Goal: Information Seeking & Learning: Check status

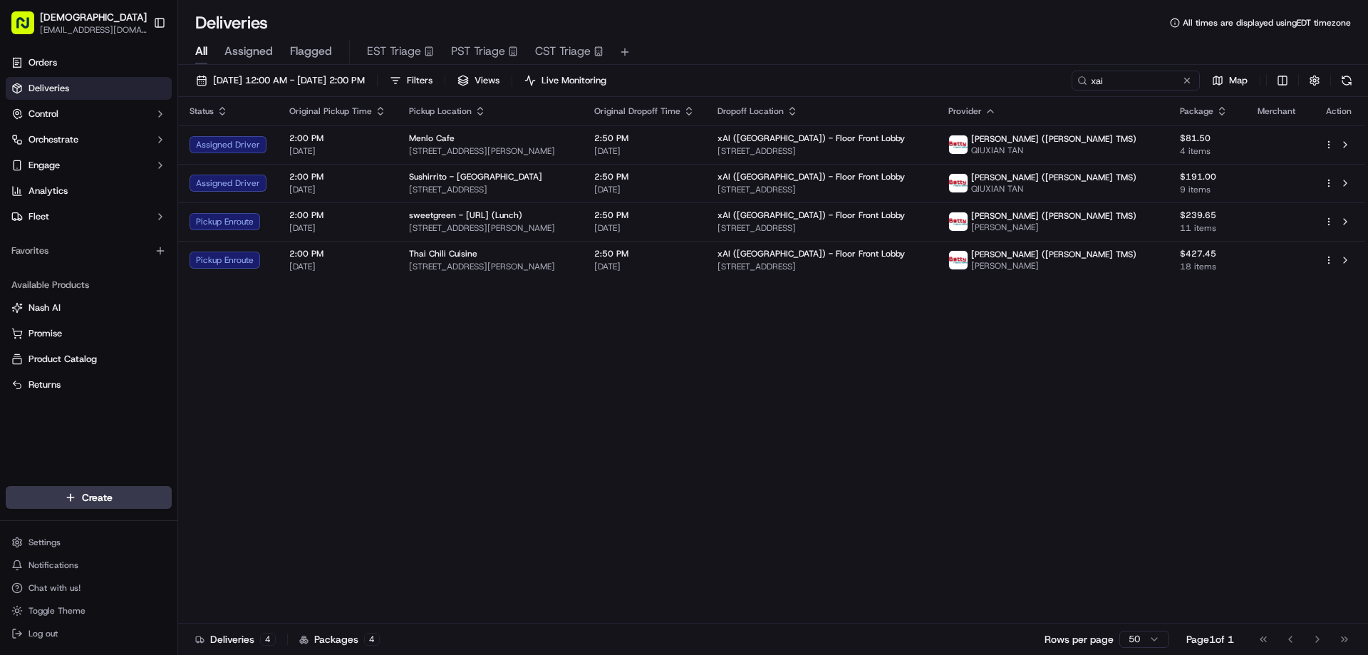
drag, startPoint x: 781, startPoint y: 432, endPoint x: 979, endPoint y: 490, distance: 206.4
click at [868, 498] on div "Status Original Pickup Time Pickup Location Original Dropoff Time Dropoff Locat…" at bounding box center [771, 360] width 1187 height 526
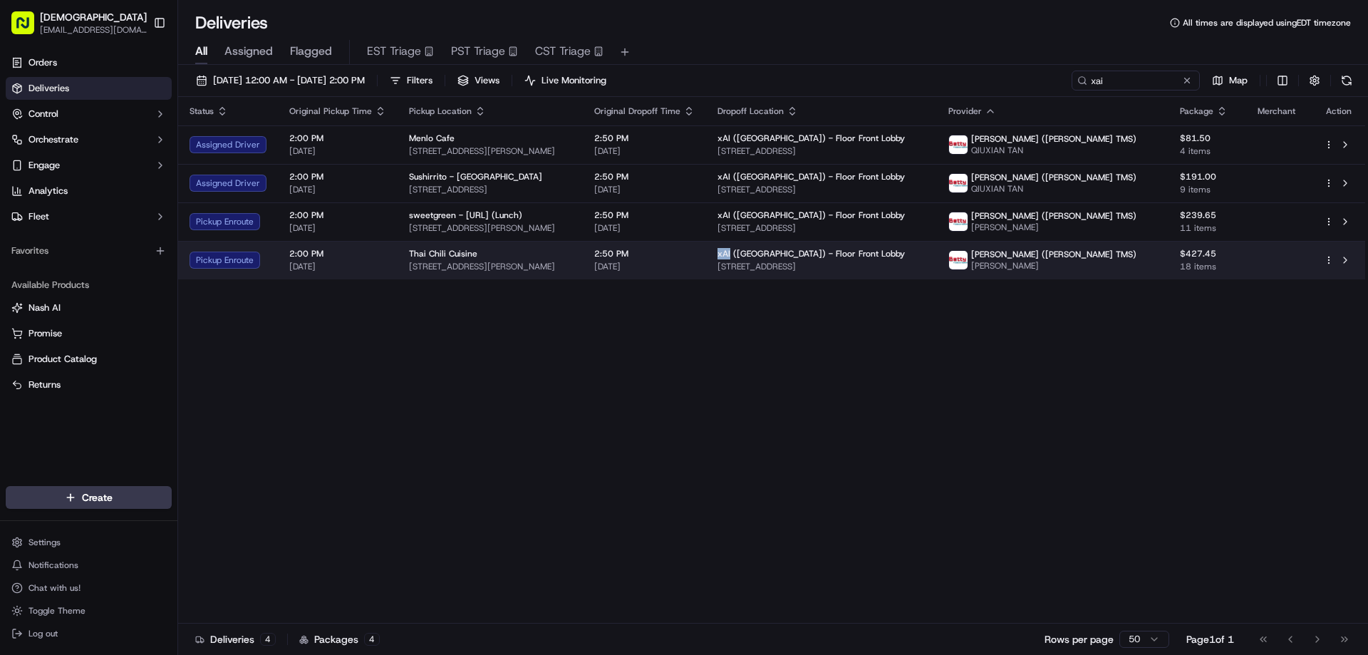
drag, startPoint x: 798, startPoint y: 251, endPoint x: 786, endPoint y: 251, distance: 11.4
click at [786, 251] on span "xAI (USA) - Floor Front Lobby" at bounding box center [810, 253] width 187 height 11
copy span "xAI"
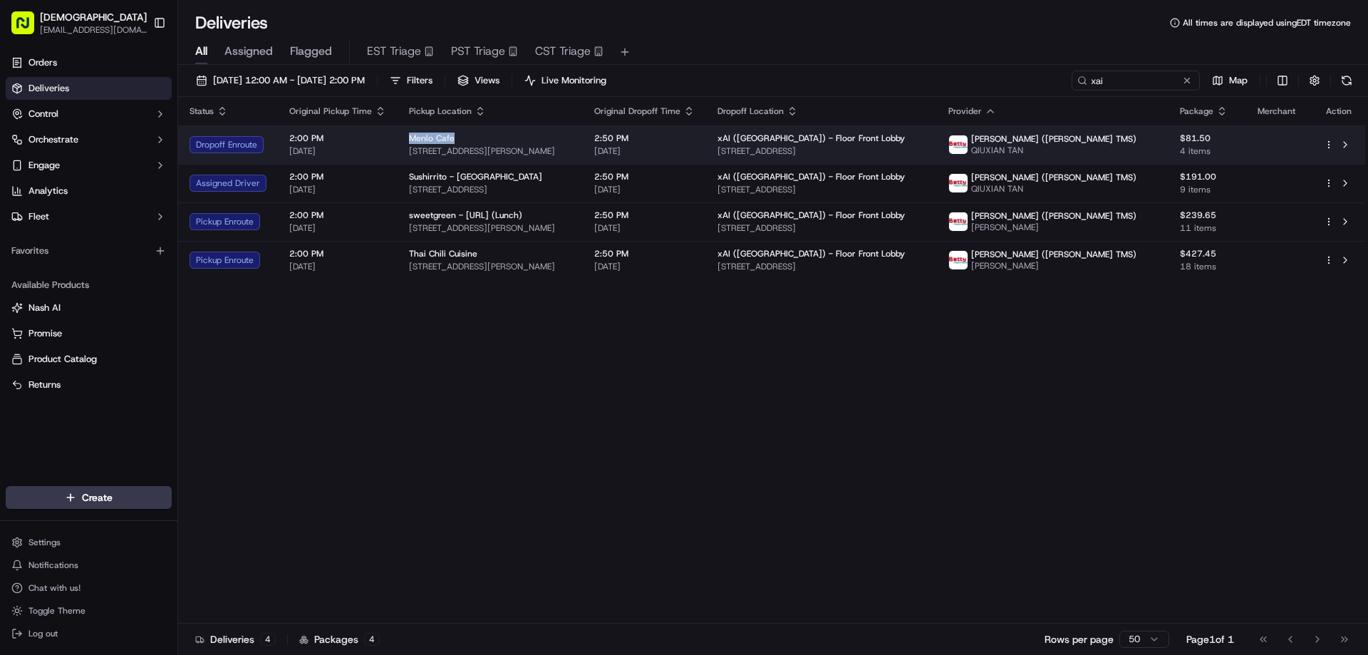
drag, startPoint x: 451, startPoint y: 136, endPoint x: 401, endPoint y: 136, distance: 49.9
click at [401, 136] on td "Menlo Cafe 620 Santa Cruz Ave, Menlo Park, CA 94025, USA" at bounding box center [489, 144] width 185 height 38
copy span "Menlo Cafe"
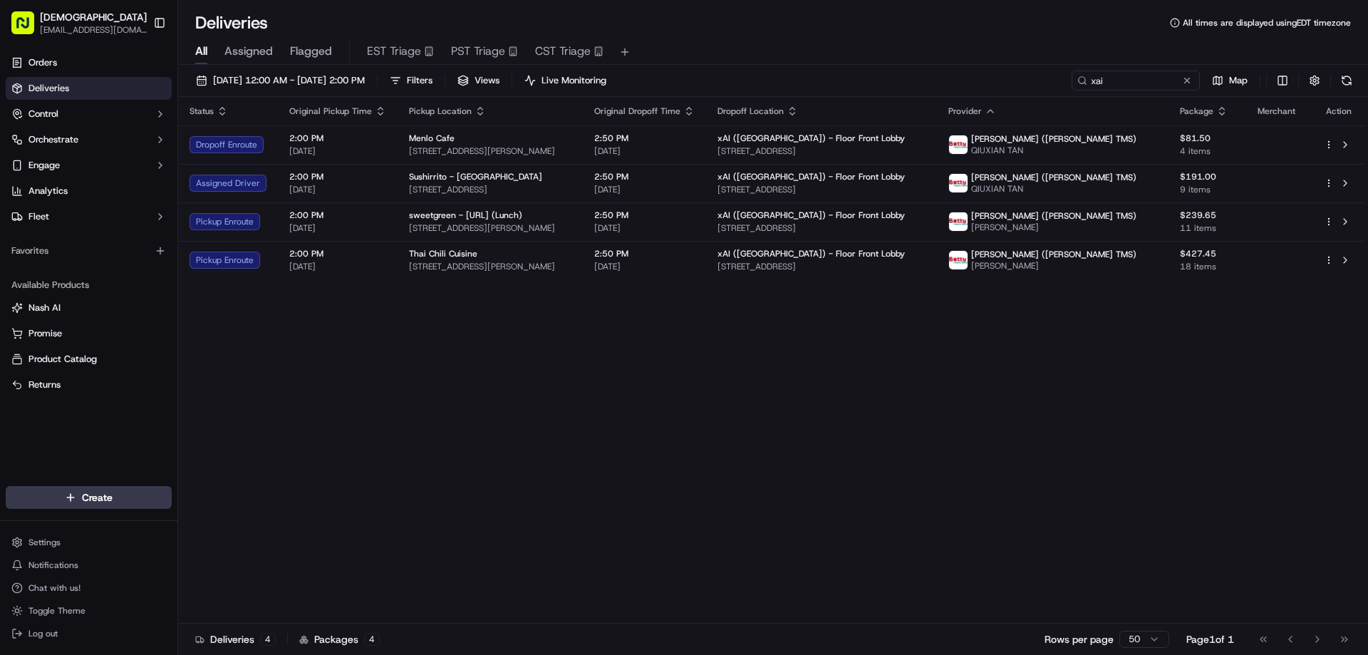
click at [412, 407] on div "Status Original Pickup Time Pickup Location Original Dropoff Time Dropoff Locat…" at bounding box center [771, 360] width 1187 height 526
click at [413, 407] on div "Status Original Pickup Time Pickup Location Original Dropoff Time Dropoff Locat…" at bounding box center [771, 360] width 1187 height 526
click at [408, 406] on div "Status Original Pickup Time Pickup Location Original Dropoff Time Dropoff Locat…" at bounding box center [771, 360] width 1187 height 526
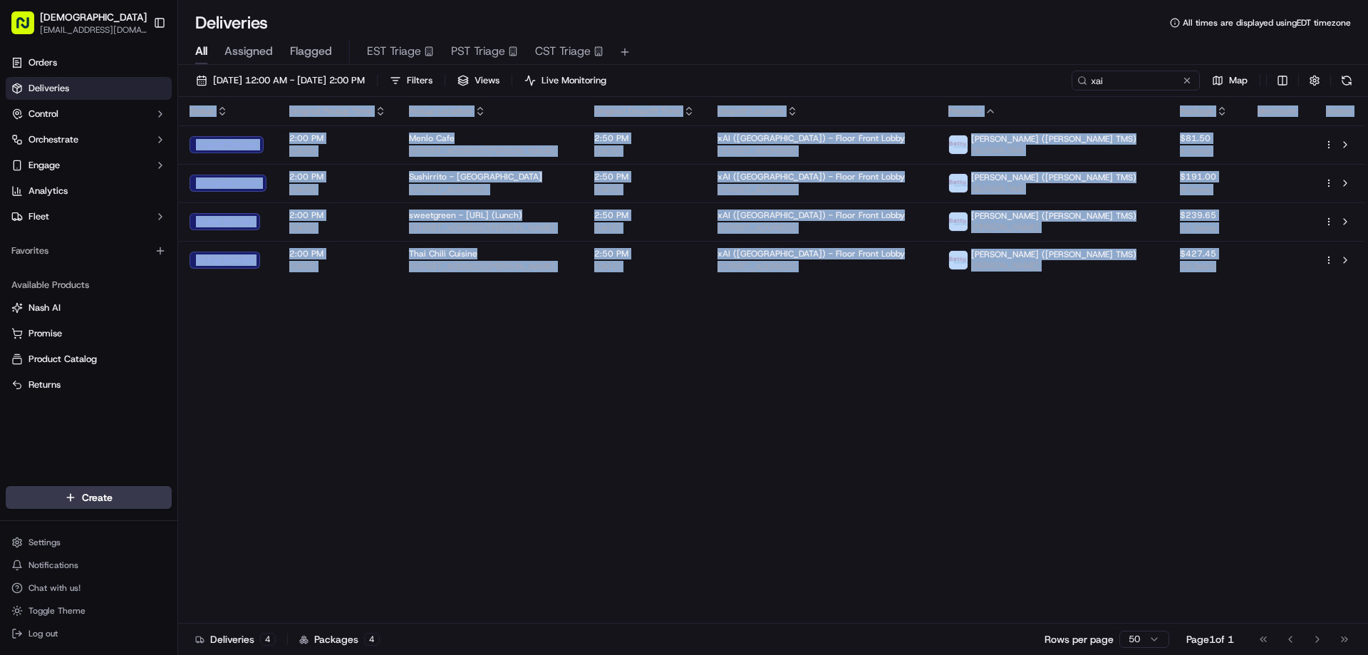
click at [408, 406] on div "Status Original Pickup Time Pickup Location Original Dropoff Time Dropoff Locat…" at bounding box center [771, 360] width 1187 height 526
drag, startPoint x: 392, startPoint y: 377, endPoint x: 406, endPoint y: 370, distance: 15.9
click at [392, 378] on div "Status Original Pickup Time Pickup Location Original Dropoff Time Dropoff Locat…" at bounding box center [771, 360] width 1187 height 526
click at [403, 454] on div "Status Original Pickup Time Pickup Location Original Dropoff Time Dropoff Locat…" at bounding box center [771, 360] width 1187 height 526
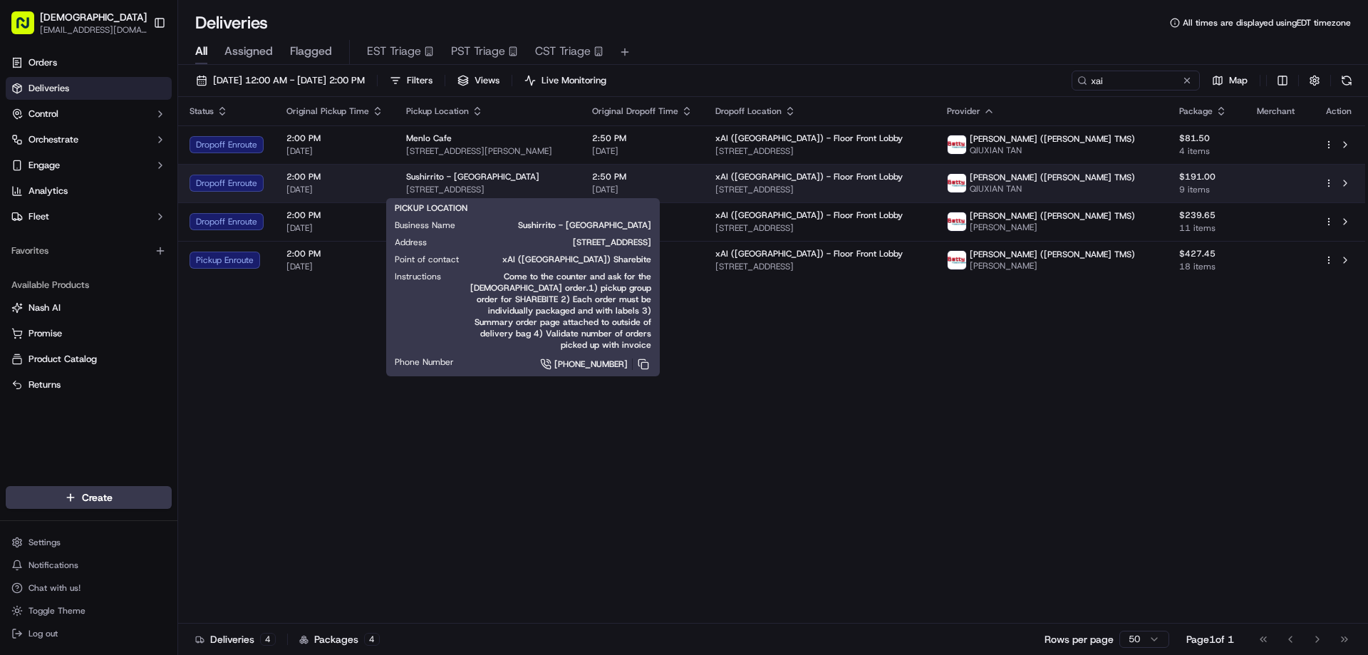
drag, startPoint x: 502, startPoint y: 194, endPoint x: 401, endPoint y: 192, distance: 101.1
click at [401, 192] on td "Sushirrito - Palo Alto 448 University Ave, Palo Alto, CA 94301, USA" at bounding box center [488, 183] width 186 height 38
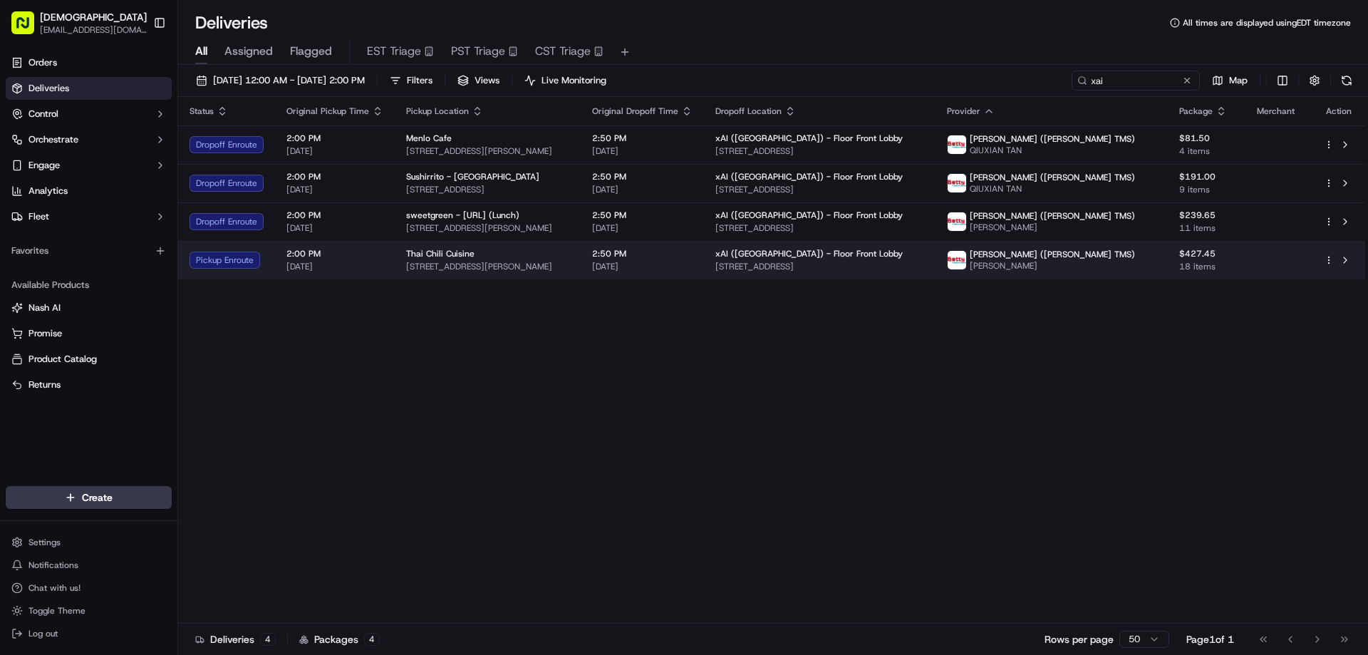
drag, startPoint x: 405, startPoint y: 266, endPoint x: 601, endPoint y: 272, distance: 196.0
click at [569, 272] on span "1550 Halford Ave, Santa Clara, CA 95051, USA" at bounding box center [487, 266] width 163 height 11
copy span "1550 Halford Ave, Santa Clara, CA 95051, USA"
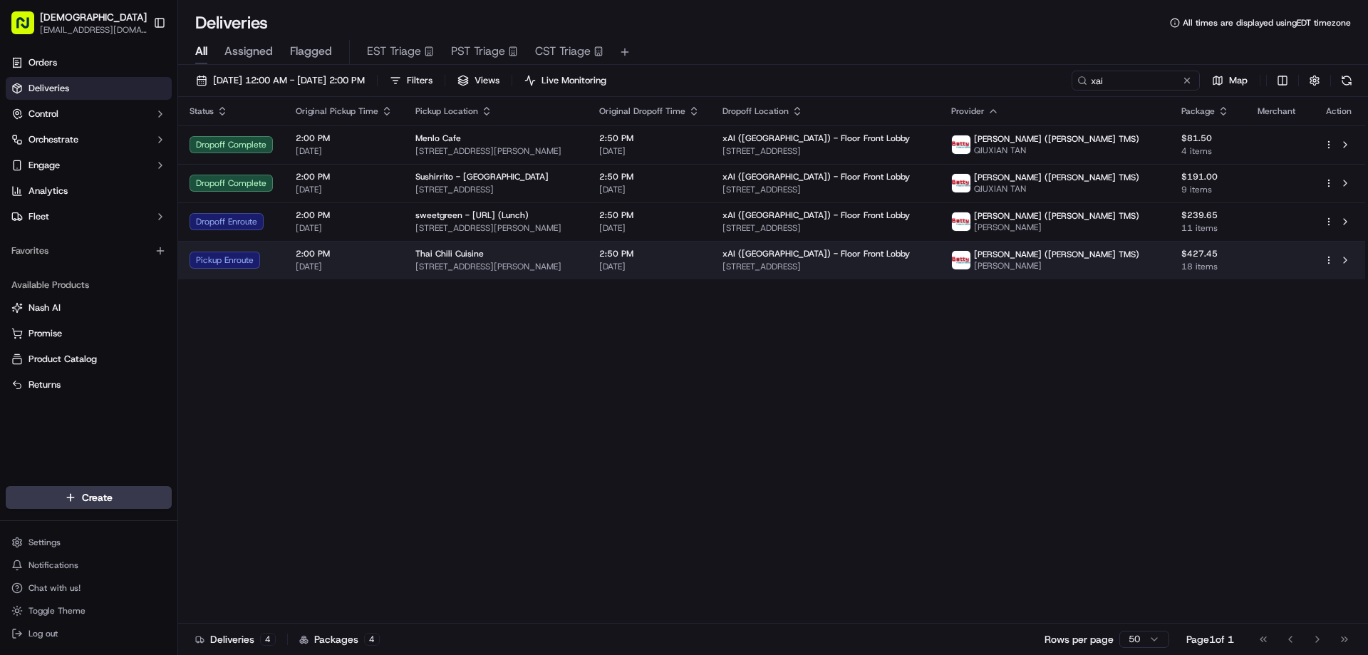
click at [571, 269] on span "1550 Halford Ave, Santa Clara, CA 95051, USA" at bounding box center [495, 266] width 161 height 11
click at [699, 260] on div "2:50 PM [DATE]" at bounding box center [649, 260] width 100 height 24
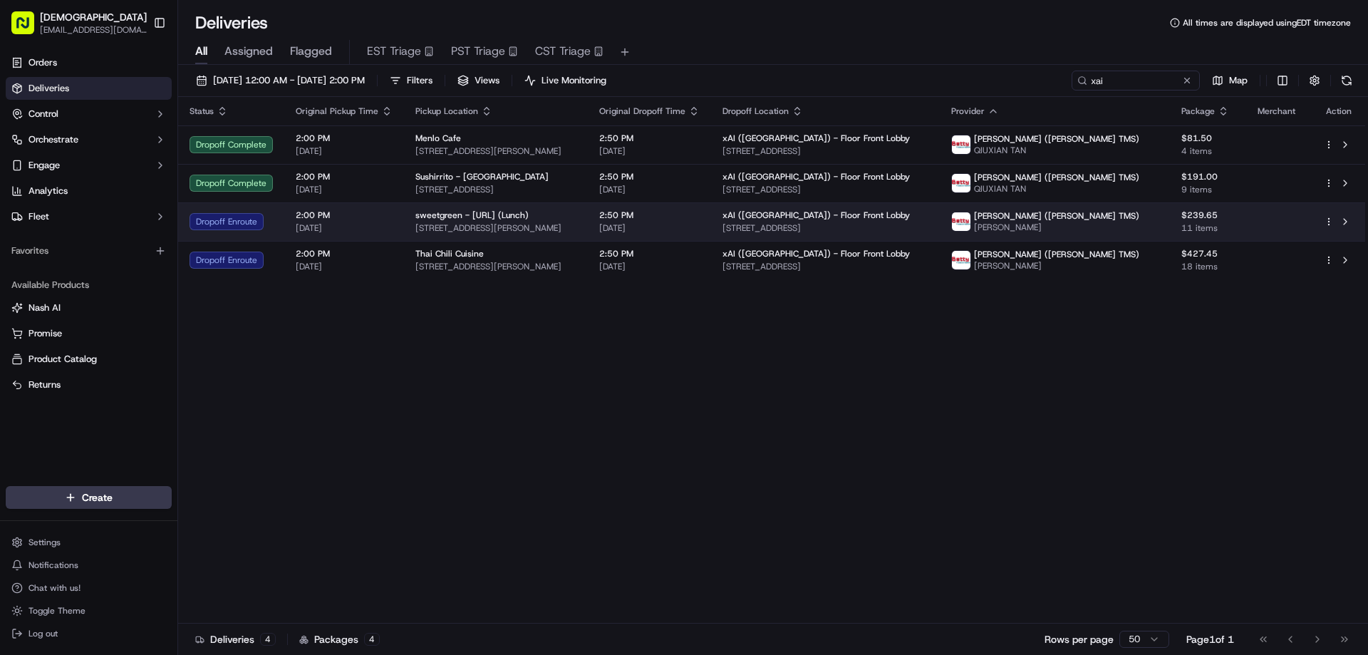
click at [576, 231] on span "440 Castro St, Mountain View, CA 94041, USA" at bounding box center [495, 227] width 161 height 11
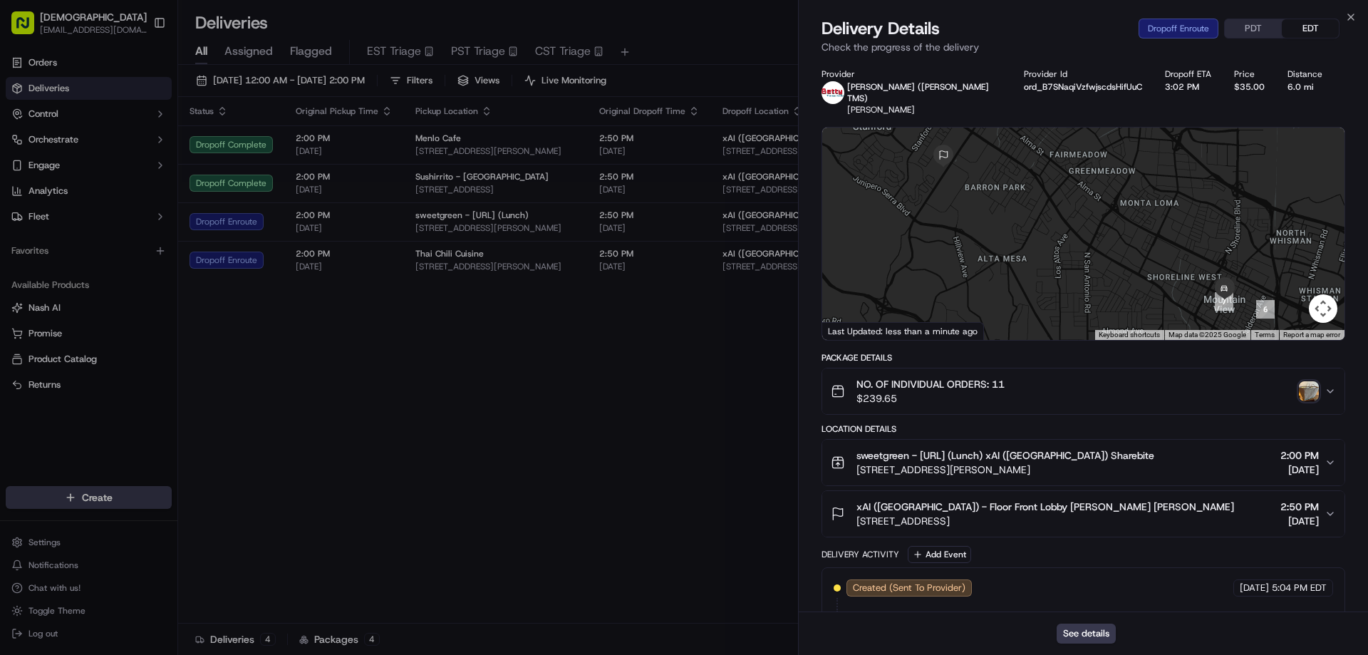
drag, startPoint x: 726, startPoint y: 361, endPoint x: 754, endPoint y: 358, distance: 27.2
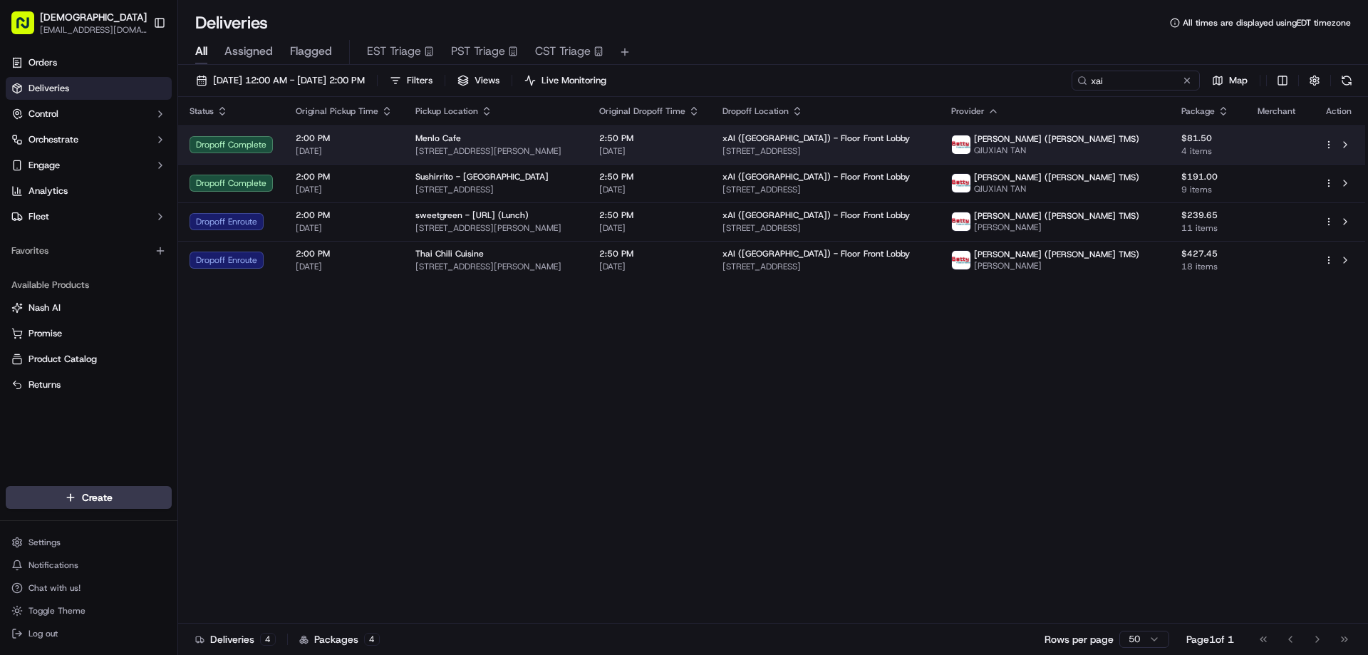
click at [576, 143] on div "Menlo Cafe" at bounding box center [495, 137] width 161 height 11
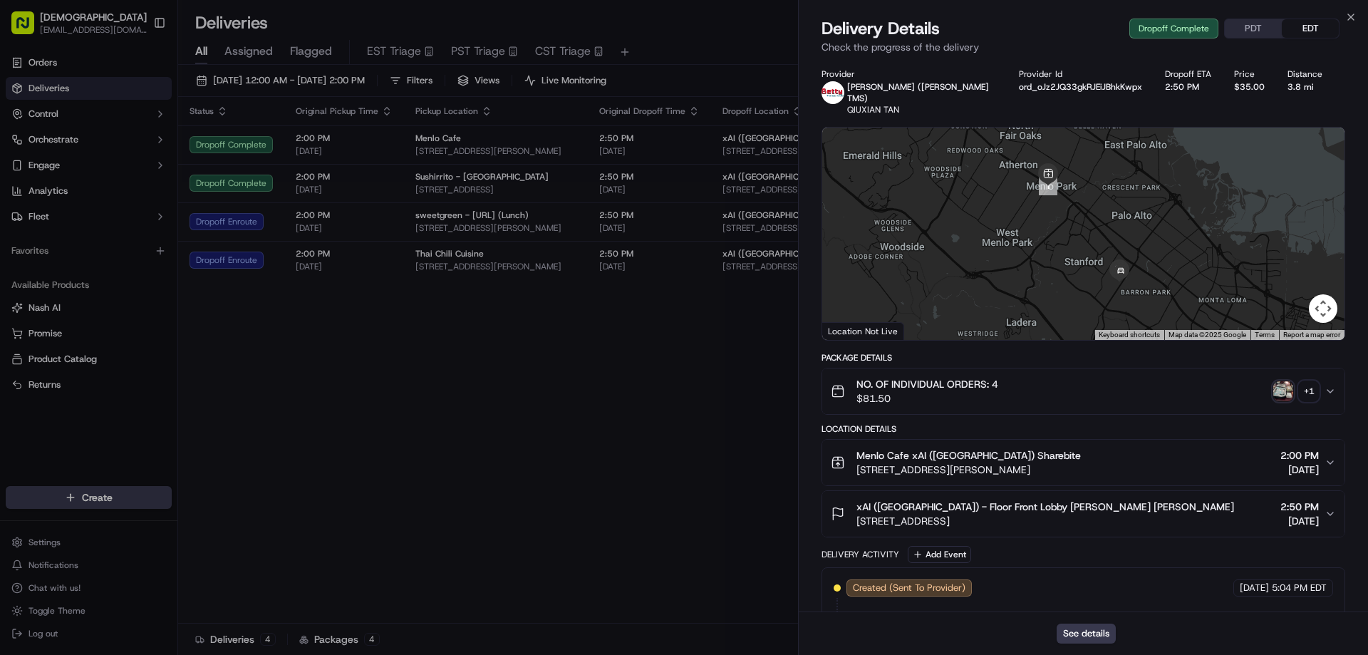
click at [1276, 381] on img "button" at bounding box center [1283, 391] width 20 height 20
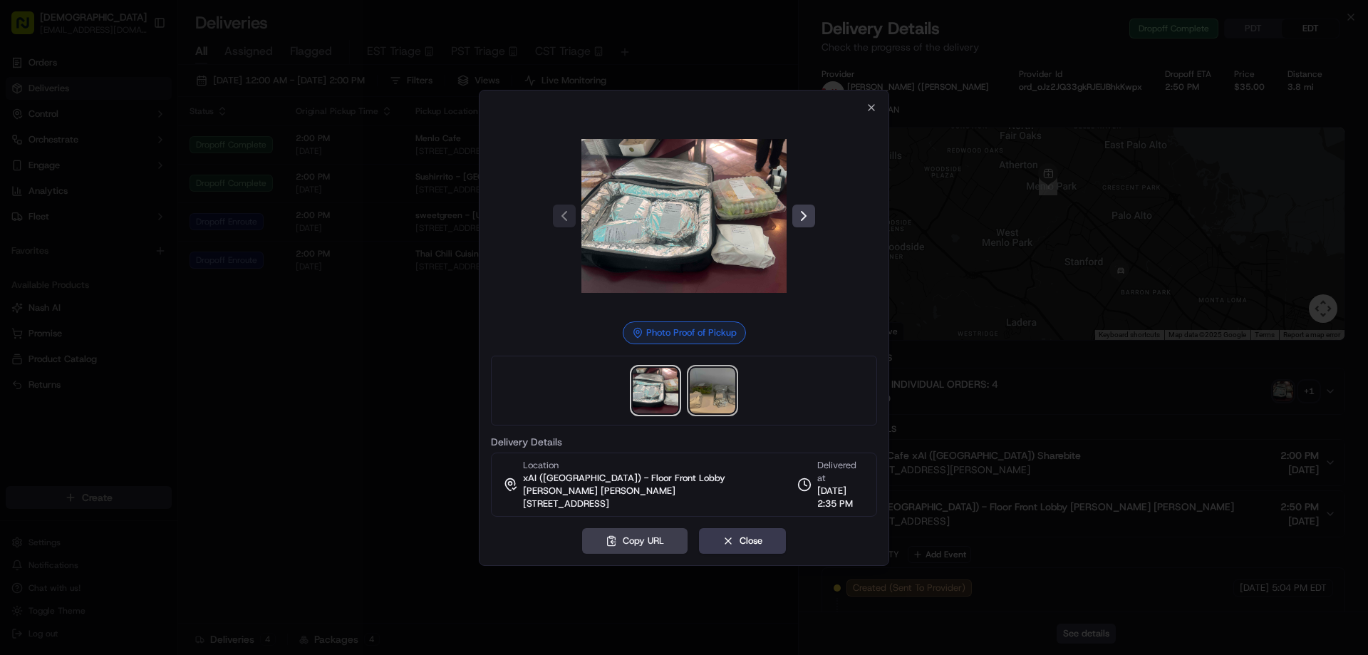
click at [717, 402] on img at bounding box center [712, 391] width 46 height 46
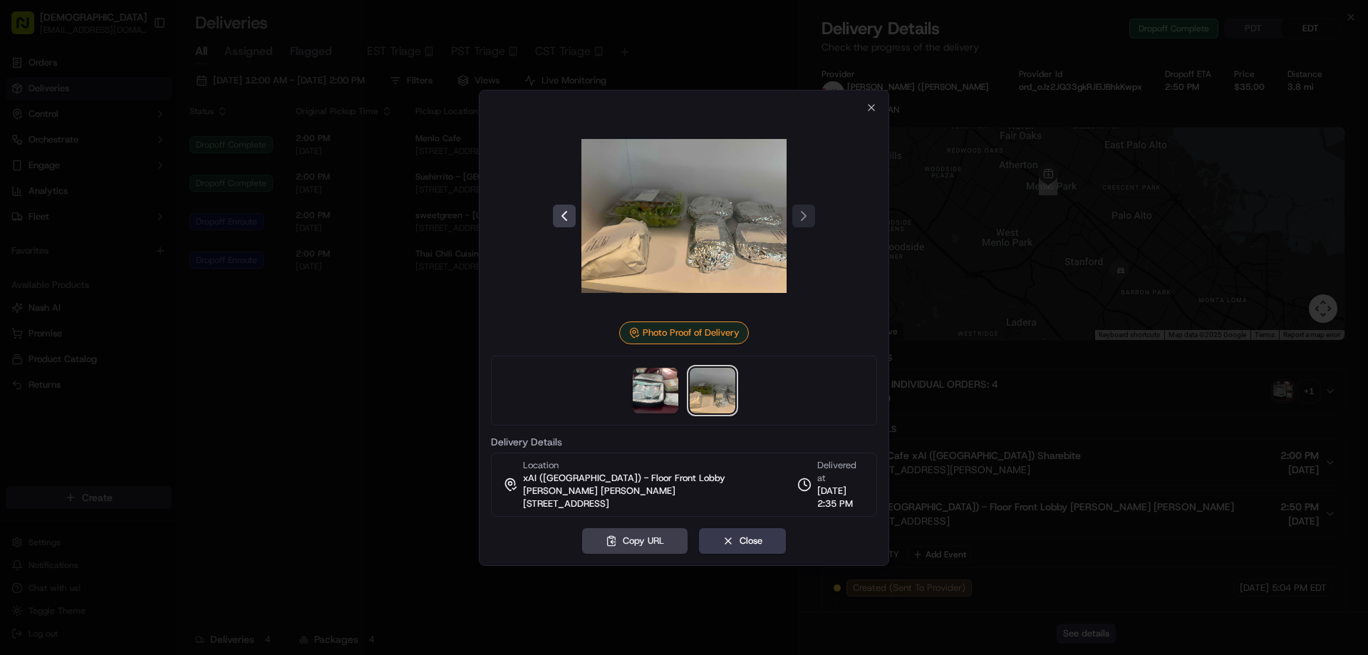
click at [456, 373] on div at bounding box center [684, 327] width 1368 height 655
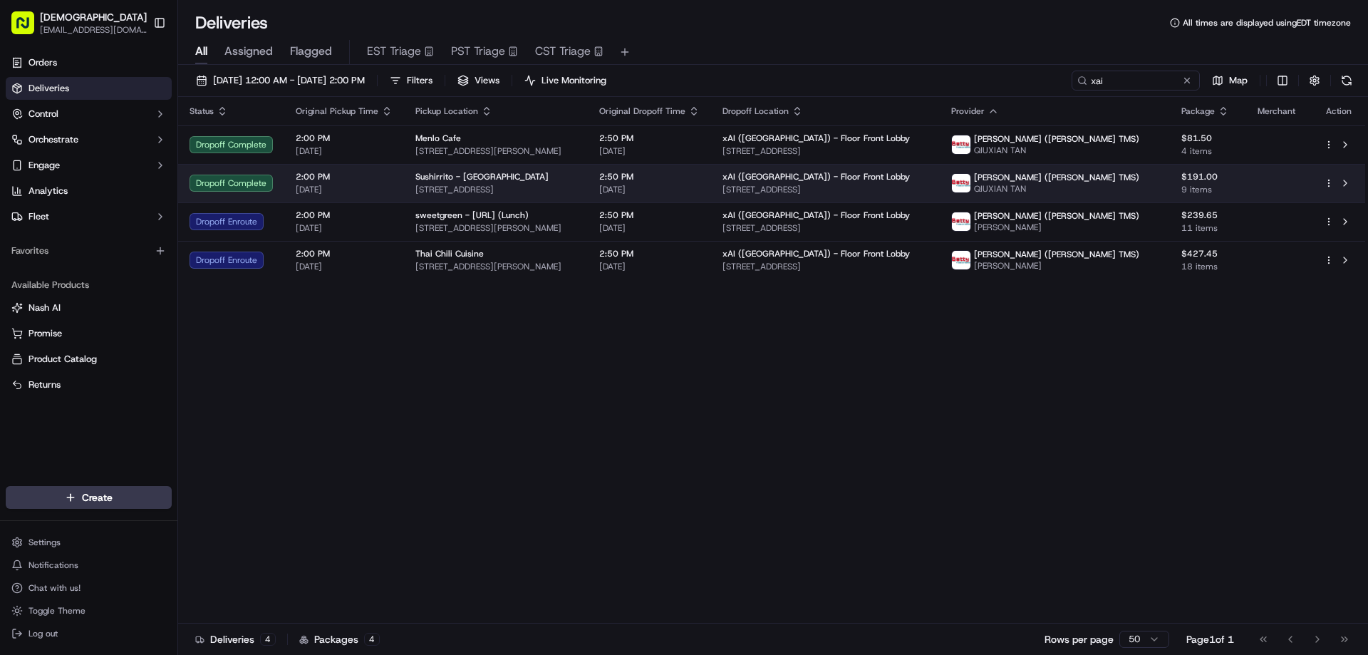
click at [510, 187] on span "448 University Ave, Palo Alto, CA 94301, USA" at bounding box center [495, 189] width 161 height 11
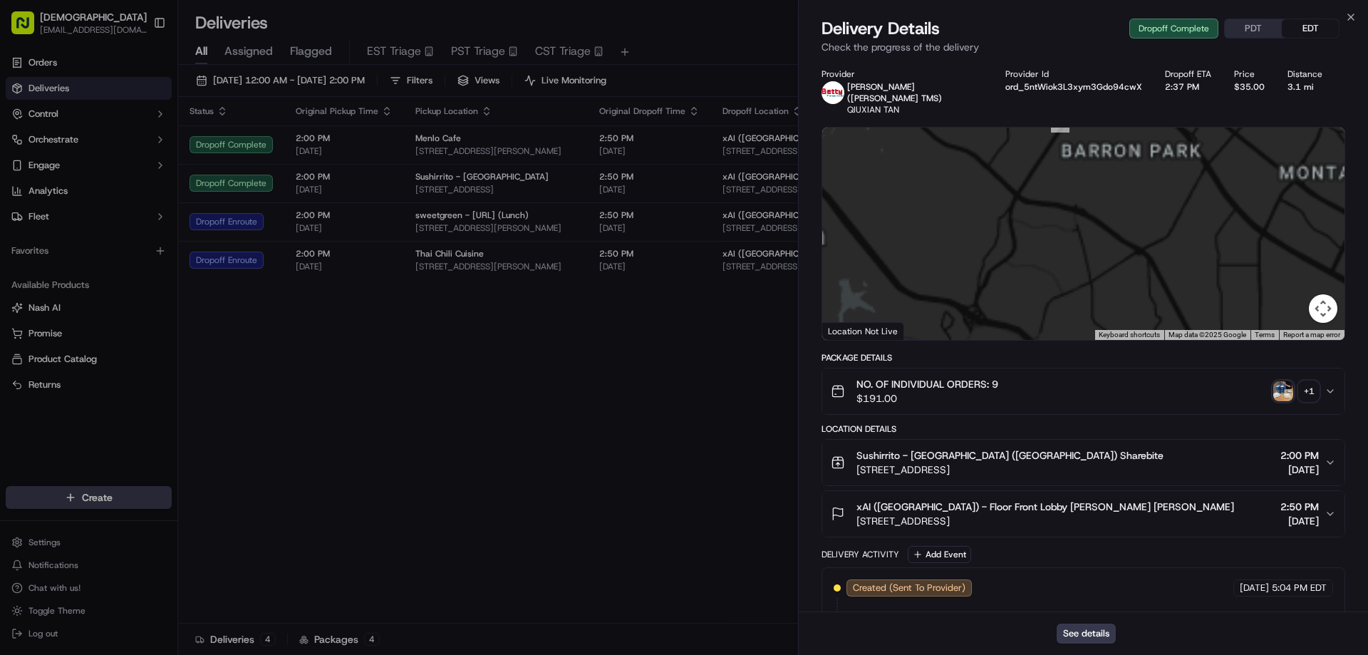
click at [1308, 381] on div "+ 1" at bounding box center [1308, 391] width 20 height 20
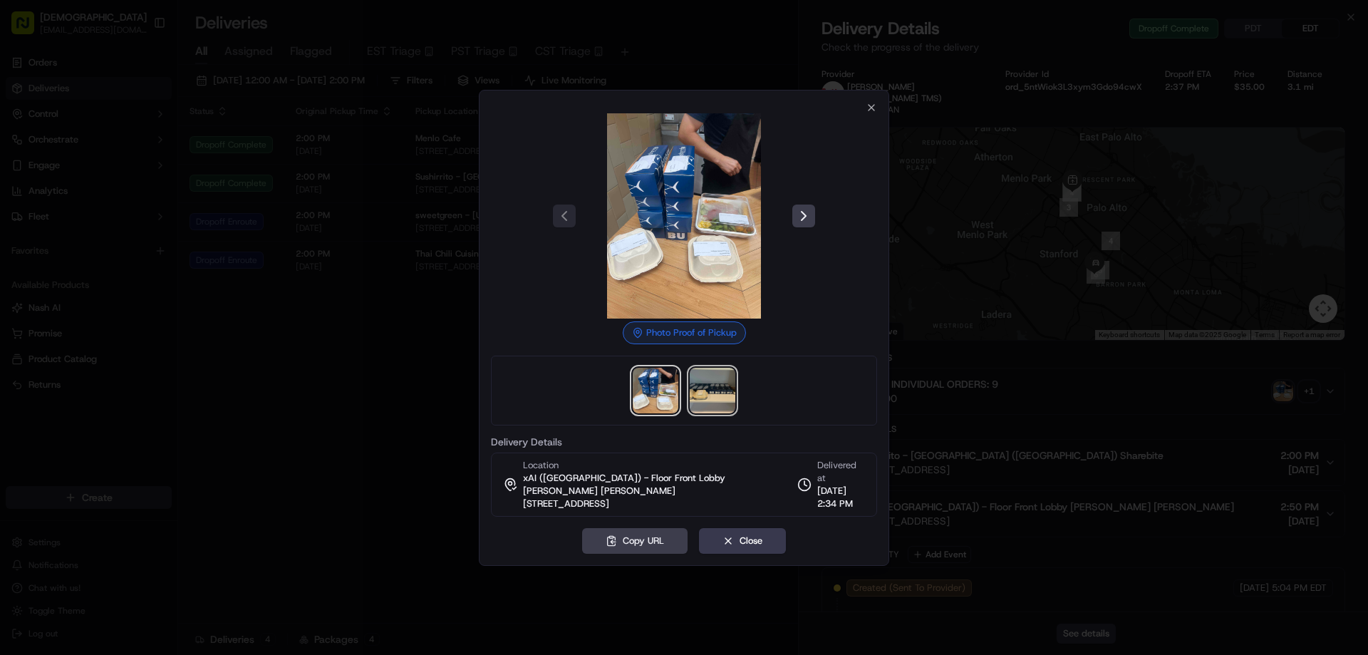
click at [720, 396] on img at bounding box center [712, 391] width 46 height 46
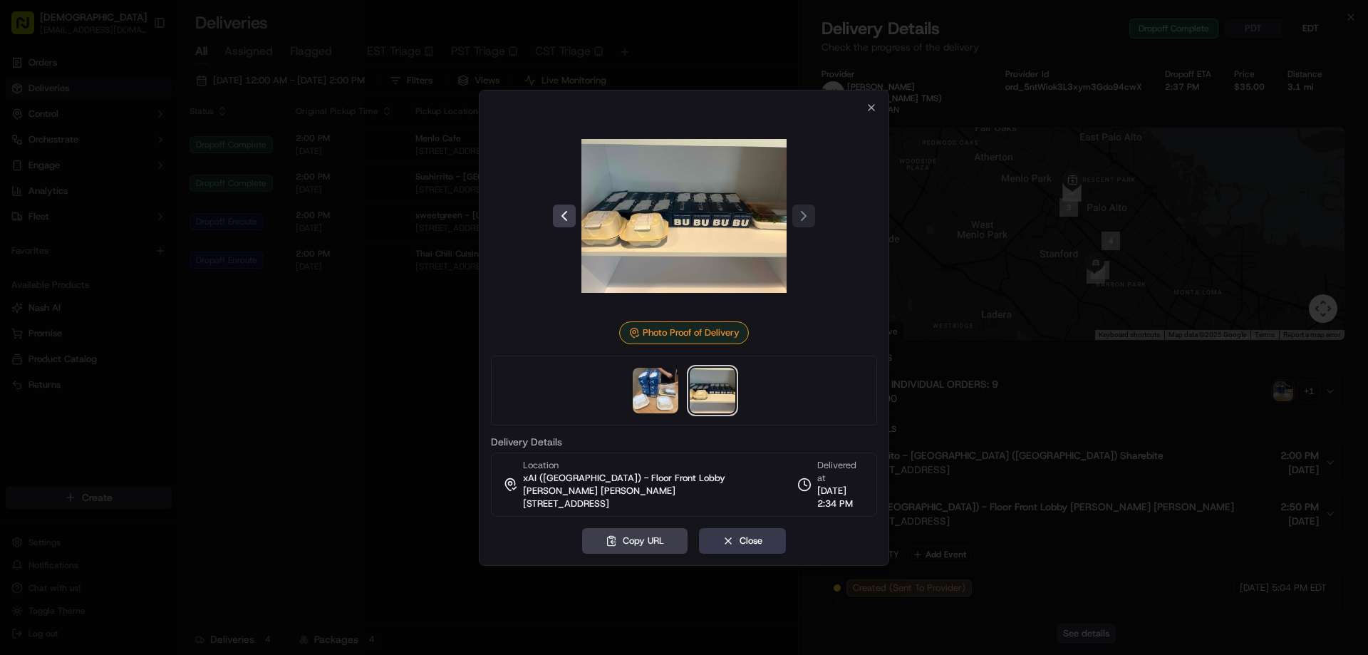
click at [499, 374] on div at bounding box center [684, 390] width 386 height 70
click at [424, 355] on div at bounding box center [684, 327] width 1368 height 655
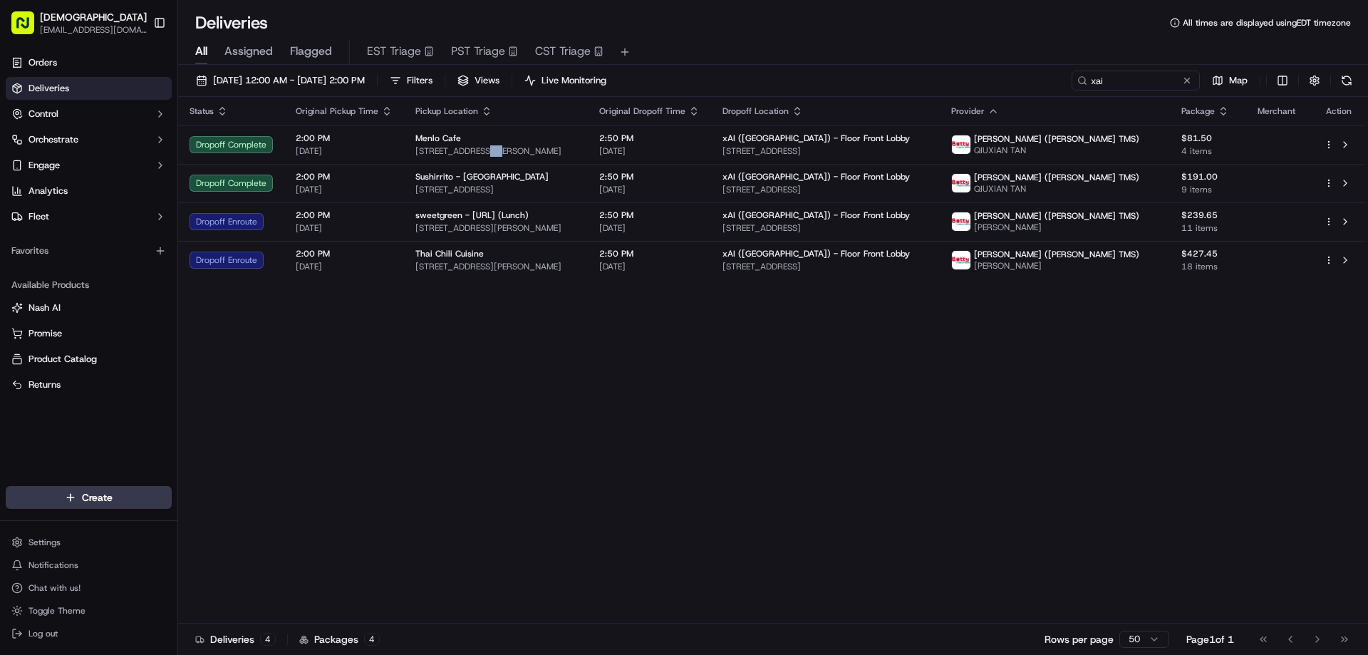
click at [483, 146] on span "620 Santa Cruz Ave, Menlo Park, CA 94025, USA" at bounding box center [495, 150] width 161 height 11
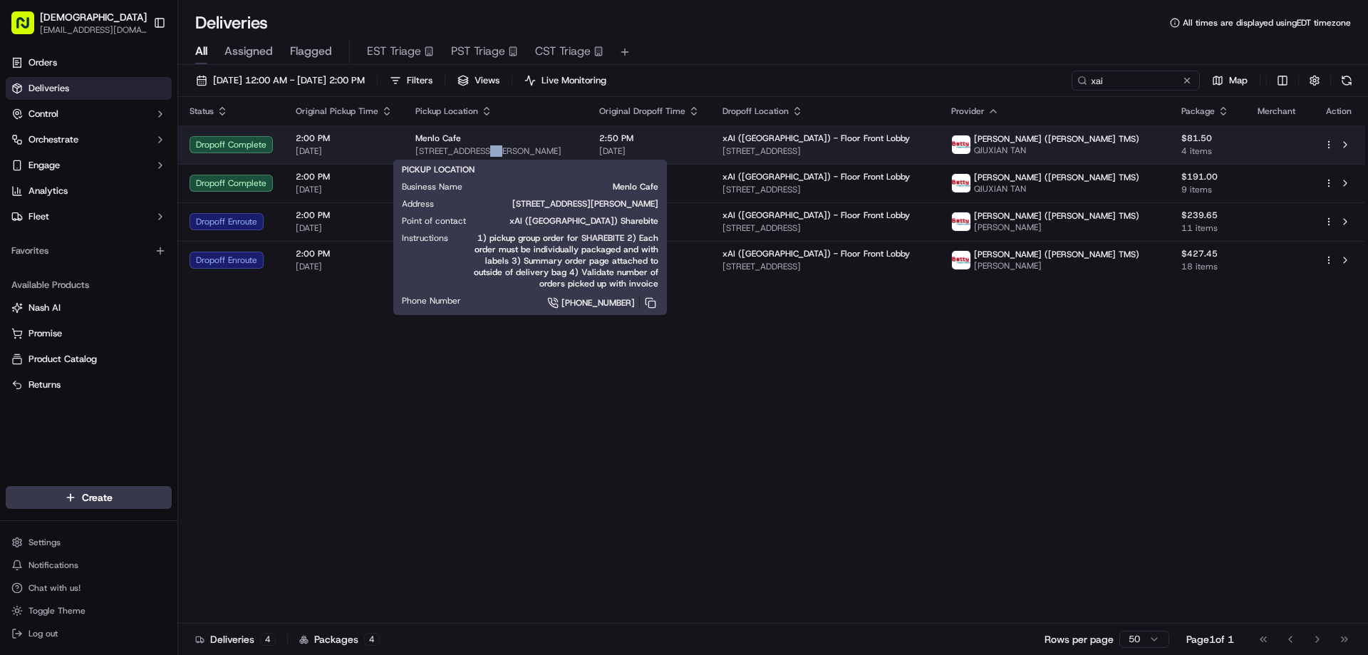
click at [576, 140] on div "Menlo Cafe" at bounding box center [495, 137] width 161 height 11
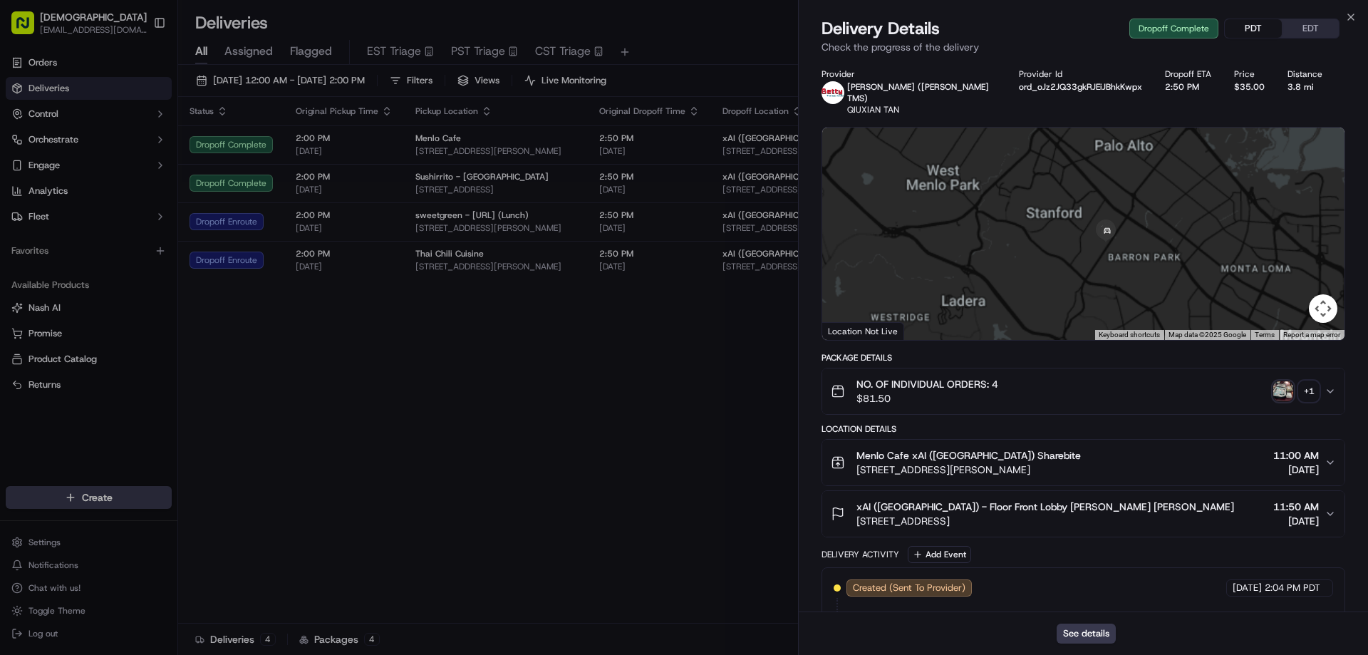
click at [1237, 21] on button "PDT" at bounding box center [1252, 28] width 57 height 19
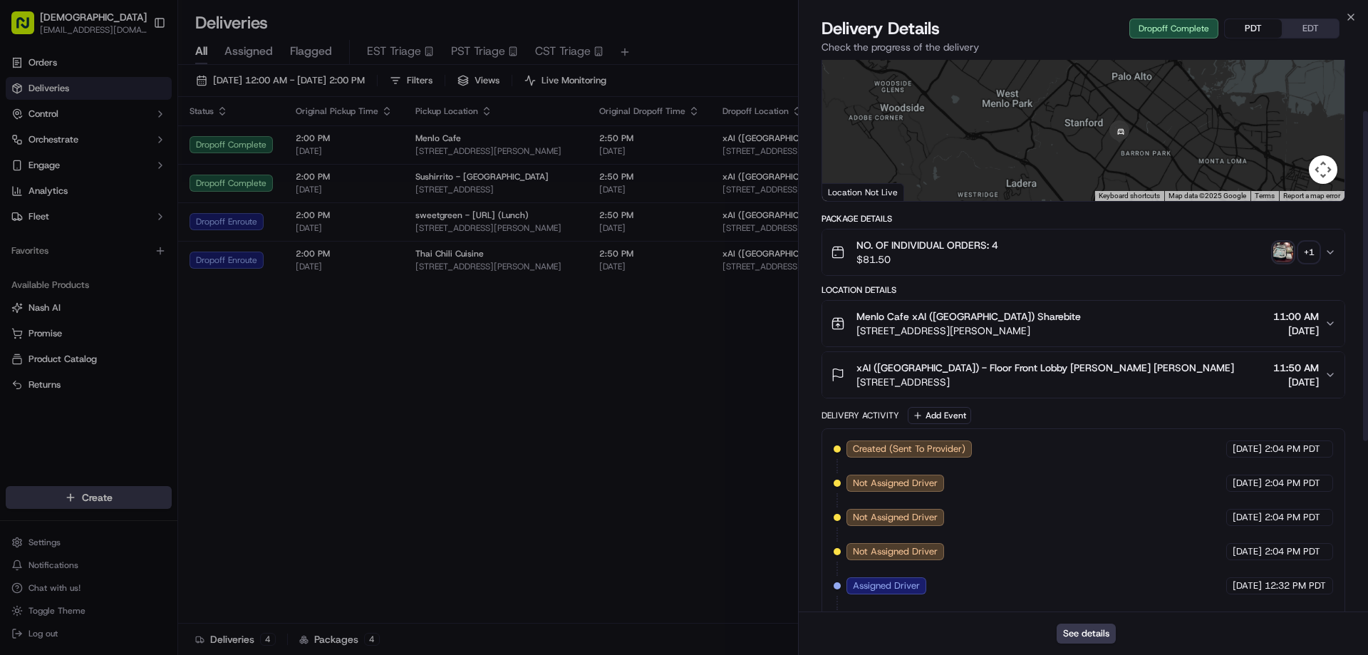
scroll to position [85, 0]
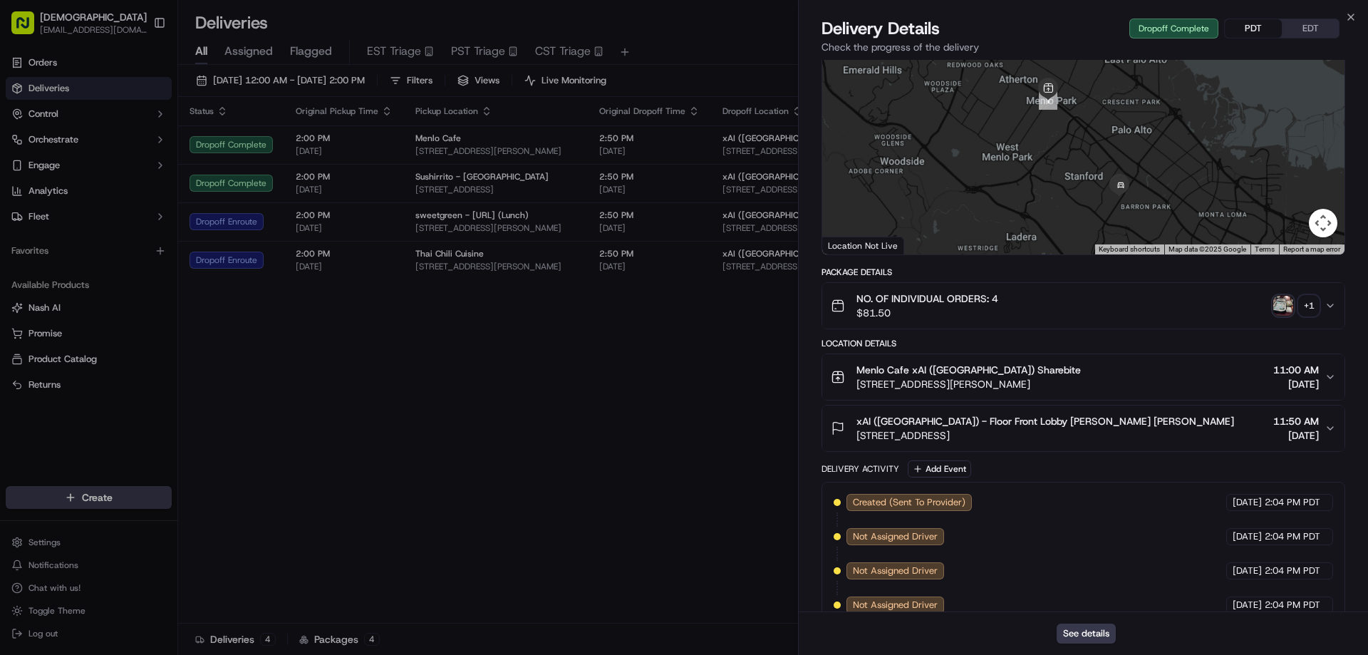
click at [1286, 296] on img "button" at bounding box center [1283, 306] width 20 height 20
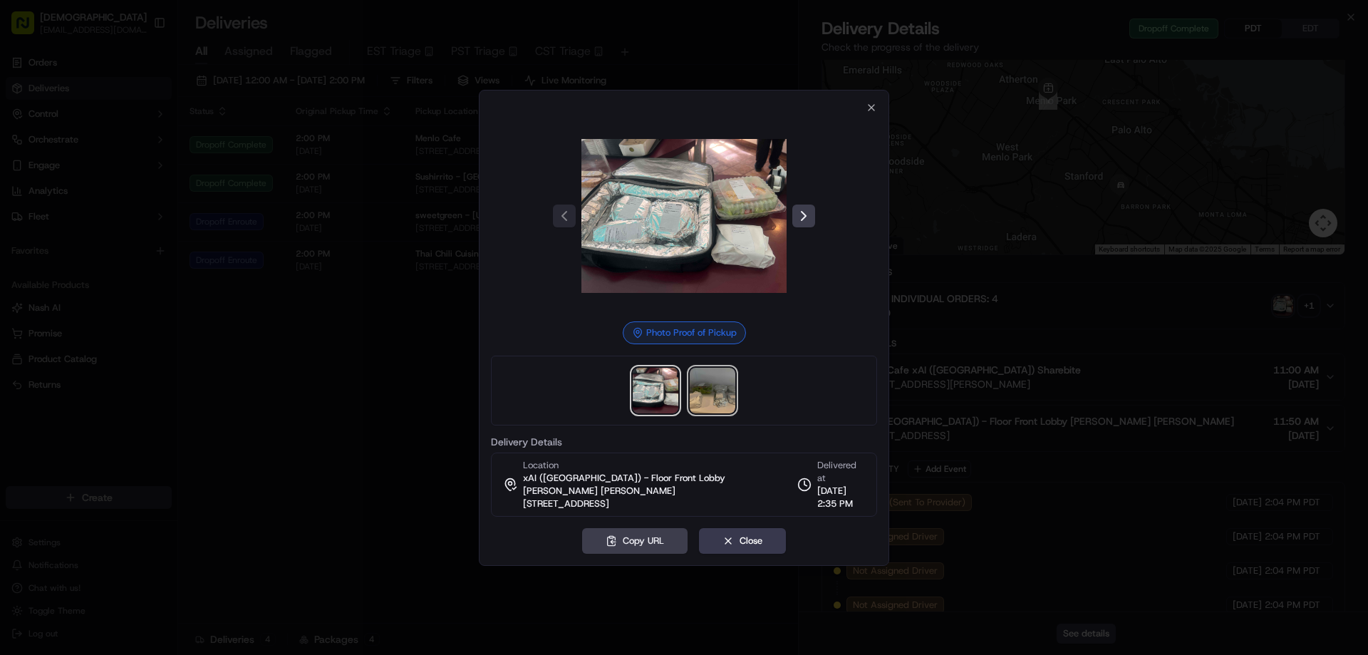
click at [715, 392] on img at bounding box center [712, 391] width 46 height 46
click at [363, 383] on div at bounding box center [684, 327] width 1368 height 655
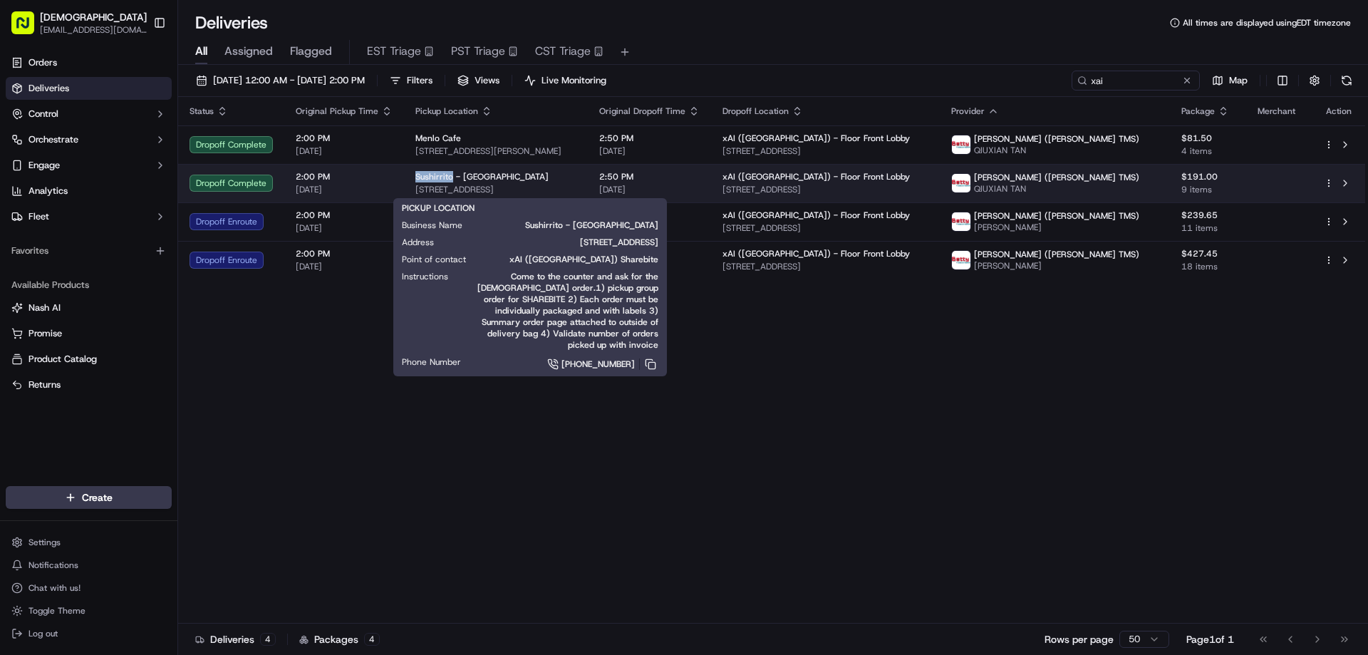
drag, startPoint x: 449, startPoint y: 174, endPoint x: 410, endPoint y: 173, distance: 39.2
click at [410, 173] on td "Sushirrito - Palo Alto 448 University Ave, Palo Alto, CA 94301, USA" at bounding box center [496, 183] width 184 height 38
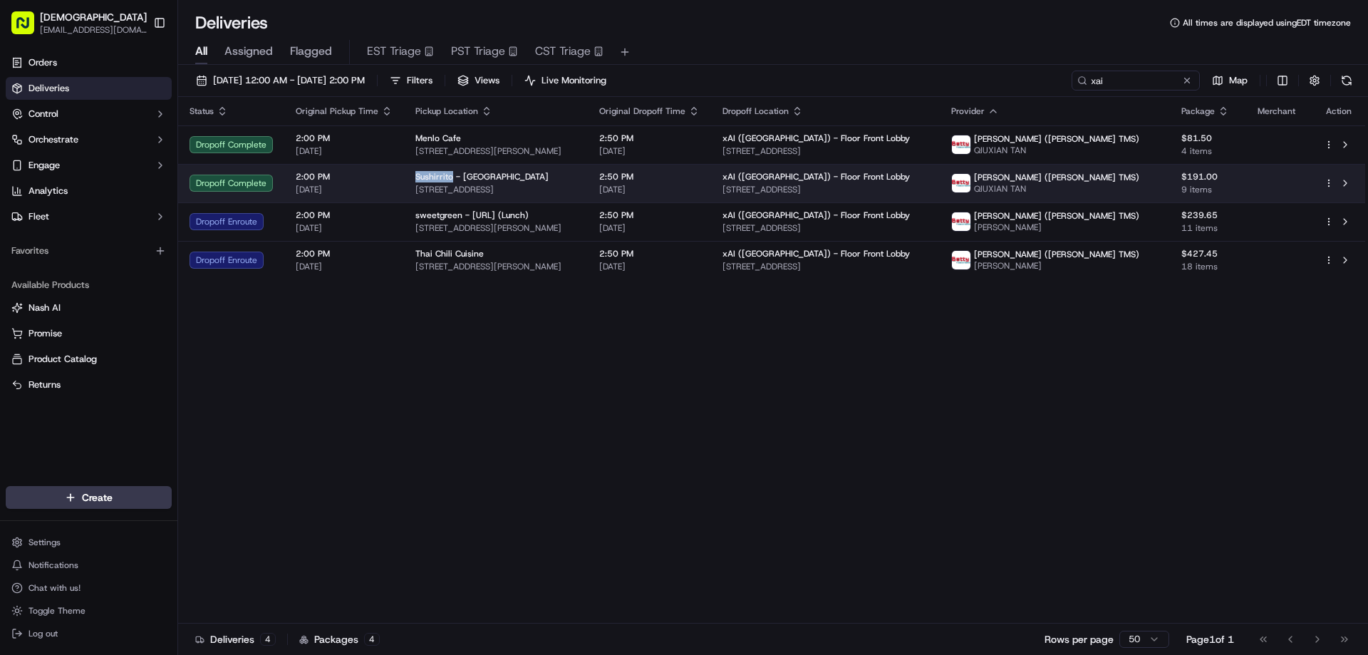
copy span "Sushirrito"
drag, startPoint x: 542, startPoint y: 185, endPoint x: 550, endPoint y: 183, distance: 8.1
click at [543, 185] on span "448 University Ave, Palo Alto, CA 94301, USA" at bounding box center [495, 189] width 161 height 11
click at [699, 179] on span "2:50 PM" at bounding box center [649, 176] width 100 height 11
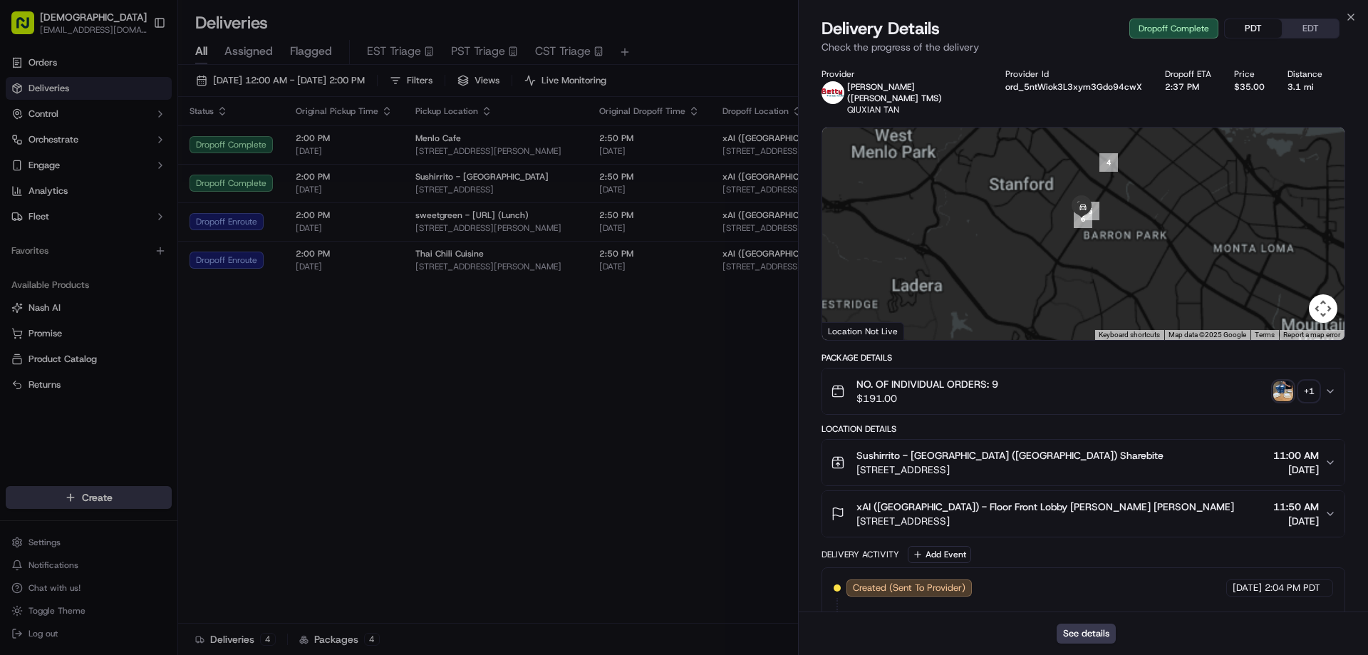
click at [1244, 29] on button "PDT" at bounding box center [1252, 28] width 57 height 19
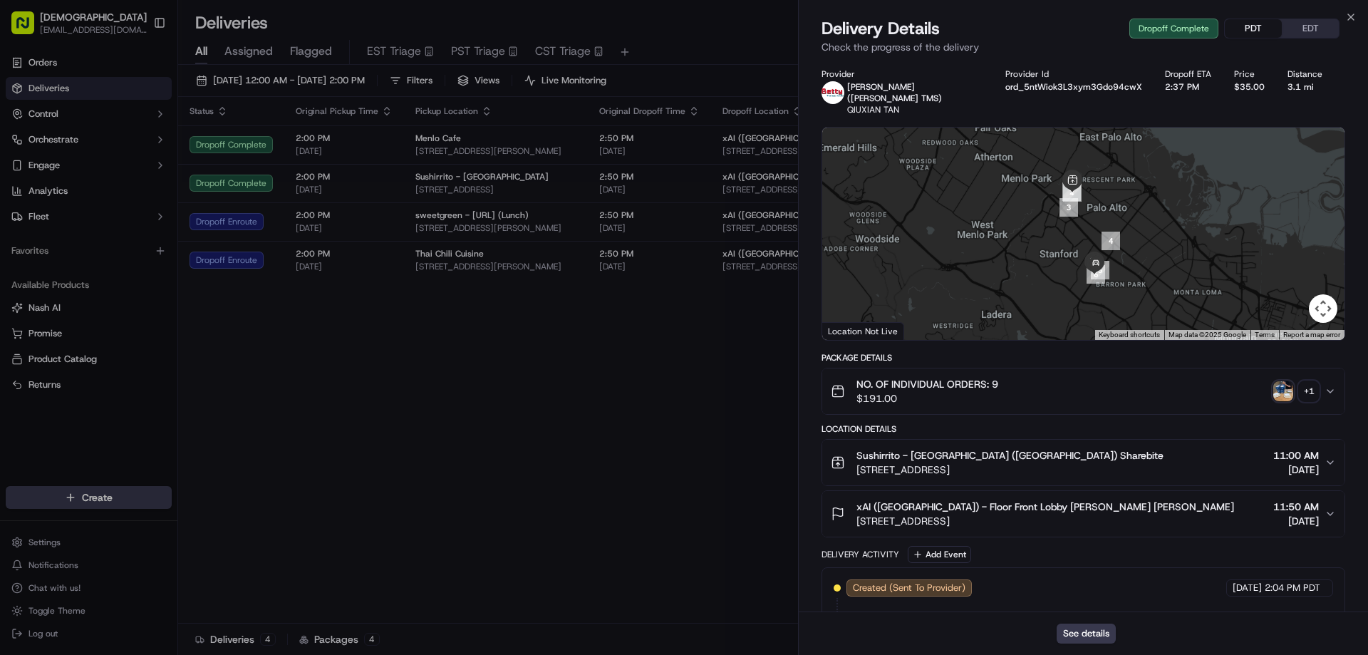
click at [1247, 29] on button "PDT" at bounding box center [1252, 28] width 57 height 19
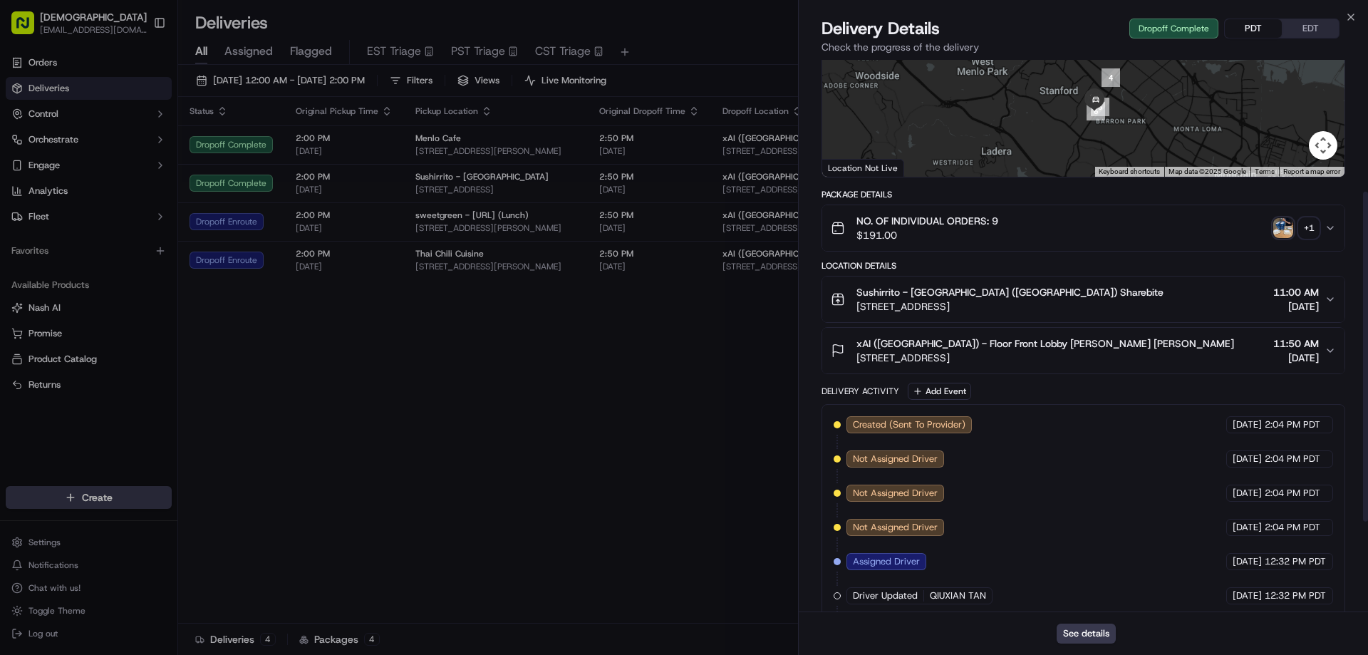
scroll to position [157, 0]
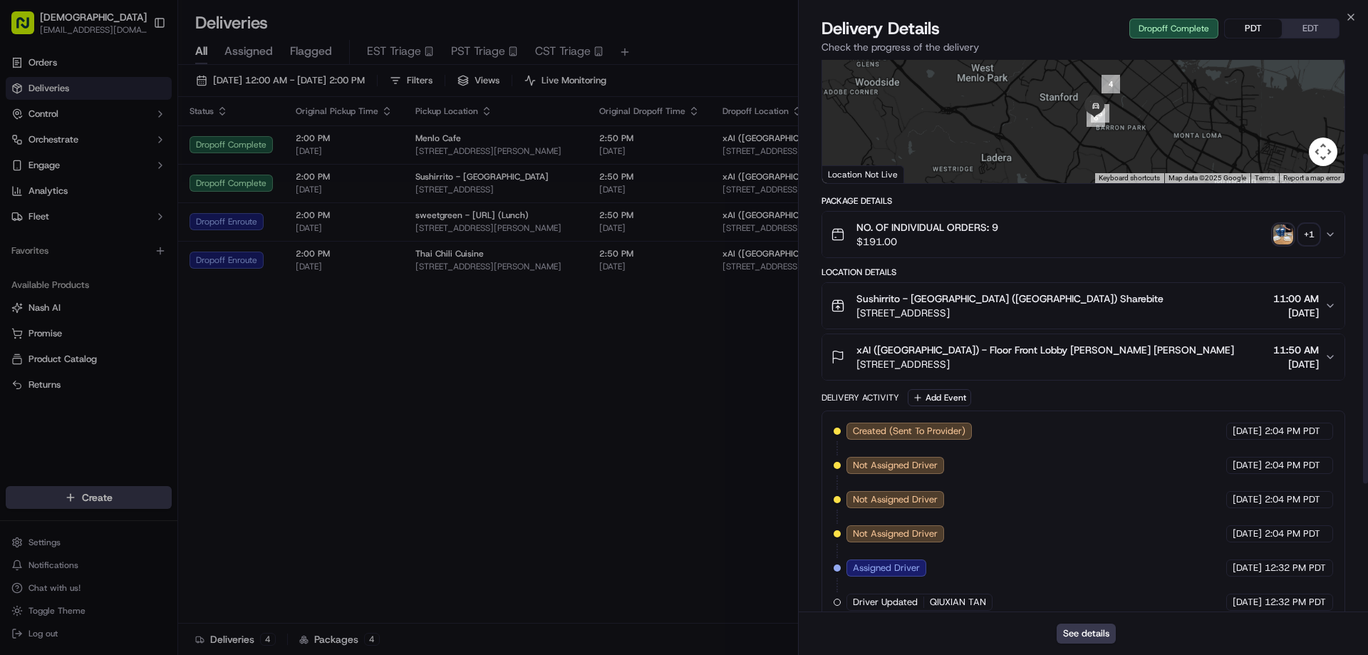
click at [1305, 224] on div "+ 1" at bounding box center [1308, 234] width 20 height 20
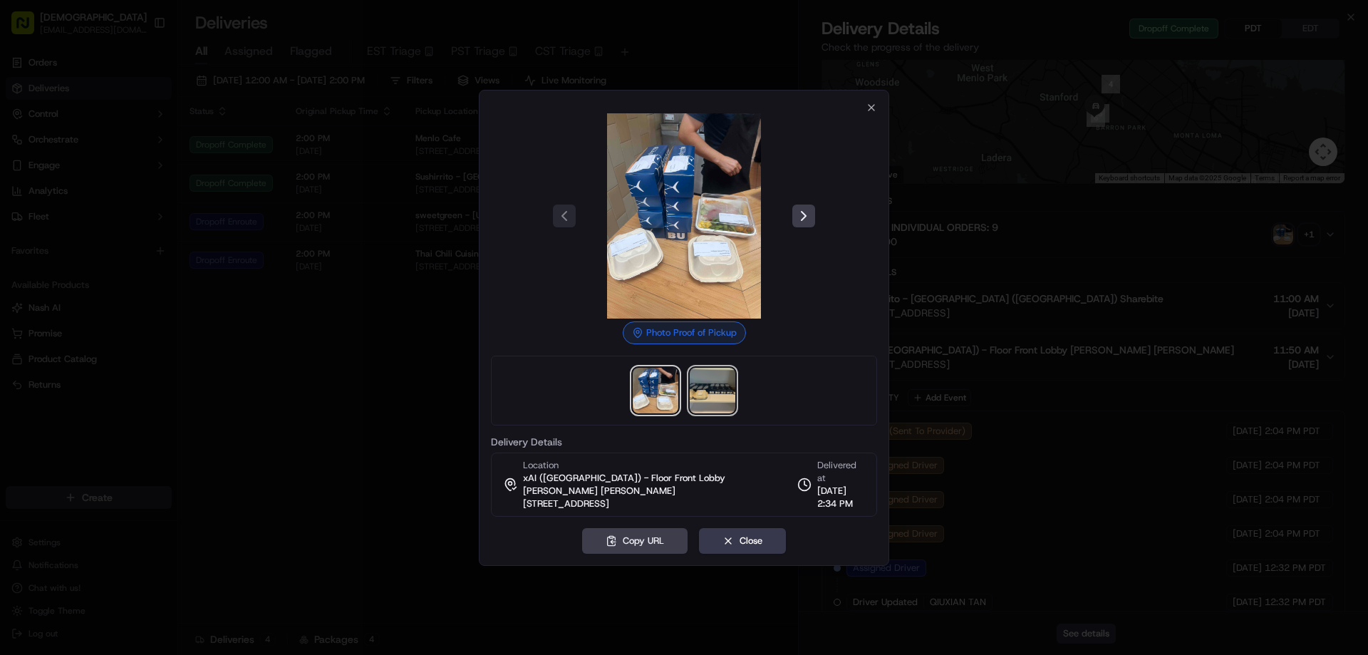
click at [717, 401] on img at bounding box center [712, 391] width 46 height 46
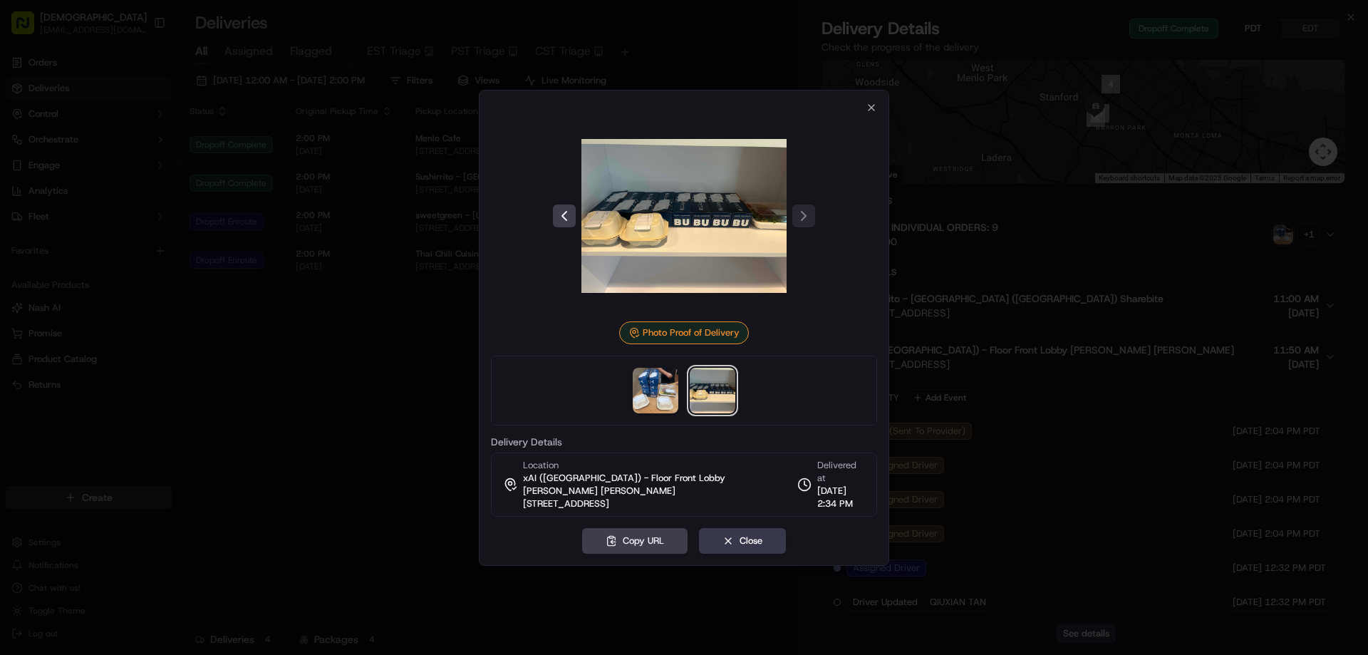
click at [380, 388] on div at bounding box center [684, 327] width 1368 height 655
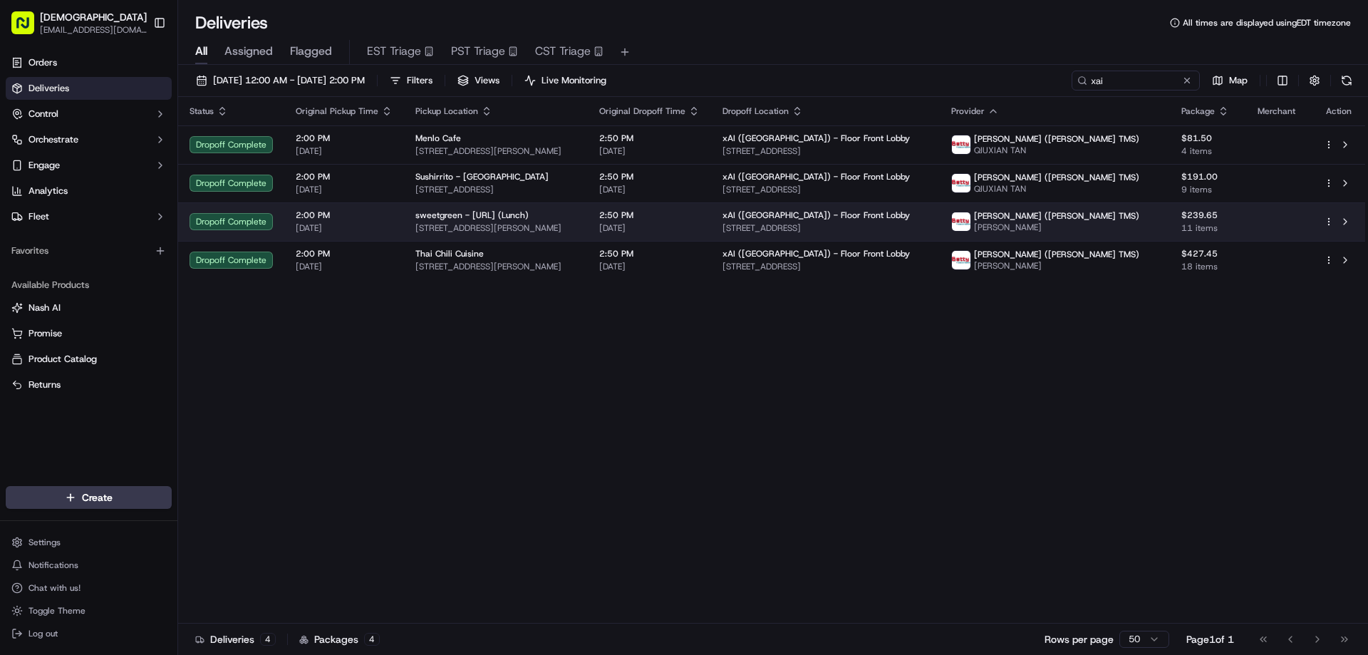
click at [576, 217] on div "sweetgreen - X.AI (Lunch)" at bounding box center [495, 214] width 161 height 11
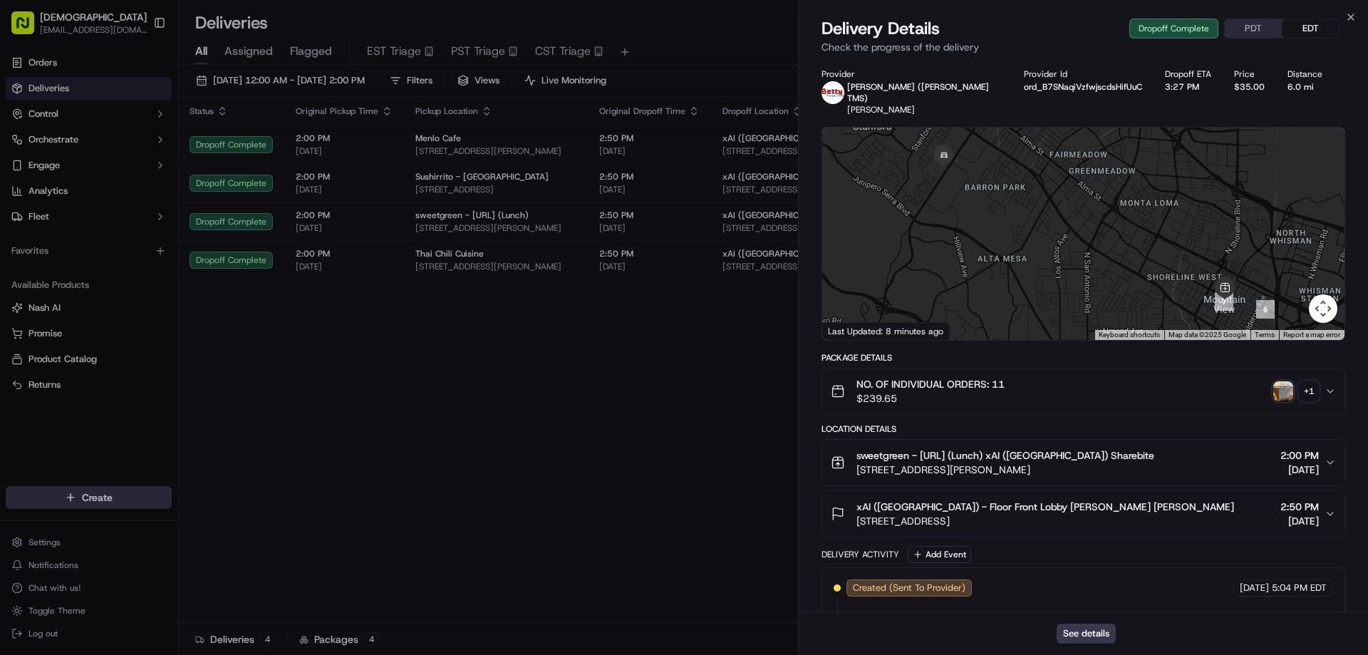
click at [1313, 381] on div "+ 1" at bounding box center [1308, 391] width 20 height 20
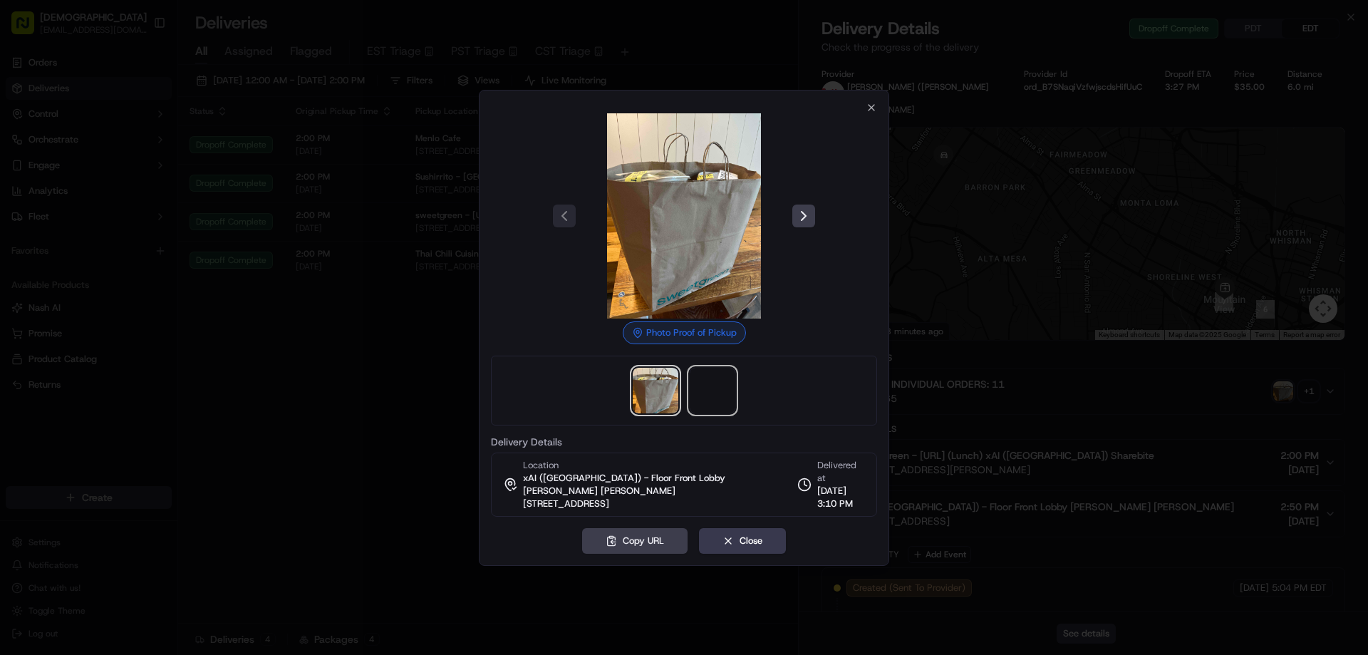
click at [712, 394] on span at bounding box center [712, 391] width 46 height 46
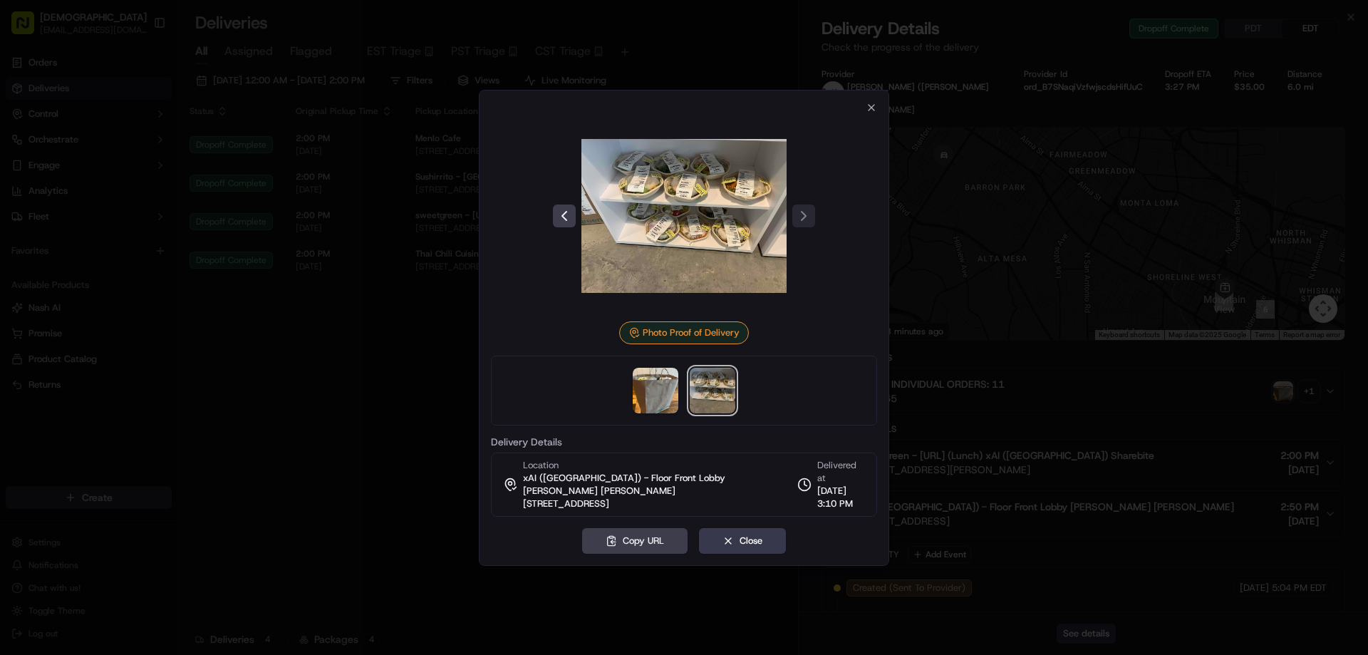
click at [402, 370] on div at bounding box center [684, 327] width 1368 height 655
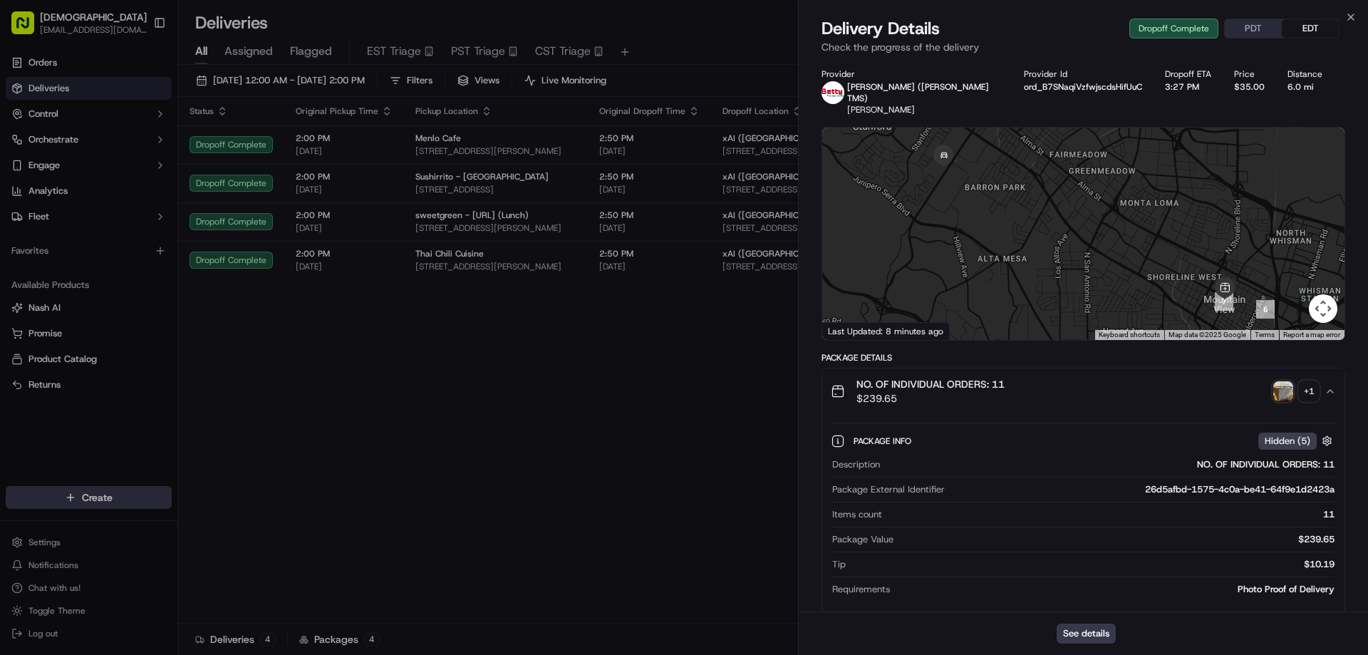
drag, startPoint x: 546, startPoint y: 324, endPoint x: 712, endPoint y: 348, distance: 166.9
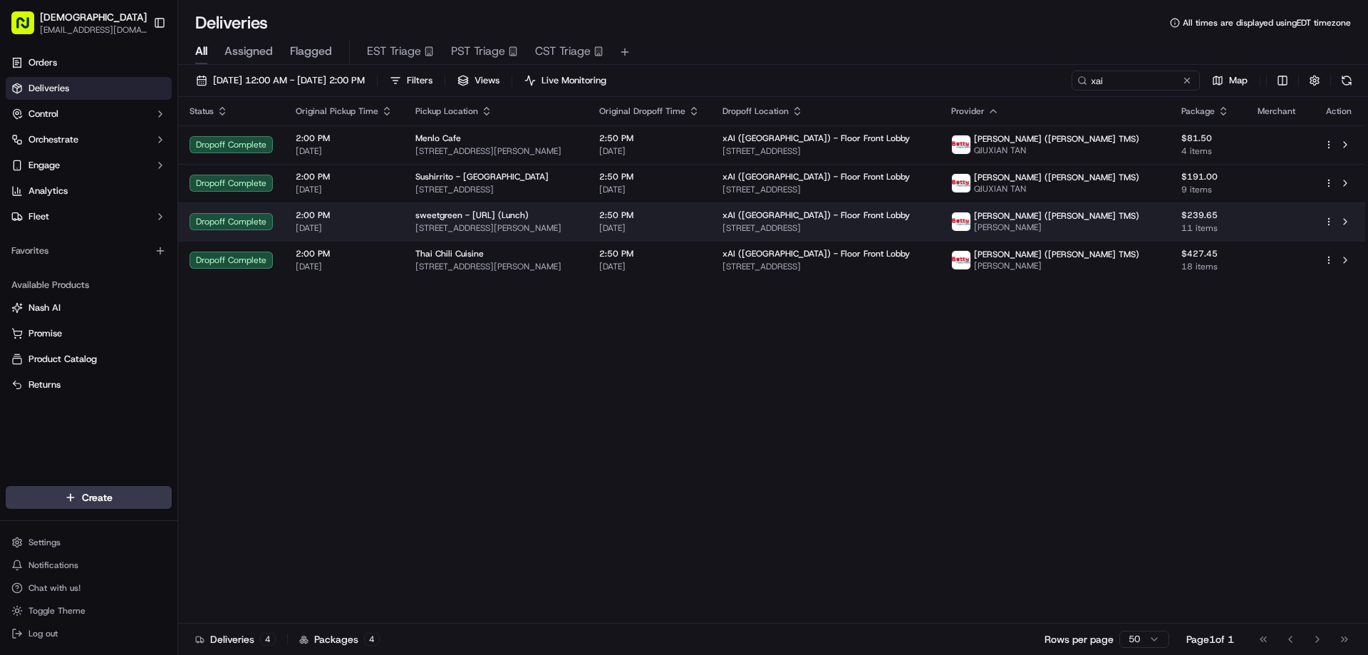
click at [576, 217] on div "sweetgreen - X.AI (Lunch)" at bounding box center [495, 214] width 161 height 11
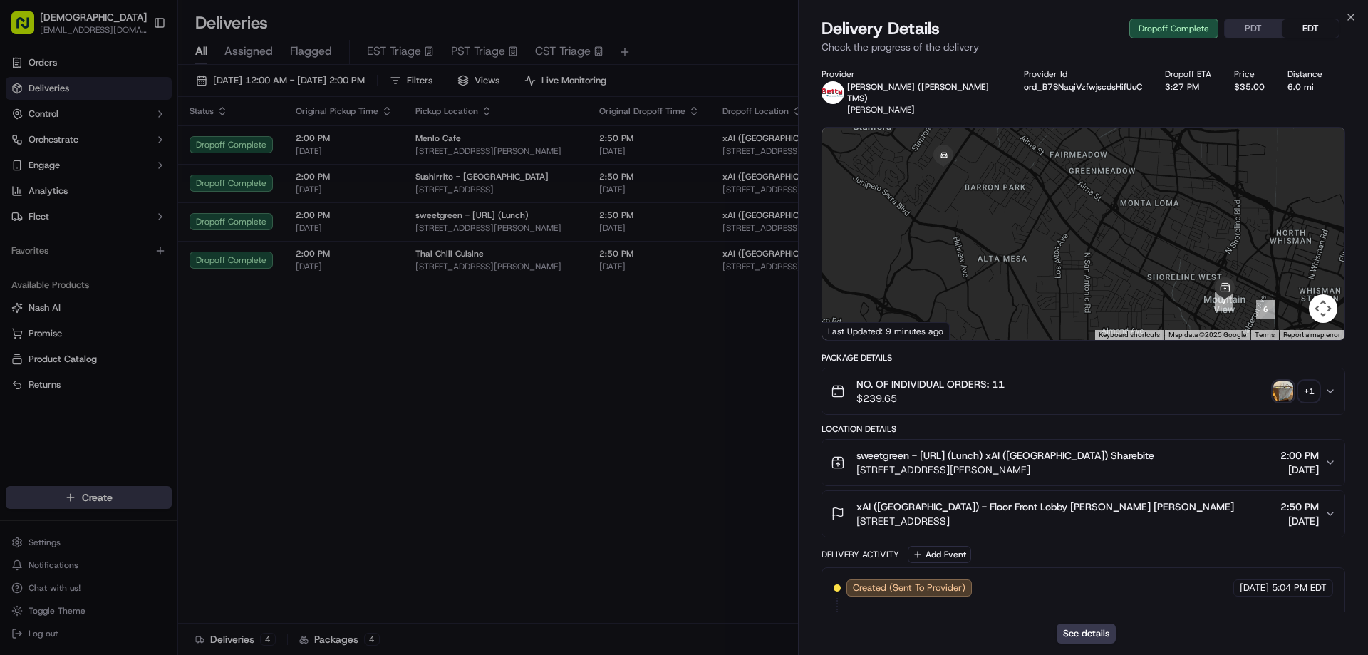
click at [1252, 28] on button "PDT" at bounding box center [1252, 28] width 57 height 19
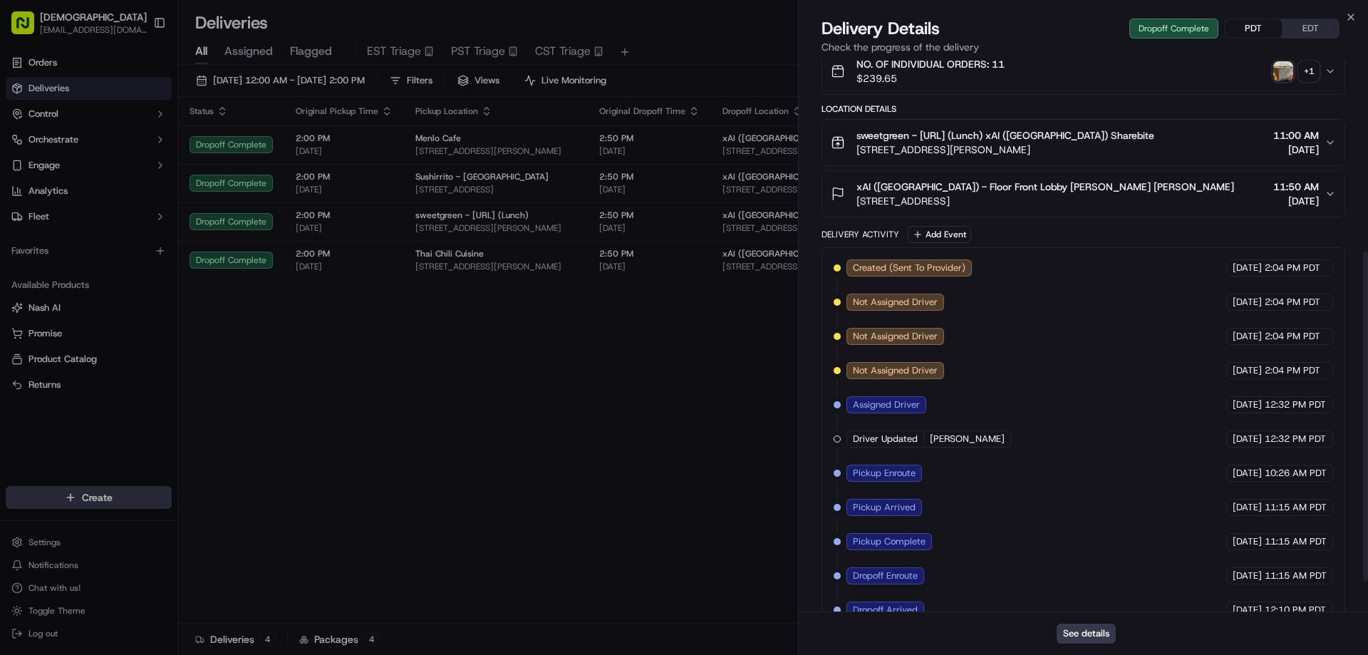
scroll to position [299, 0]
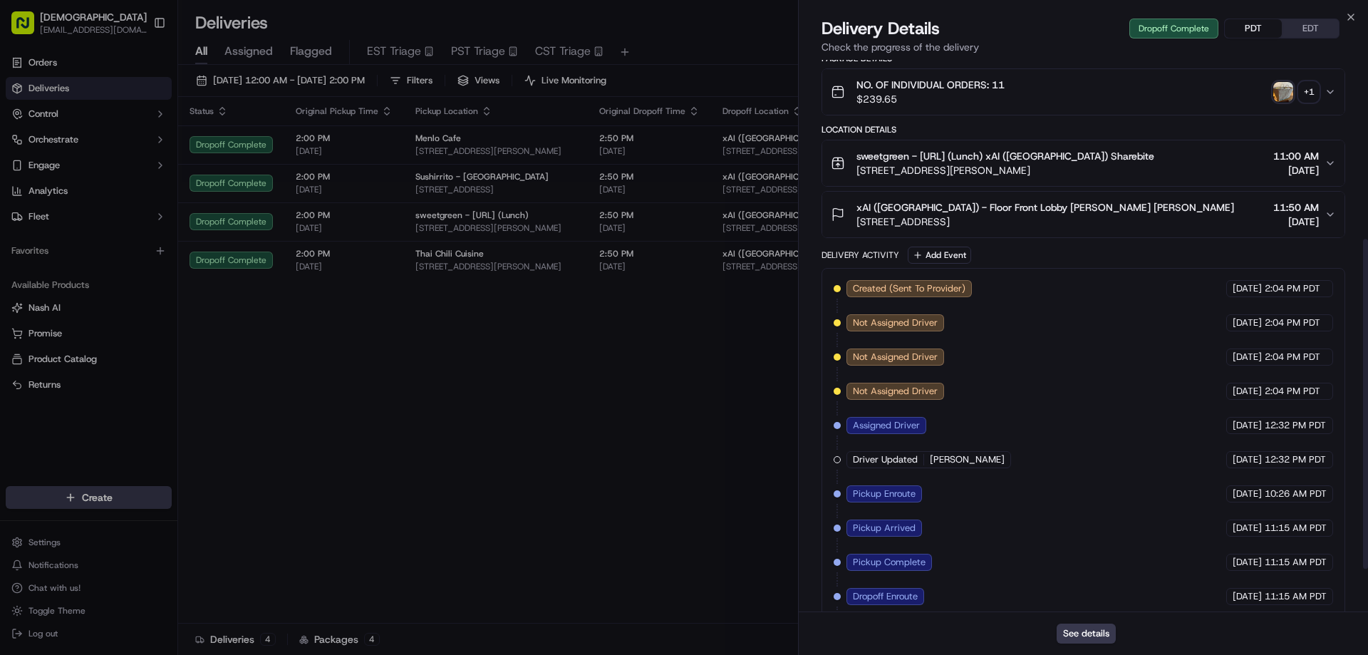
click at [1308, 82] on div "+ 1" at bounding box center [1308, 92] width 20 height 20
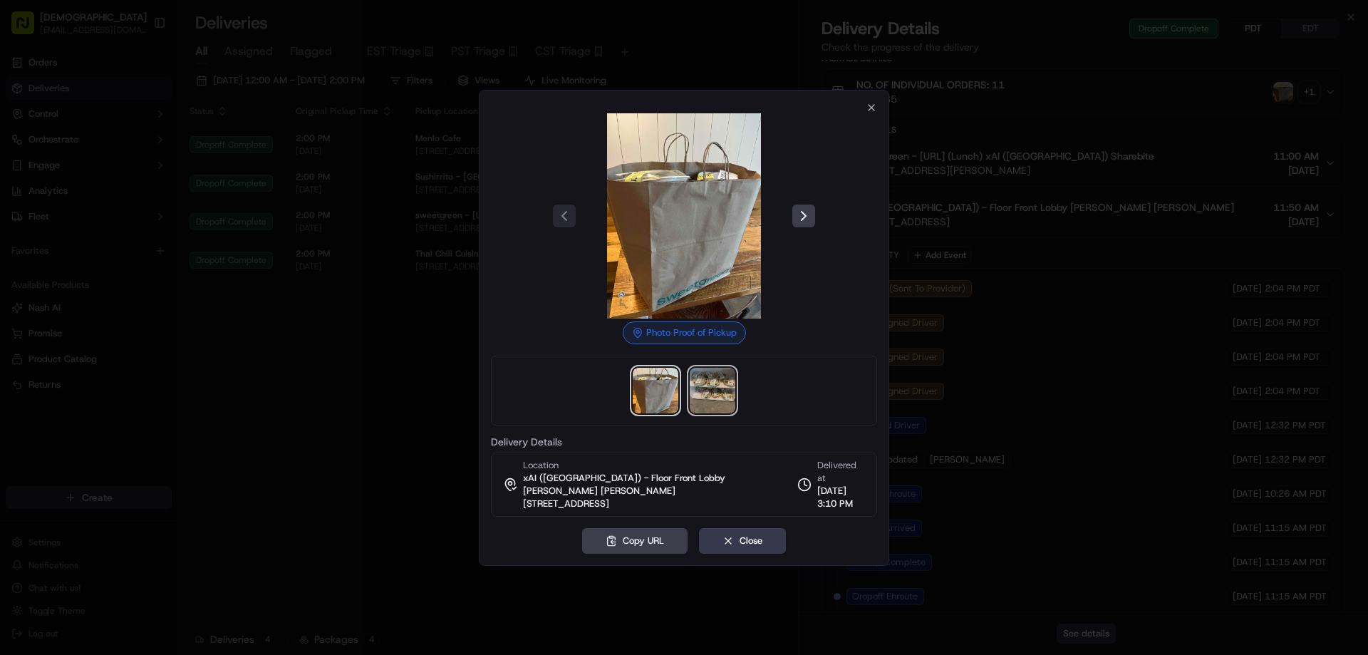
drag, startPoint x: 724, startPoint y: 397, endPoint x: 724, endPoint y: 331, distance: 65.5
click at [723, 396] on img at bounding box center [712, 391] width 46 height 46
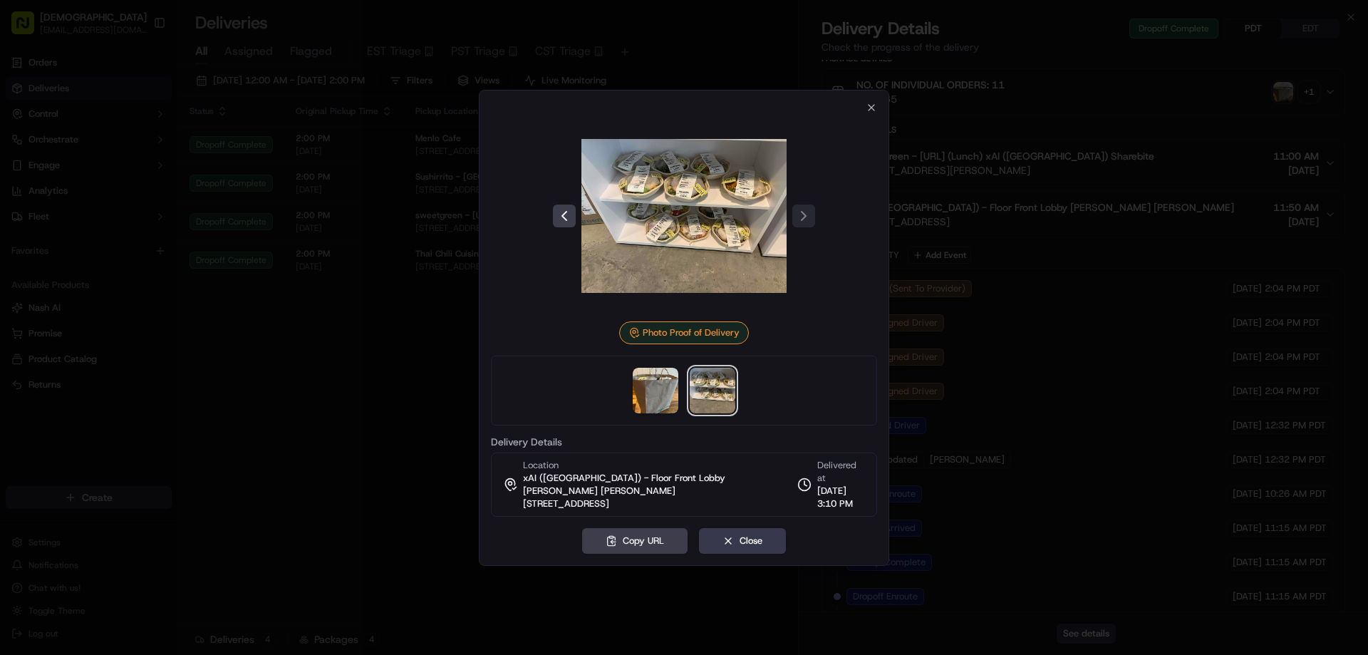
click at [360, 362] on div at bounding box center [684, 327] width 1368 height 655
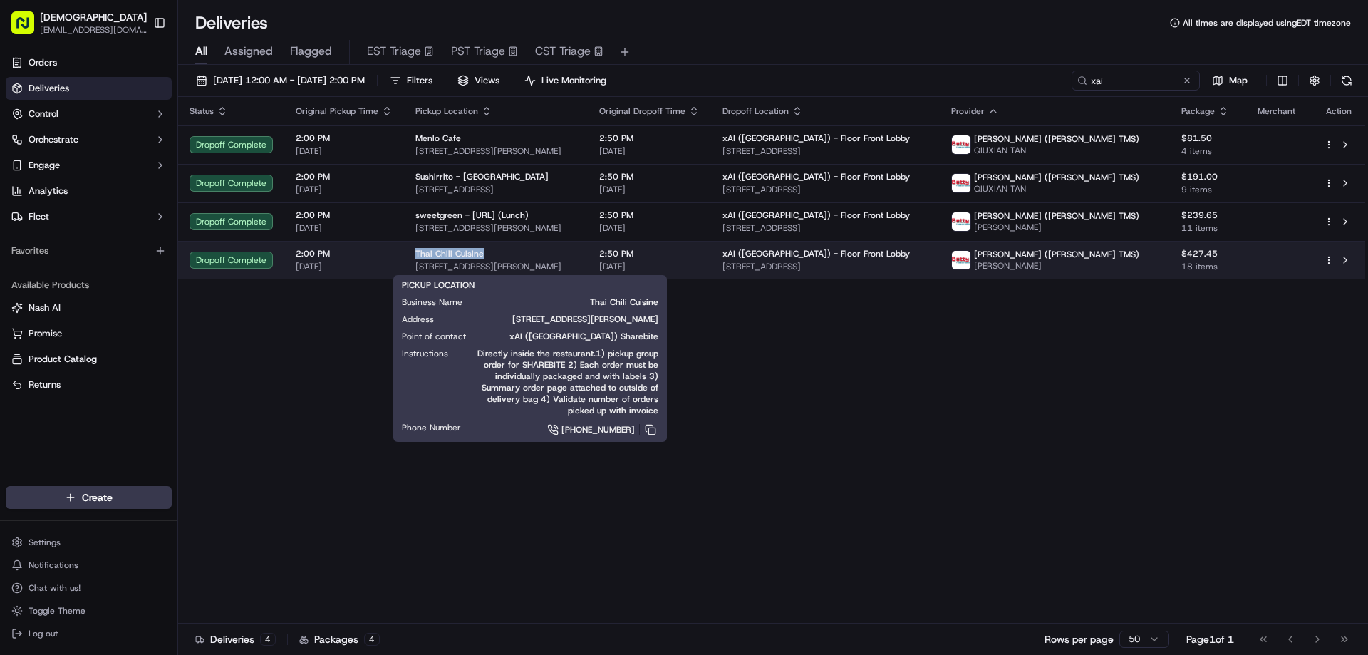
drag, startPoint x: 486, startPoint y: 249, endPoint x: 411, endPoint y: 249, distance: 74.8
click at [411, 249] on td "Thai Chili Cuisine 1550 Halford Ave, Santa Clara, CA 95051, USA" at bounding box center [496, 260] width 184 height 38
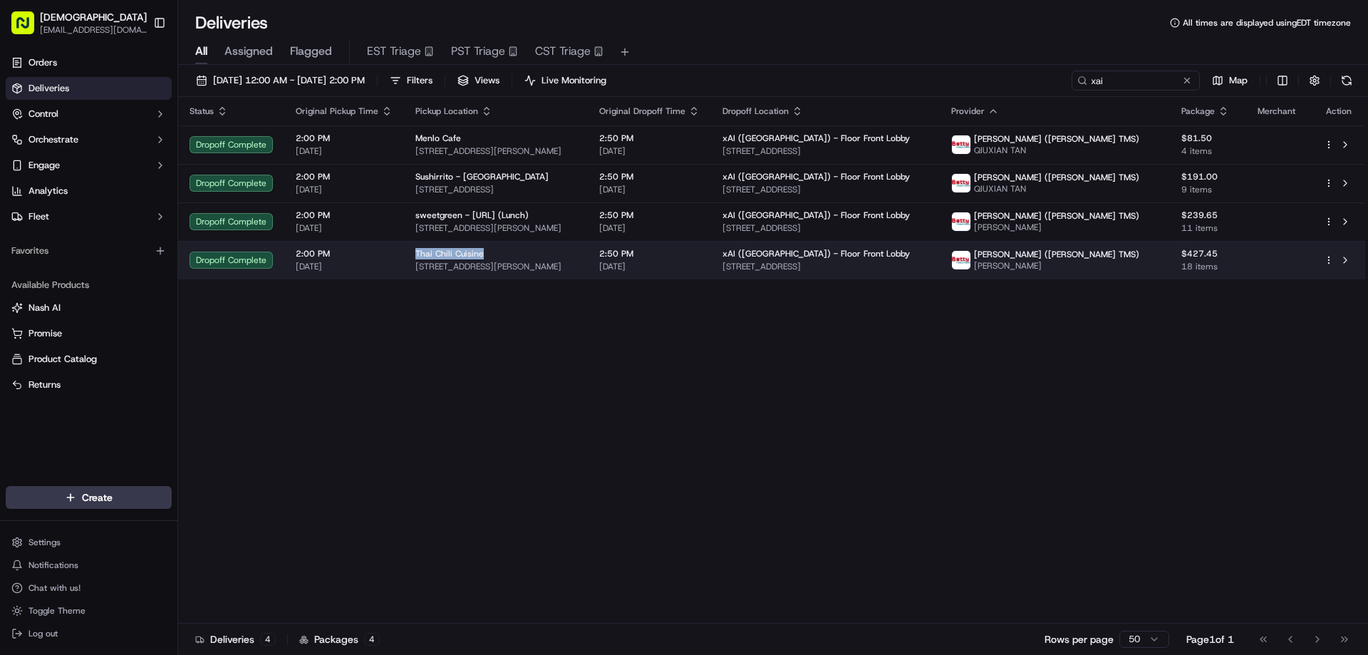
copy span "Thai Chili Cuisine"
click at [514, 264] on span "1550 Halford Ave, Santa Clara, CA 95051, USA" at bounding box center [495, 266] width 161 height 11
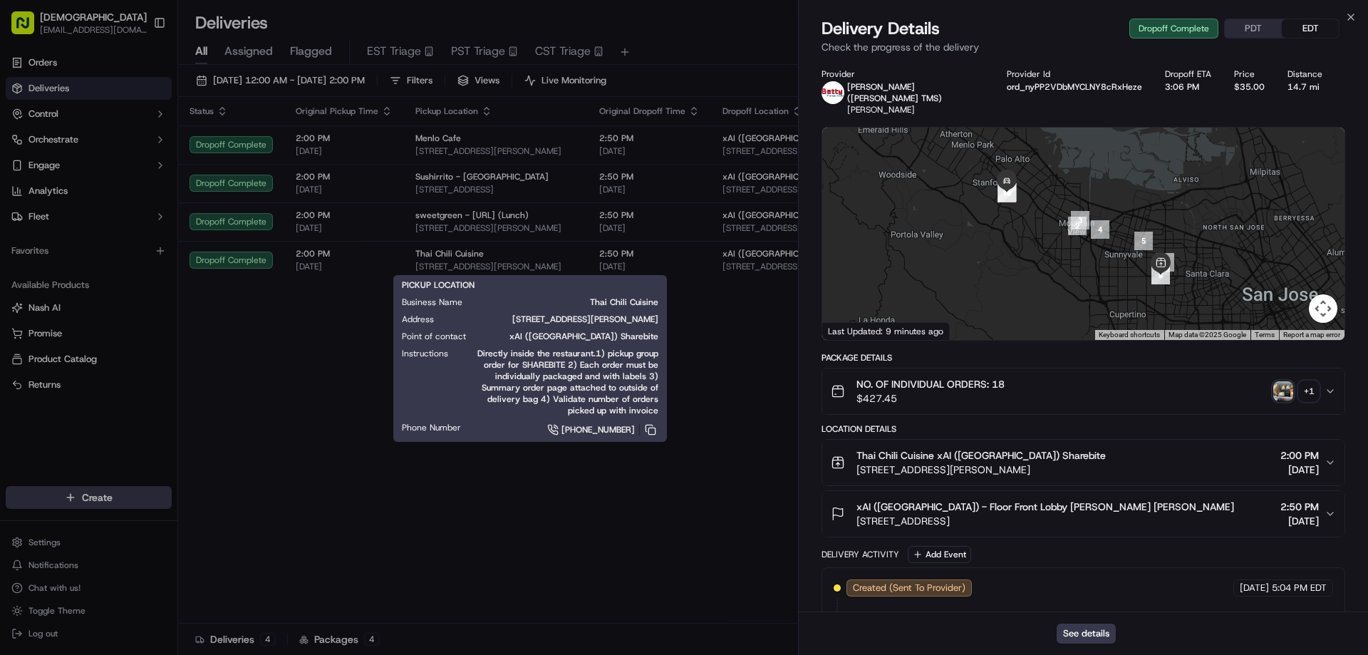
click at [1304, 381] on div "+ 1" at bounding box center [1308, 391] width 20 height 20
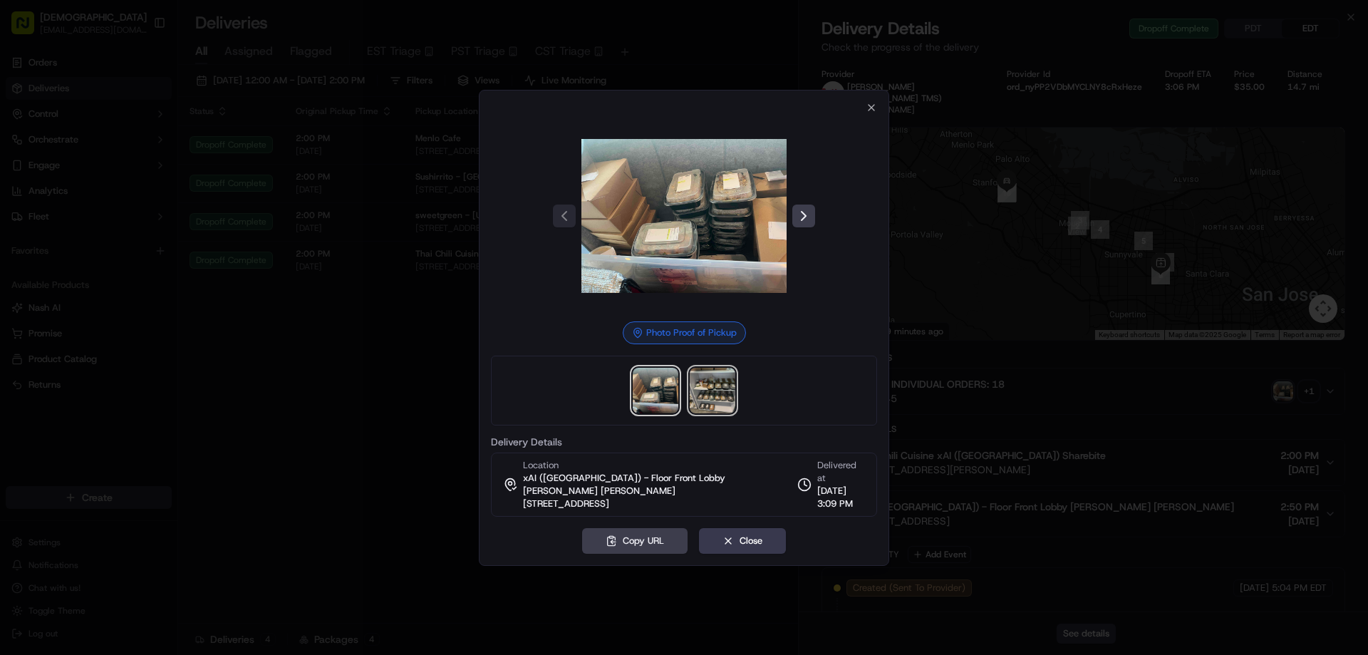
click at [715, 396] on img at bounding box center [712, 391] width 46 height 46
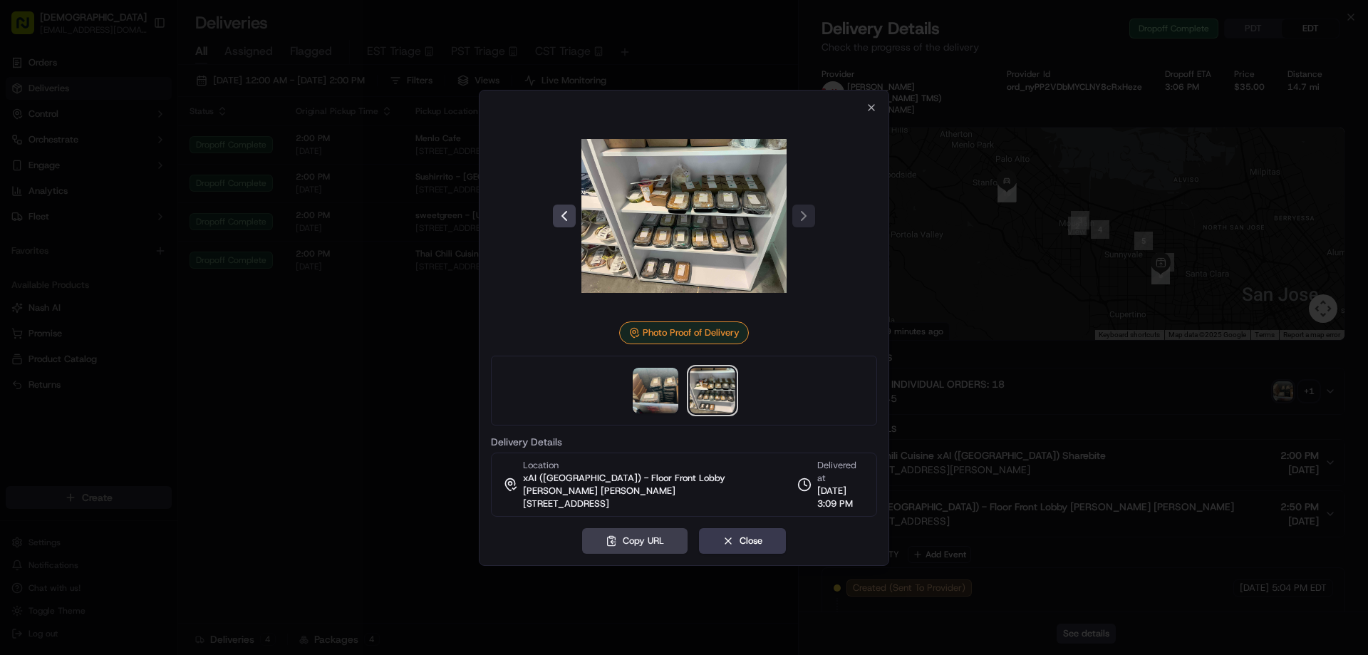
click at [1244, 39] on div at bounding box center [684, 327] width 1368 height 655
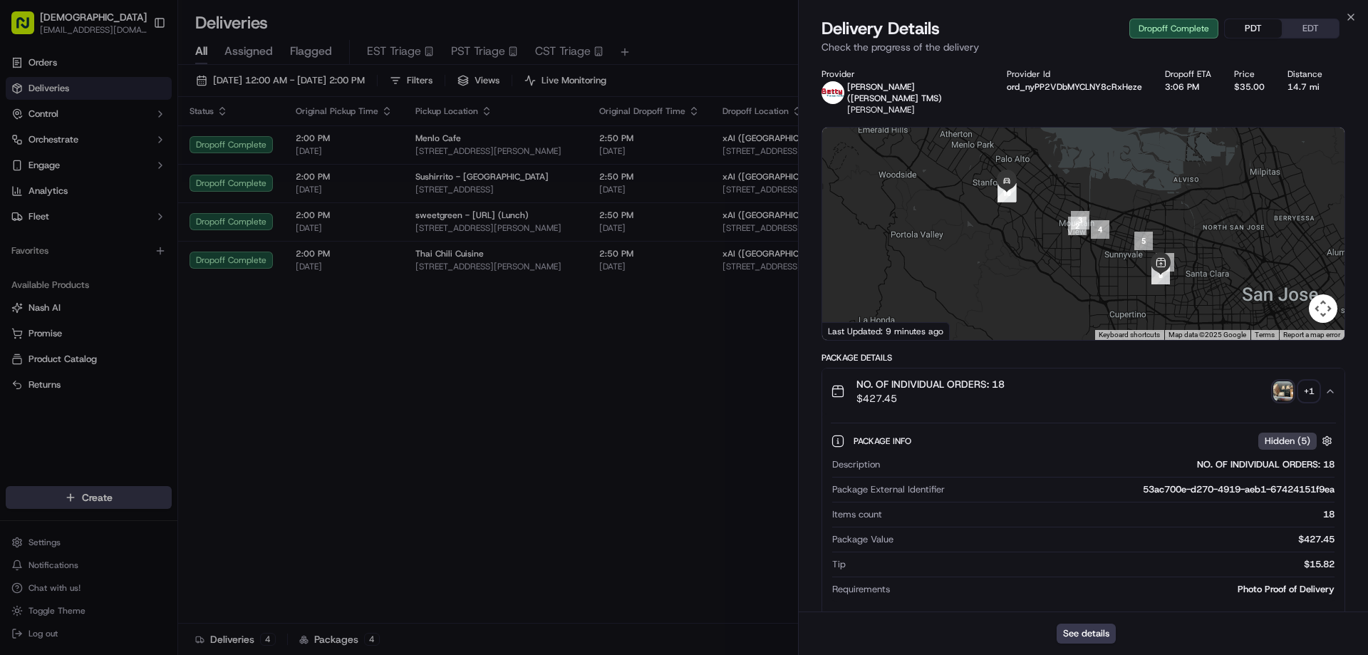
click at [1254, 31] on button "PDT" at bounding box center [1252, 28] width 57 height 19
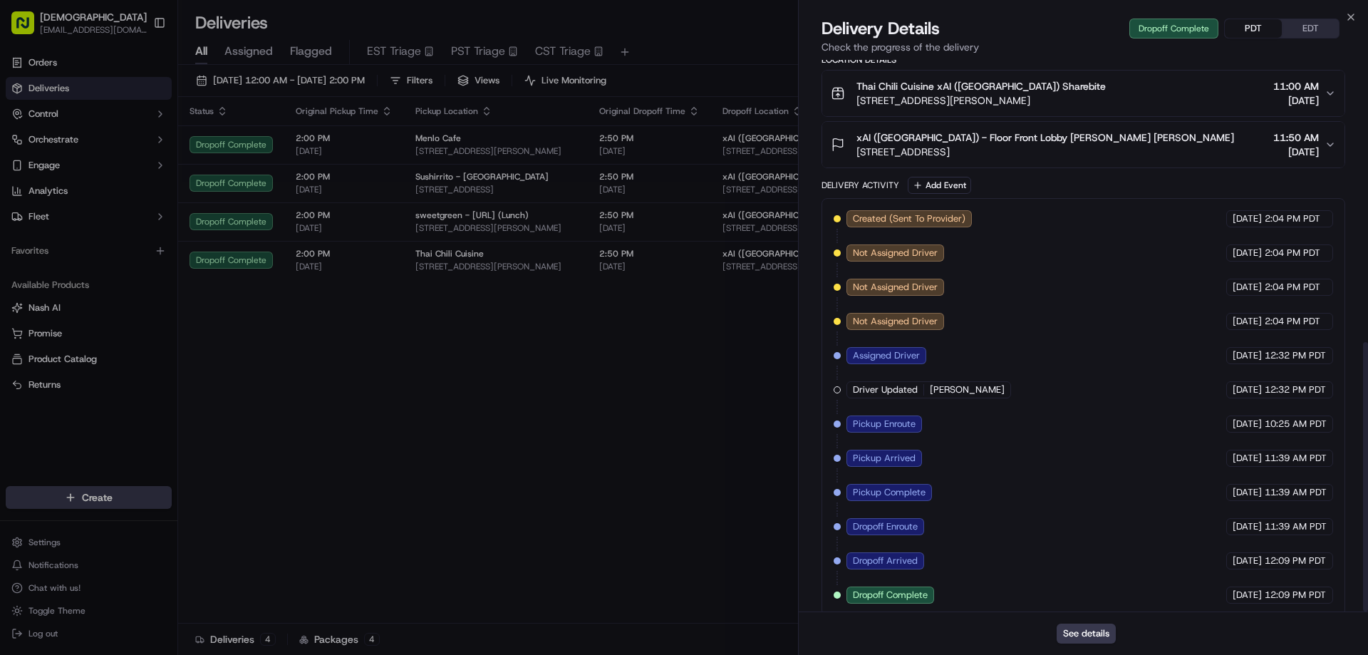
scroll to position [578, 0]
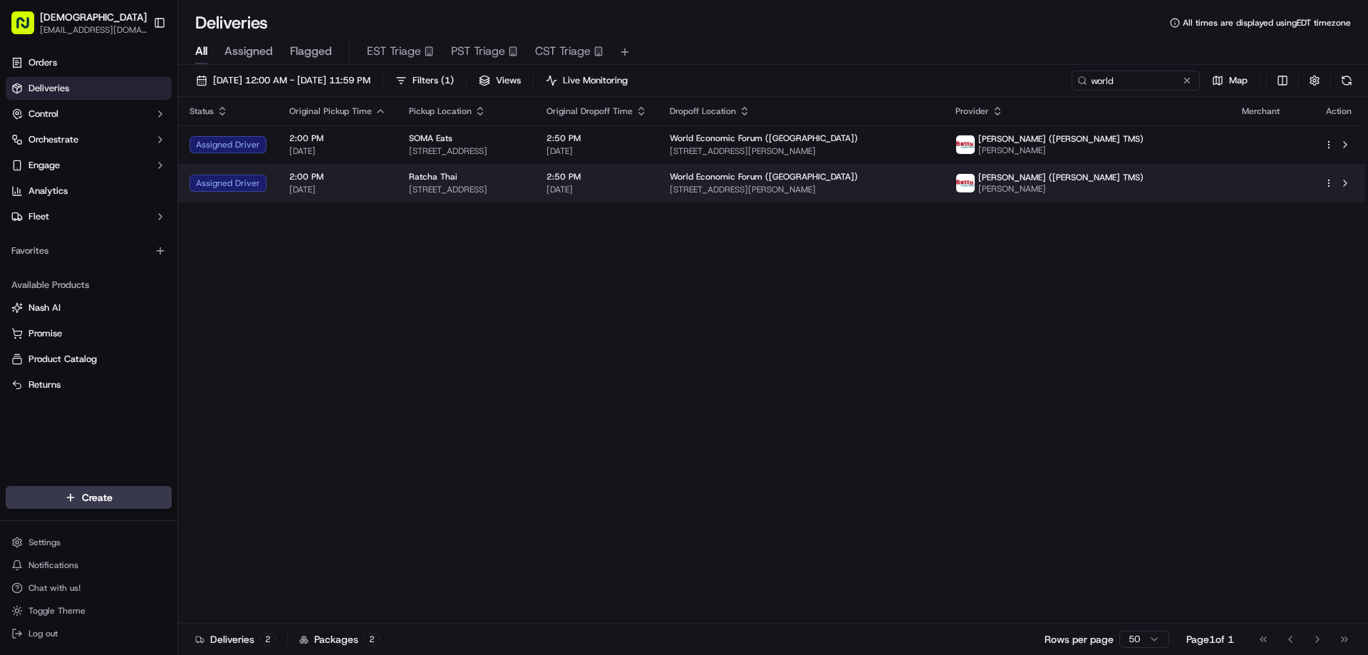
click at [524, 195] on span "631 Broadway, San Francisco, CA 94133, USA" at bounding box center [466, 189] width 115 height 11
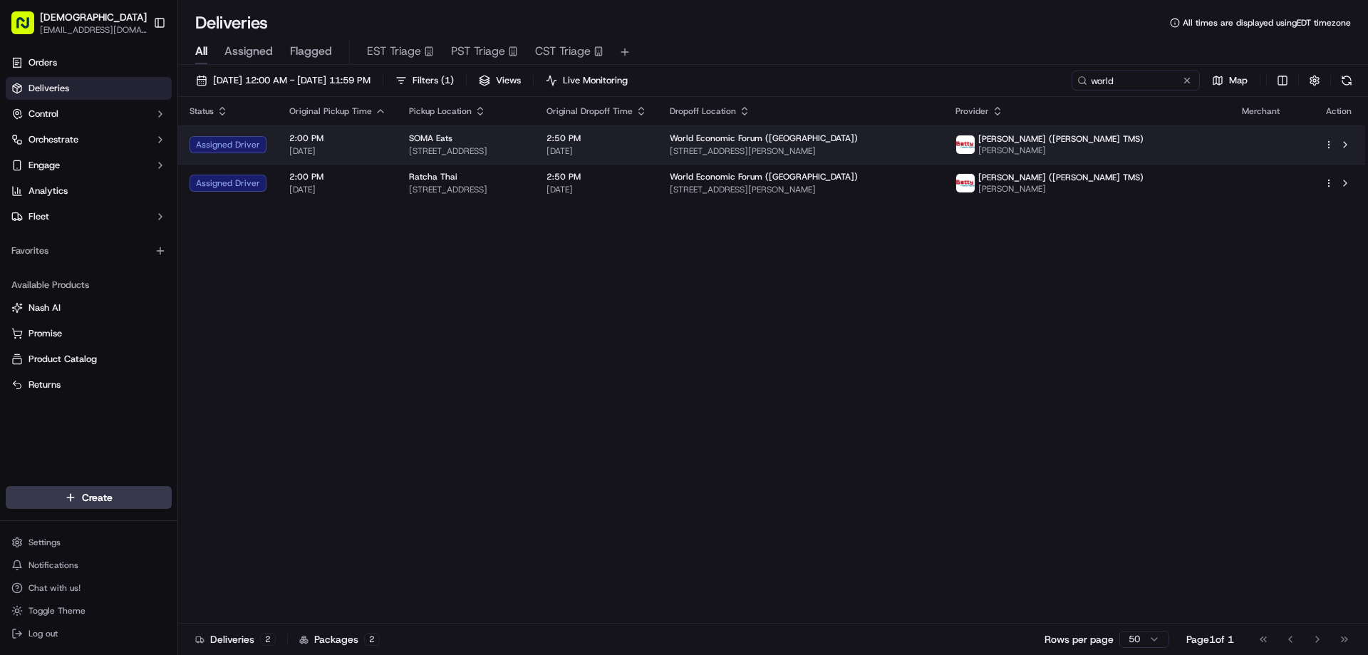
click at [524, 145] on span "186 2nd St, San Francisco, CA 94105, USA" at bounding box center [466, 150] width 115 height 11
drag, startPoint x: 890, startPoint y: 140, endPoint x: 798, endPoint y: 138, distance: 91.9
click at [798, 138] on td "World Economic Forum (USA) 1201 Ralston Ave, San Francisco, CA 94129, USA" at bounding box center [801, 144] width 286 height 38
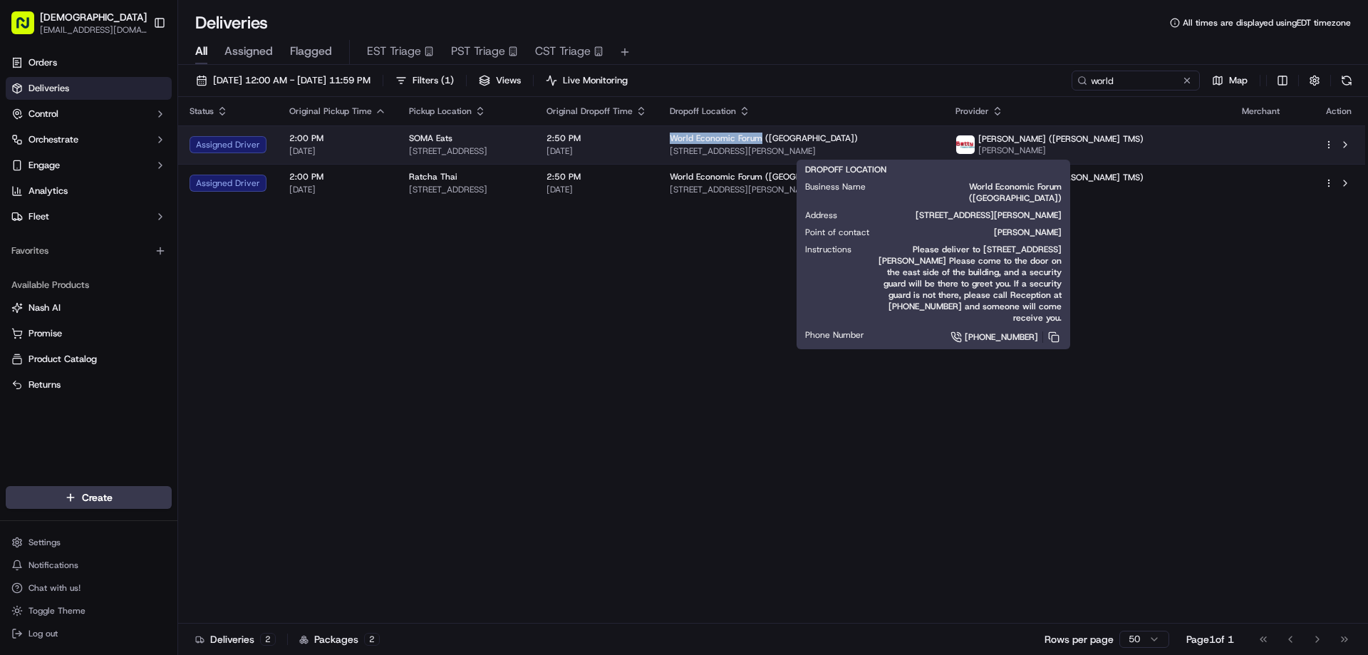
copy span "World Economic Forum"
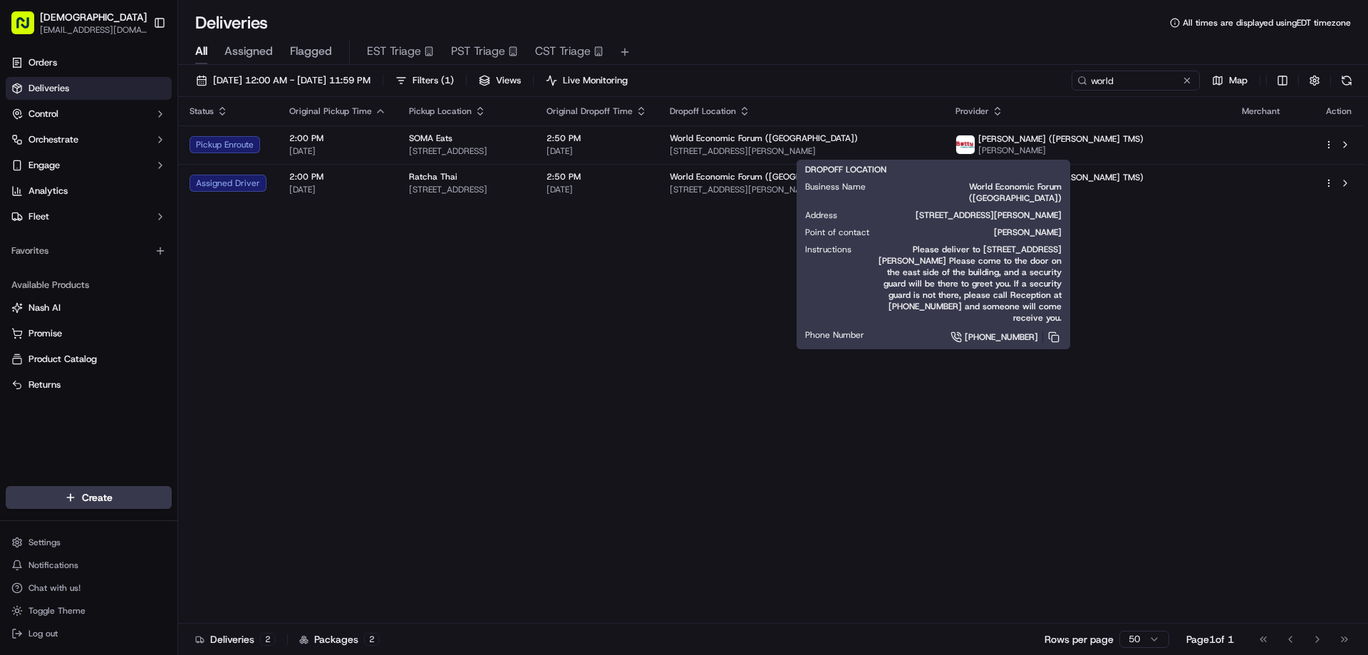
click at [486, 333] on div "Status Original Pickup Time Pickup Location Original Dropoff Time Dropoff Locat…" at bounding box center [771, 360] width 1187 height 526
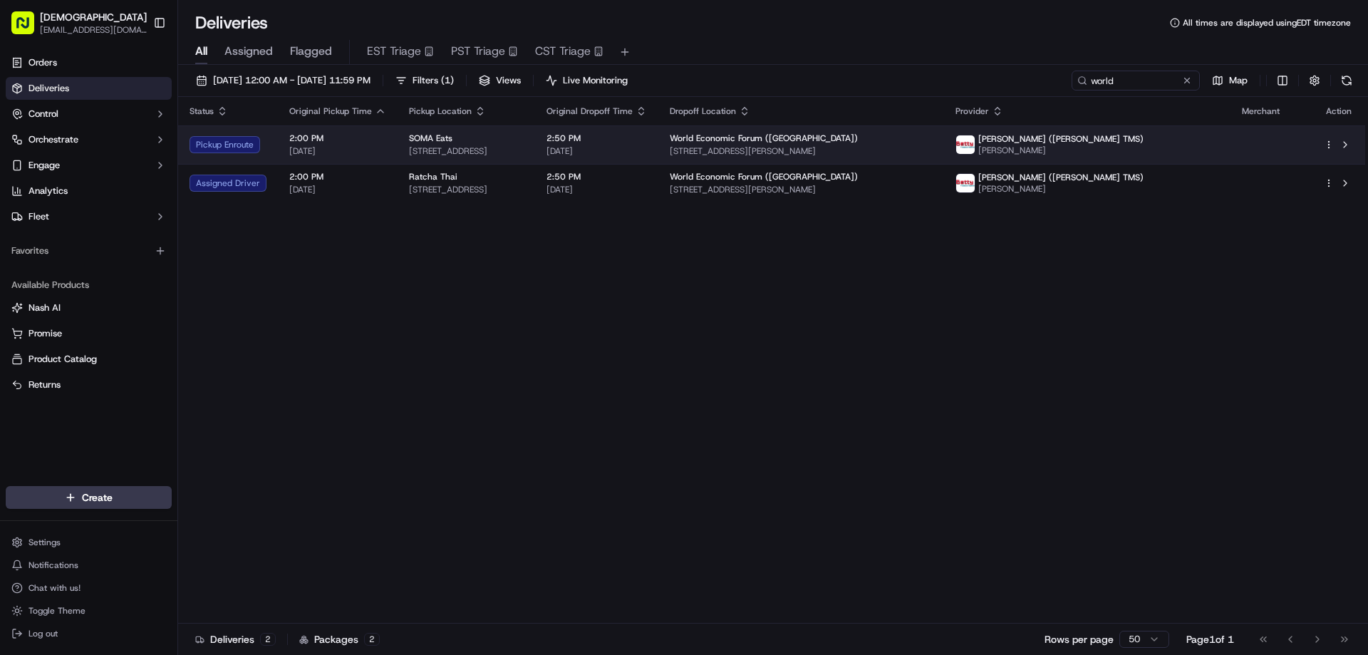
click at [521, 142] on div "SOMA Eats" at bounding box center [466, 137] width 115 height 11
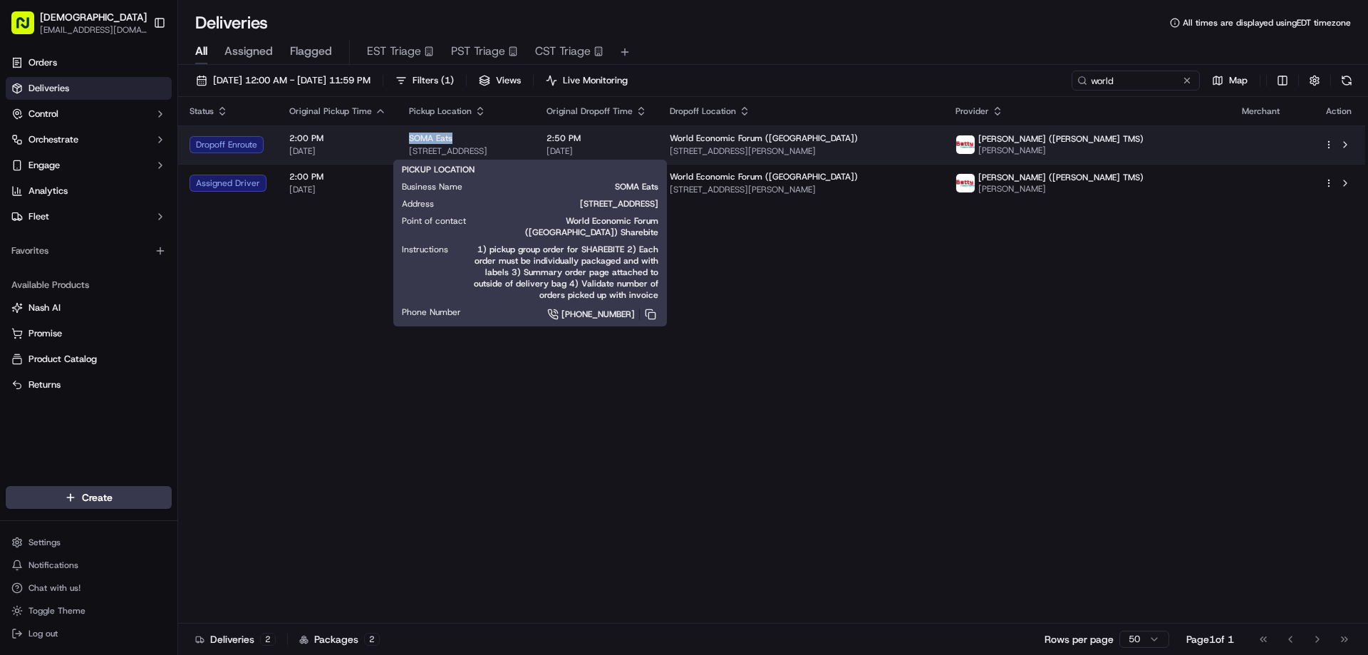
drag, startPoint x: 461, startPoint y: 135, endPoint x: 406, endPoint y: 135, distance: 54.8
click at [409, 135] on div "SOMA Eats" at bounding box center [466, 137] width 115 height 11
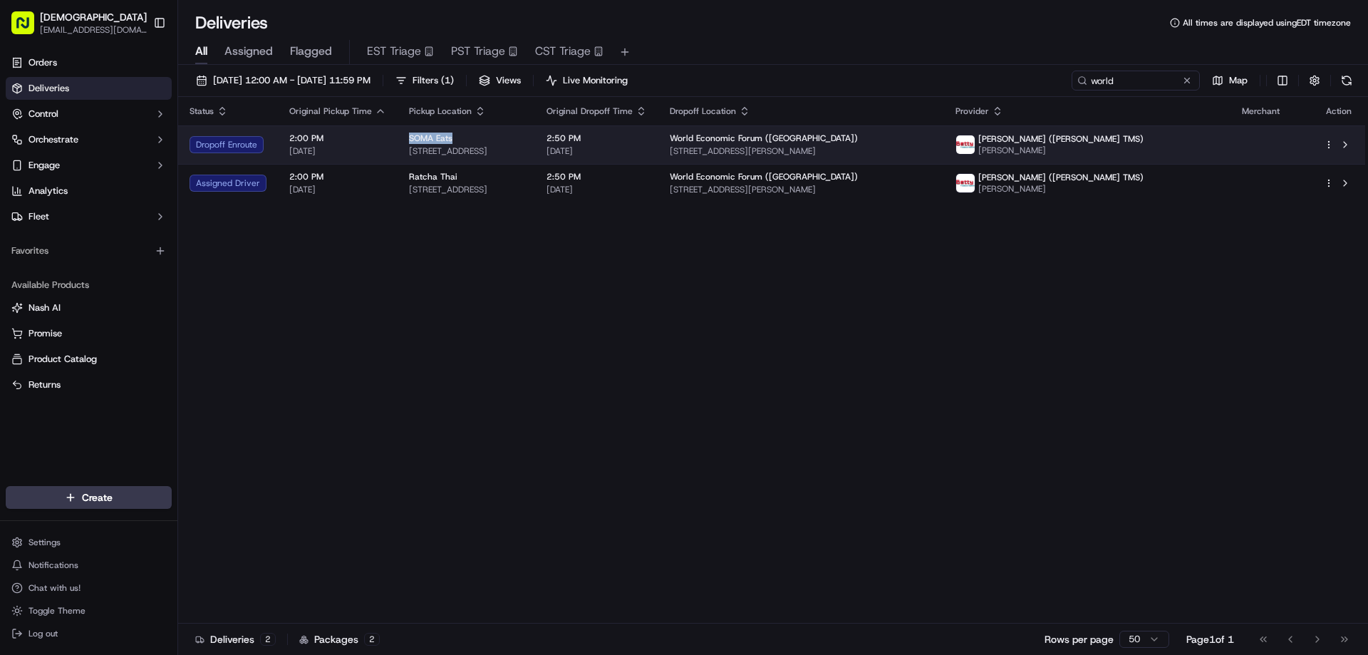
copy span "SOMA Eats"
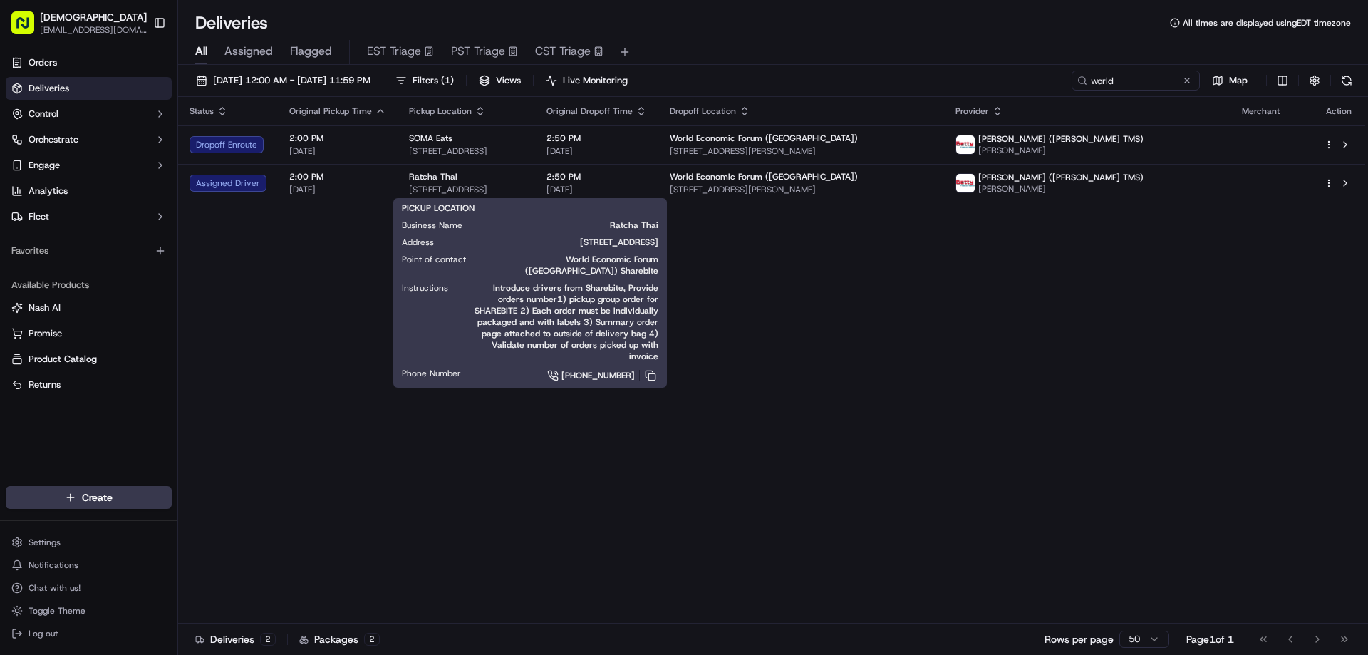
click at [417, 282] on span "Instructions" at bounding box center [425, 287] width 46 height 11
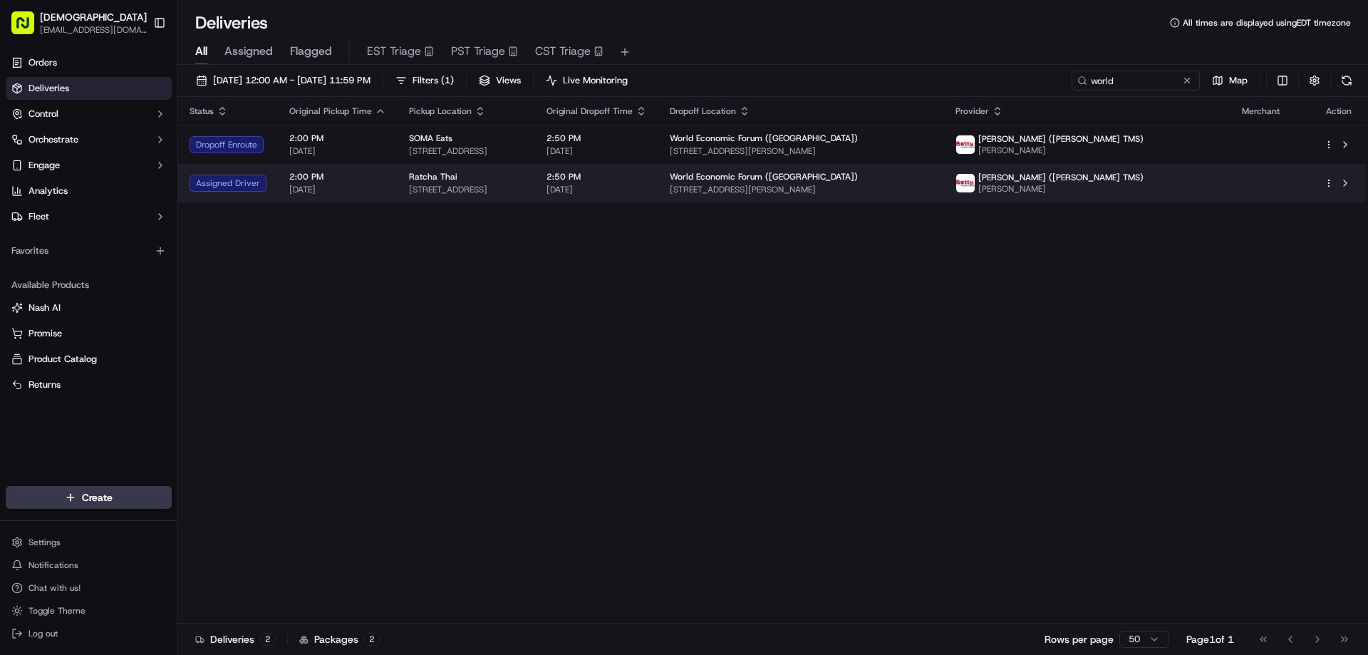
drag, startPoint x: 402, startPoint y: 189, endPoint x: 590, endPoint y: 186, distance: 188.1
click at [535, 186] on td "Ratcha Thai 631 Broadway, San Francisco, CA 94133, USA" at bounding box center [465, 183] width 137 height 38
copy span "631 Broadway, San Francisco, CA 94133, USA"
click at [500, 176] on div "Ratcha Thai" at bounding box center [466, 176] width 115 height 11
click at [521, 194] on span "631 Broadway, San Francisco, CA 94133, USA" at bounding box center [463, 189] width 115 height 11
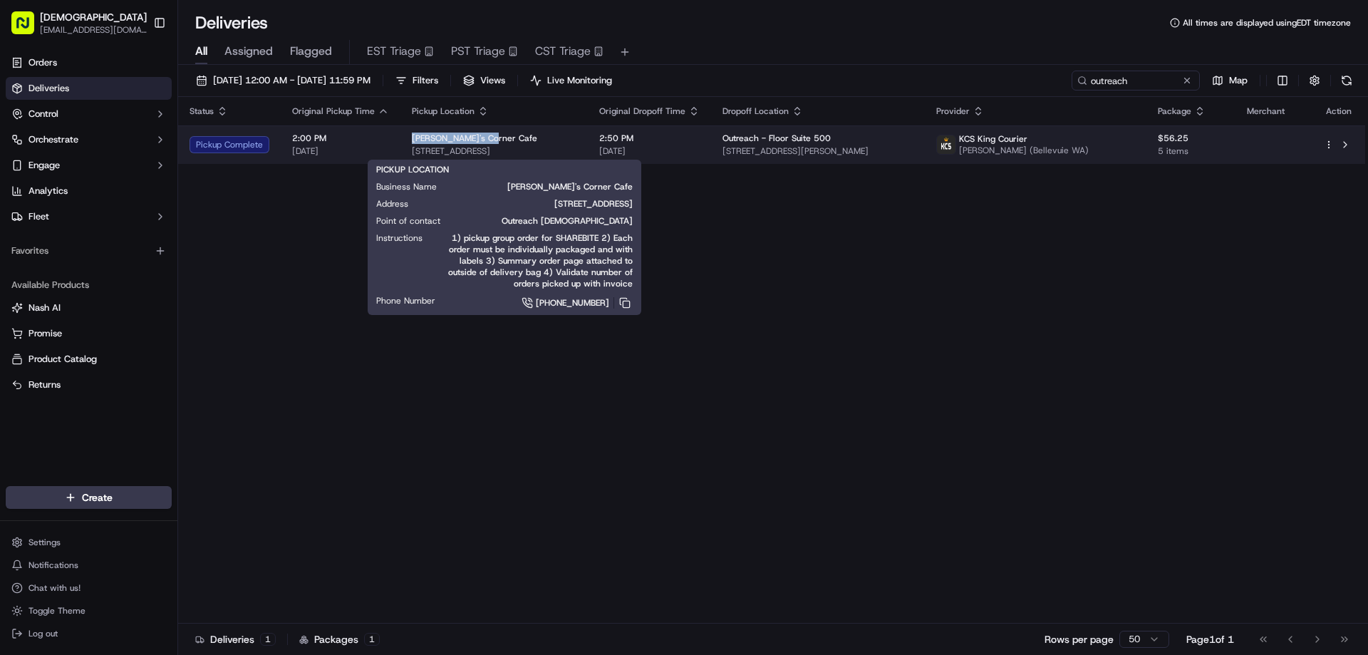
drag, startPoint x: 488, startPoint y: 138, endPoint x: 405, endPoint y: 141, distance: 83.4
click at [405, 141] on td "[PERSON_NAME]'s Corner Cafe [STREET_ADDRESS]" at bounding box center [493, 144] width 187 height 38
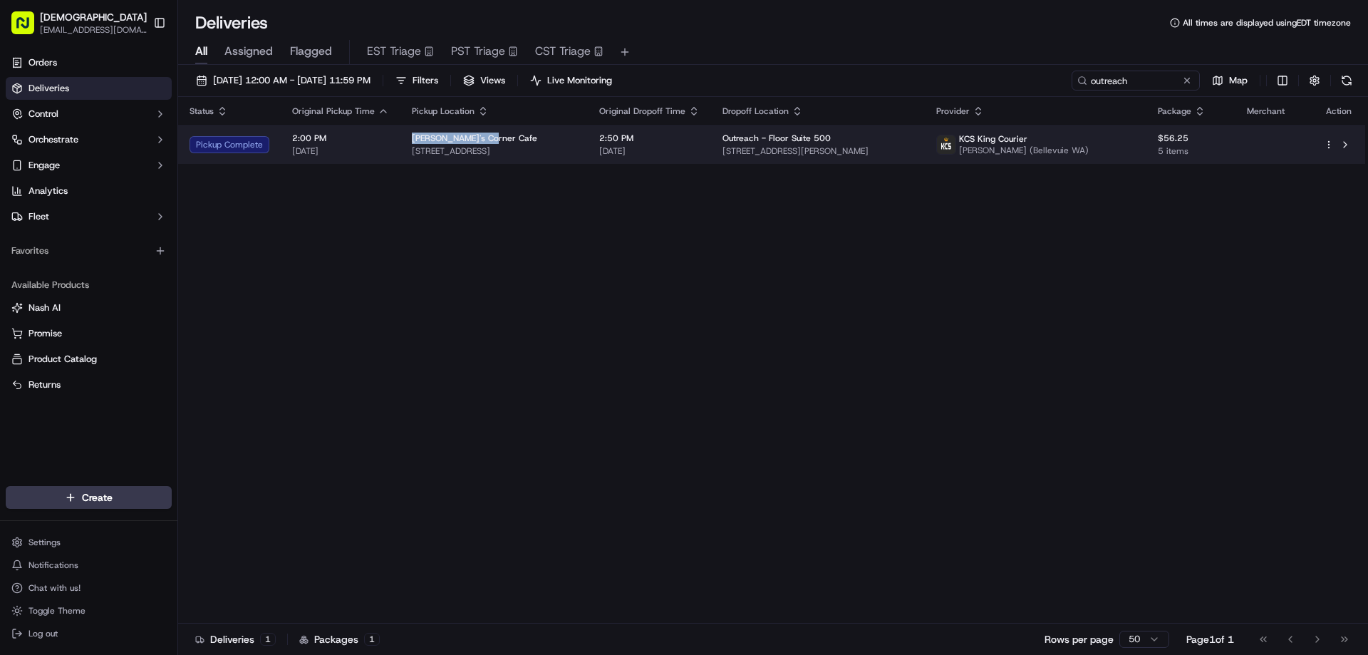
copy span "[PERSON_NAME]'s Corner Cafe"
click at [699, 152] on span "[DATE]" at bounding box center [649, 150] width 100 height 11
click at [565, 143] on div "[PERSON_NAME]'s Corner Cafe" at bounding box center [494, 137] width 165 height 11
click at [612, 145] on td "2:50 PM [DATE]" at bounding box center [649, 144] width 123 height 38
drag, startPoint x: 782, startPoint y: 135, endPoint x: 744, endPoint y: 138, distance: 37.9
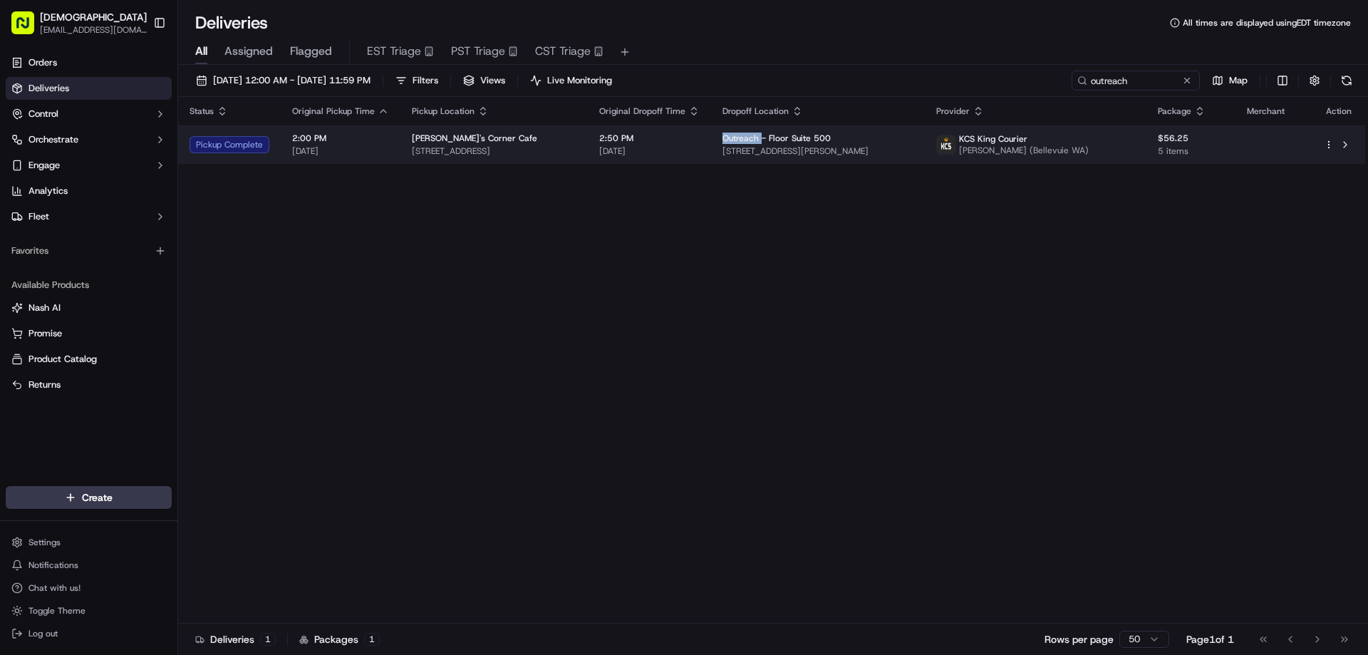
click at [744, 138] on span "Outreach - Floor Suite 500" at bounding box center [776, 137] width 108 height 11
copy span "Outreach"
click at [685, 159] on td "2:50 PM [DATE]" at bounding box center [649, 144] width 123 height 38
click at [573, 135] on div "[PERSON_NAME]'s Corner Cafe" at bounding box center [497, 137] width 164 height 11
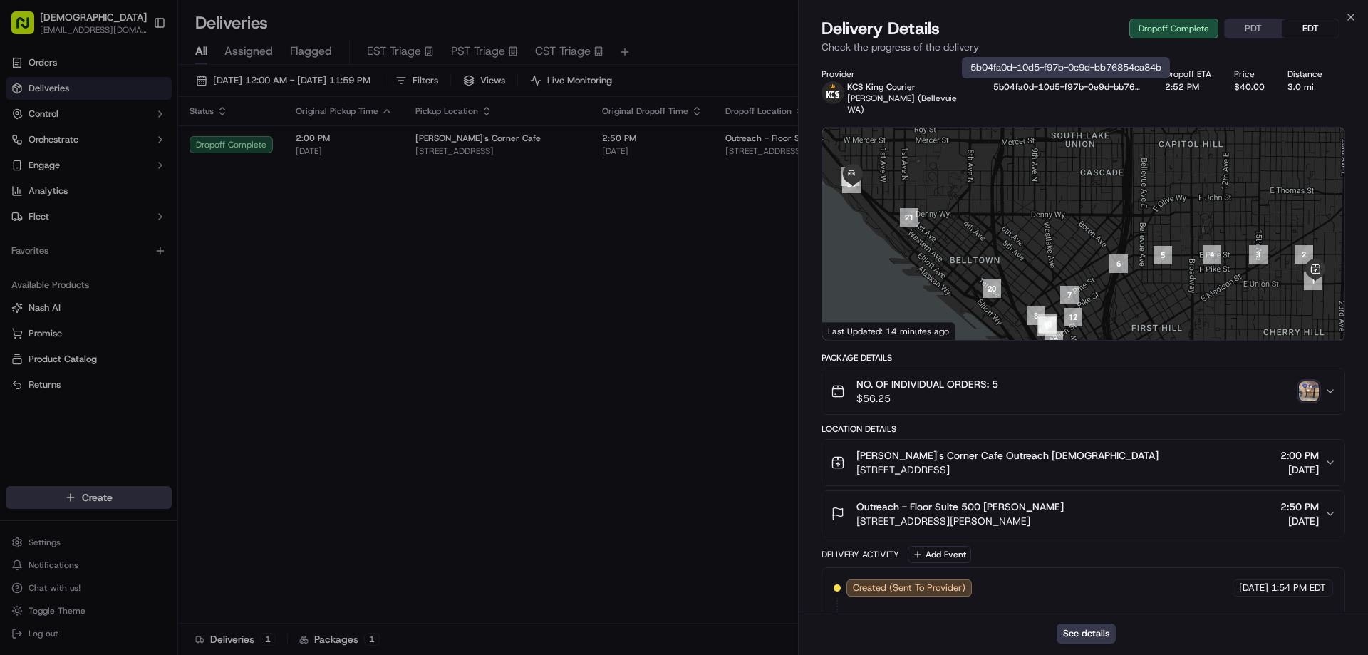
click at [1233, 28] on button "PDT" at bounding box center [1252, 28] width 57 height 19
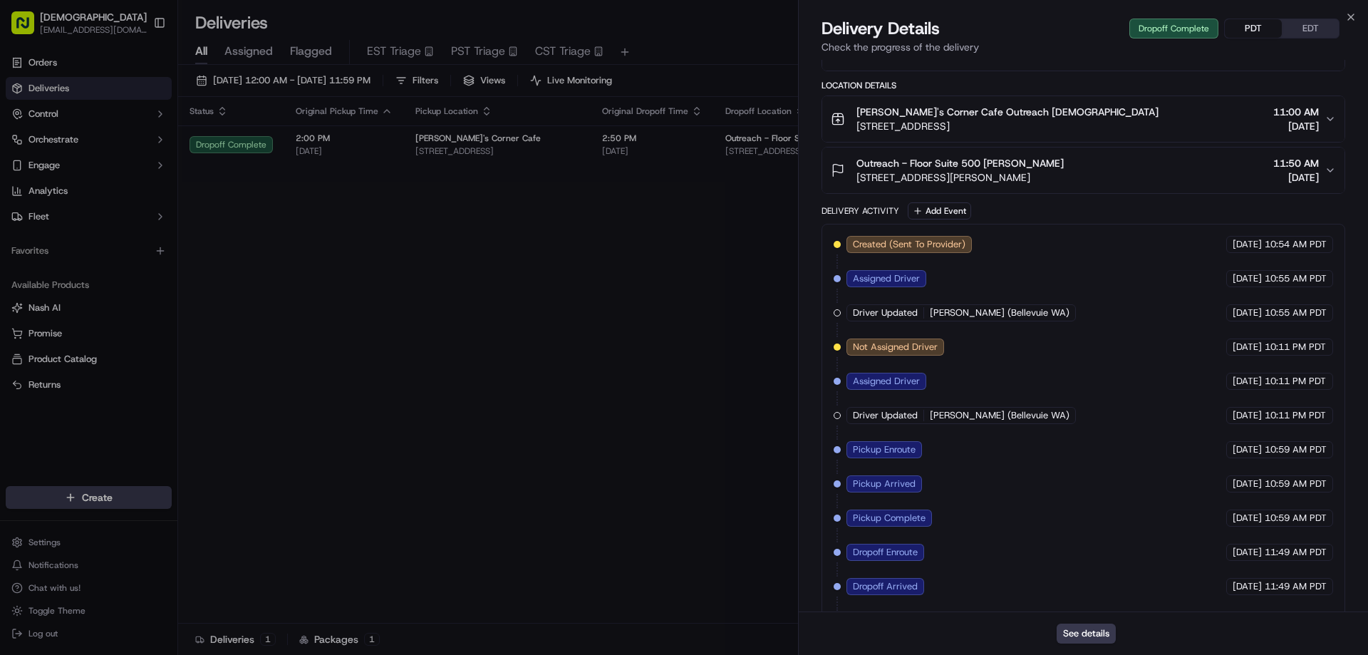
scroll to position [311, 0]
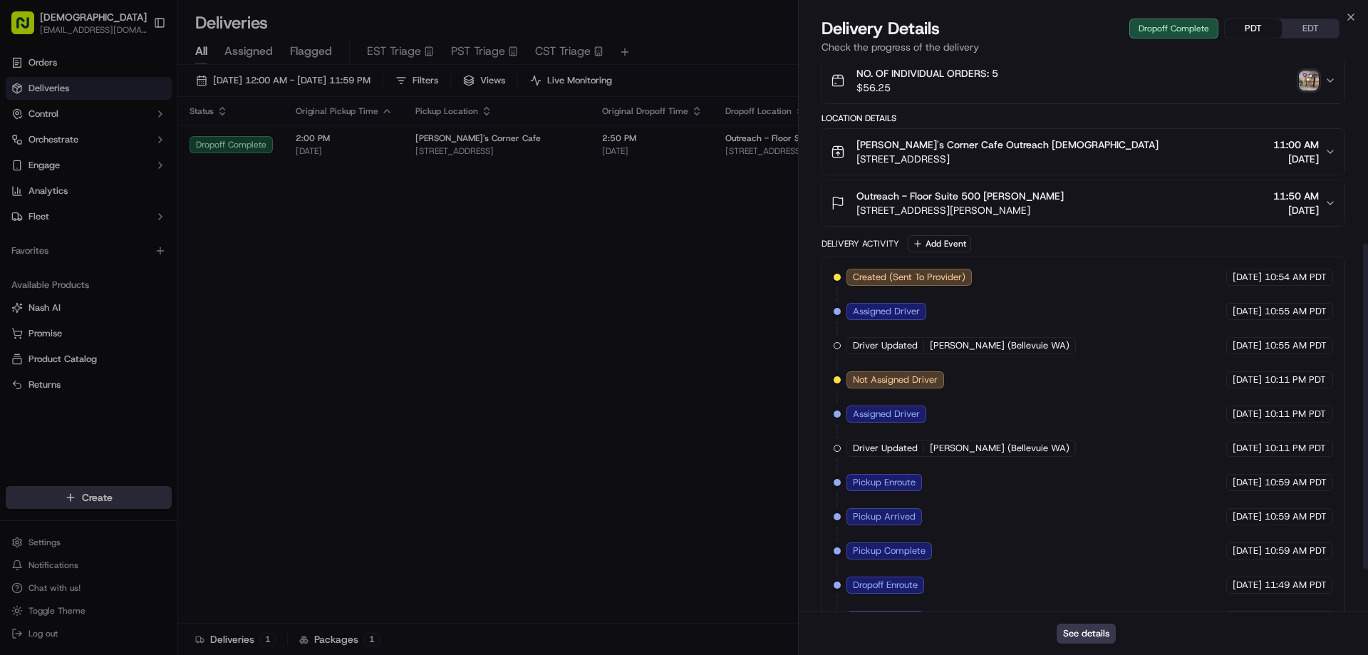
click at [1305, 80] on img "button" at bounding box center [1308, 81] width 20 height 20
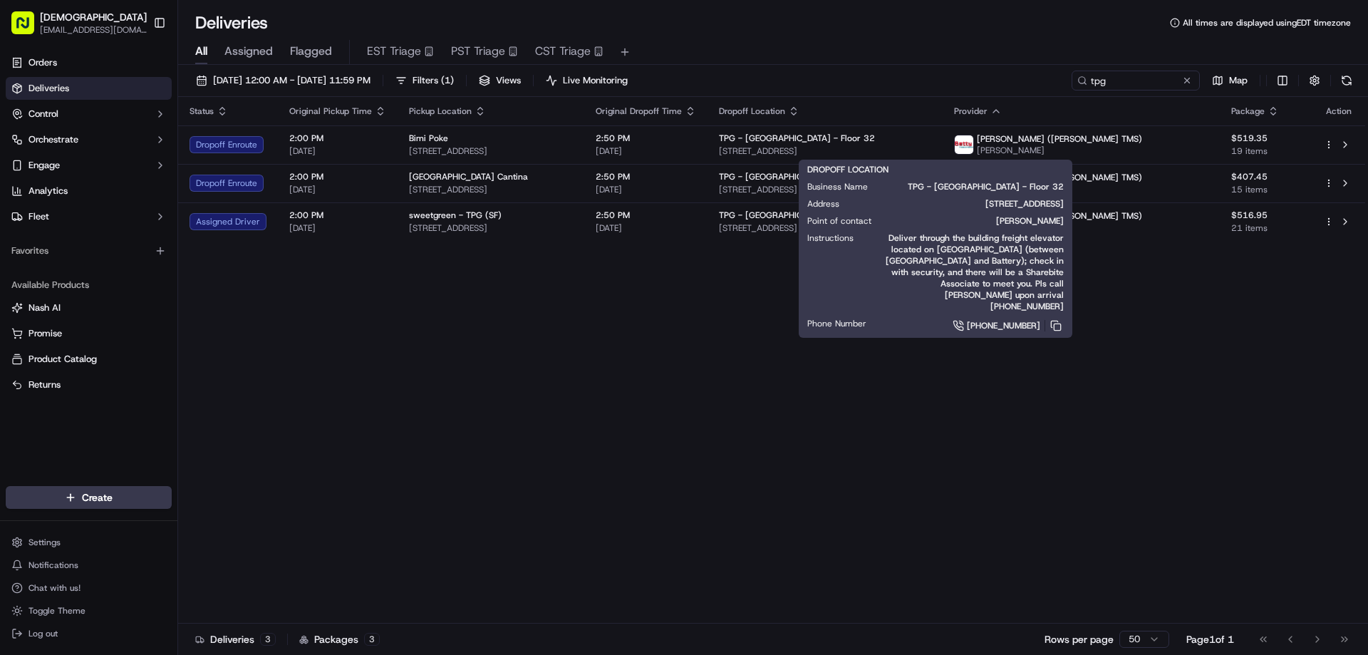
click at [635, 444] on div "Status Original Pickup Time Pickup Location Original Dropoff Time Dropoff Locat…" at bounding box center [771, 360] width 1187 height 526
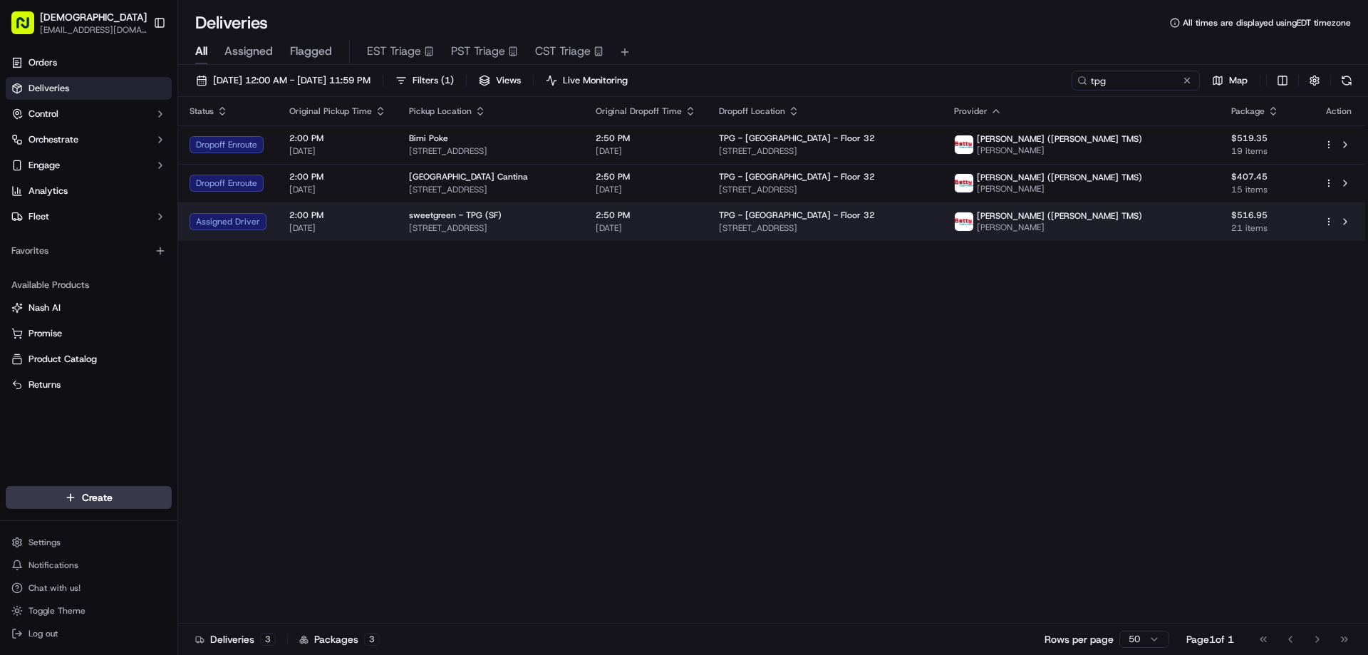
click at [524, 224] on span "150 Folsom St, San Francisco, CA 94105, USA" at bounding box center [491, 227] width 164 height 11
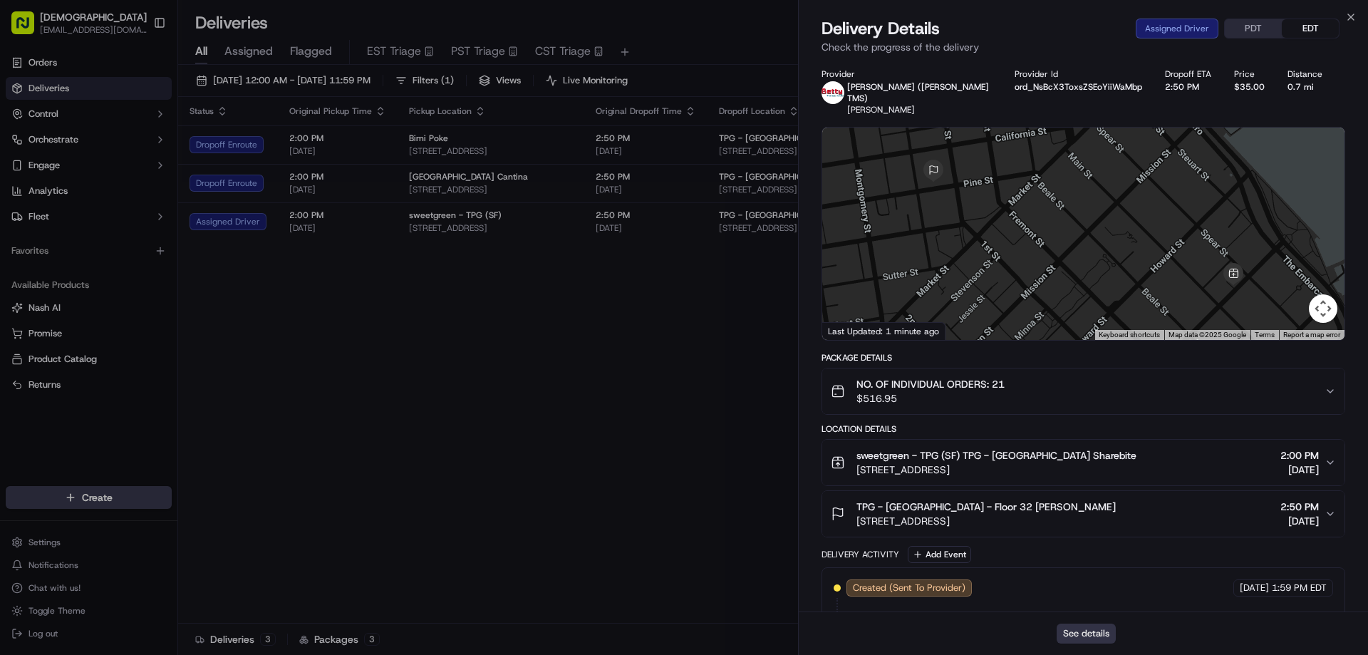
click at [1097, 630] on button "See details" at bounding box center [1085, 633] width 59 height 20
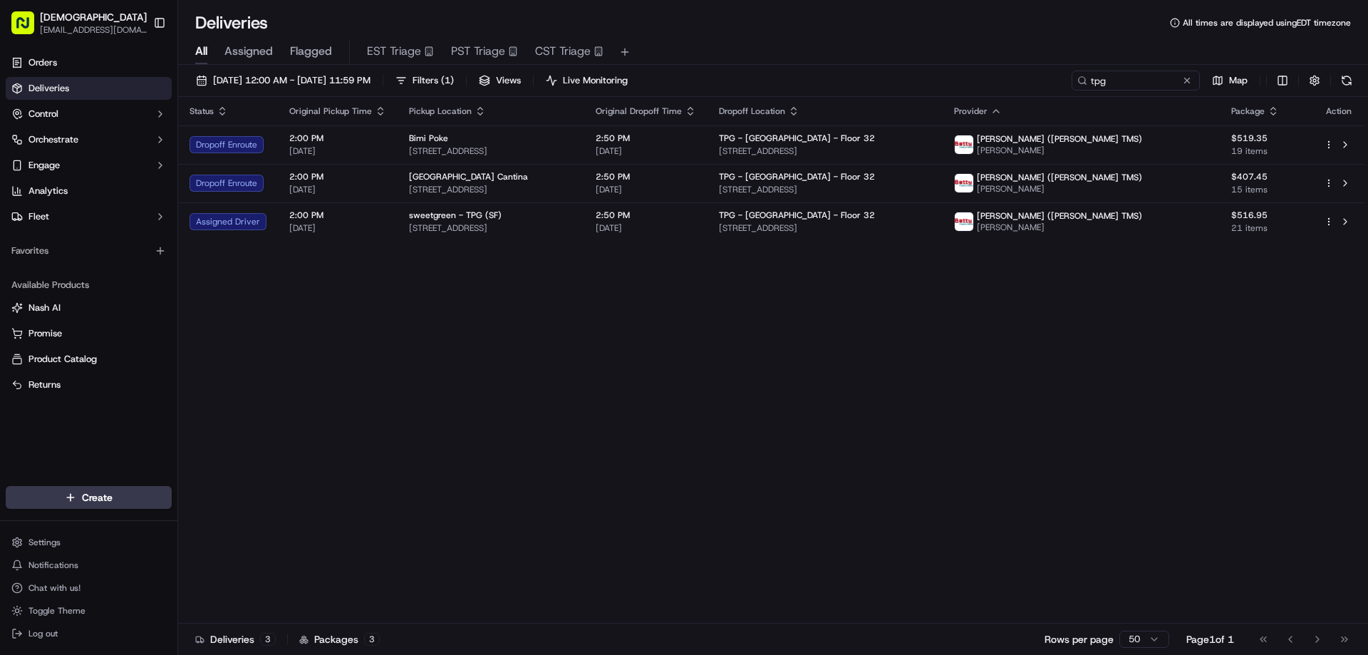
click at [968, 404] on div "Status Original Pickup Time Pickup Location Original Dropoff Time Dropoff Locat…" at bounding box center [771, 360] width 1187 height 526
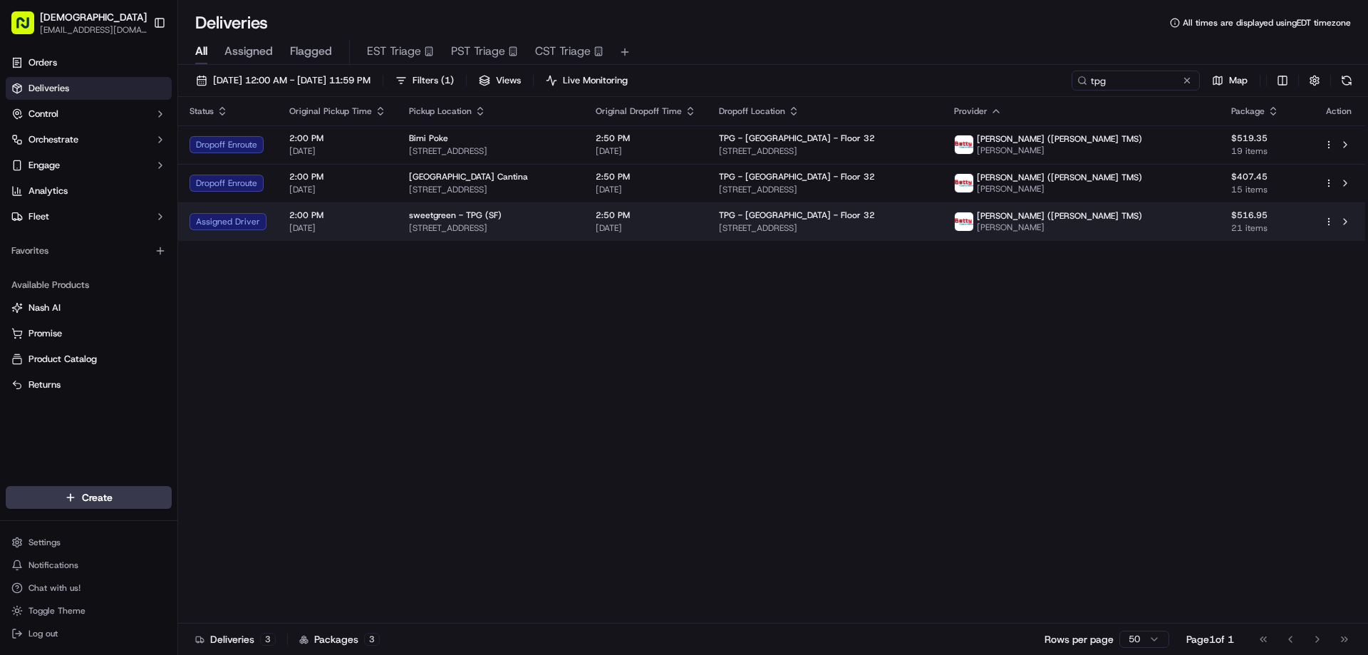
click at [584, 235] on td "sweetgreen - TPG (SF) 150 Folsom St, San Francisco, CA 94105, USA" at bounding box center [490, 221] width 187 height 38
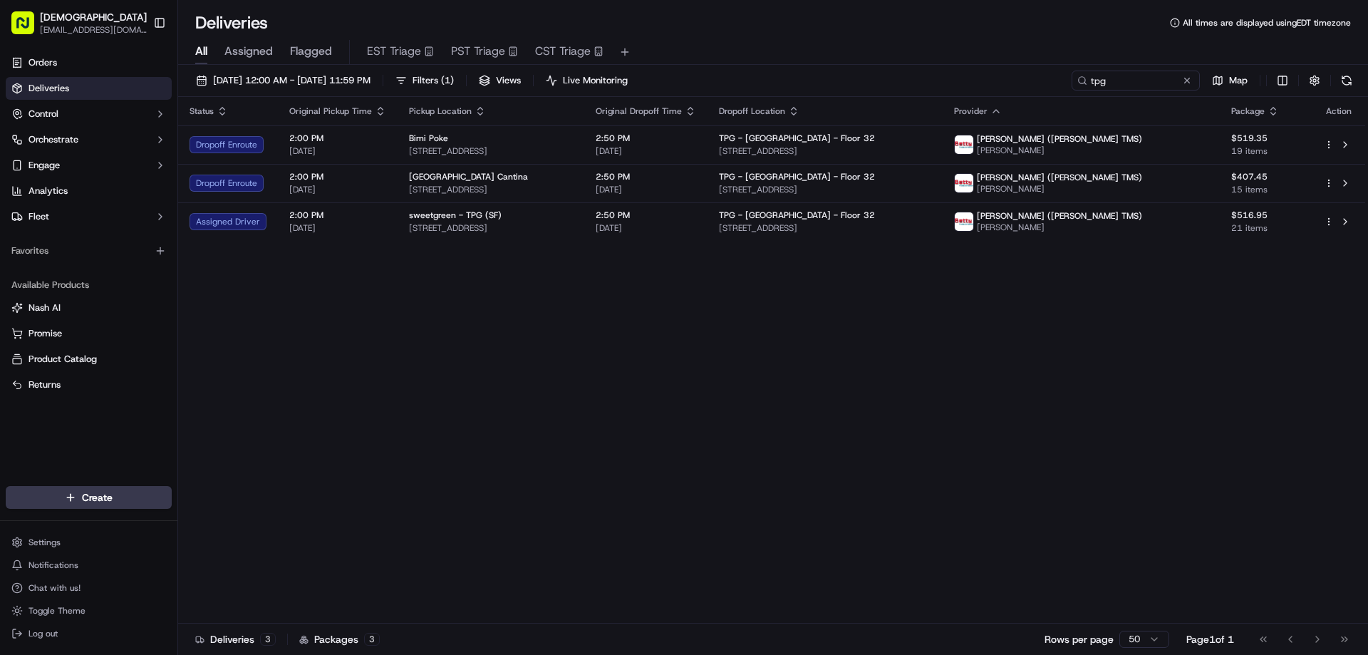
click at [786, 422] on div "Status Original Pickup Time Pickup Location Original Dropoff Time Dropoff Locat…" at bounding box center [771, 360] width 1187 height 526
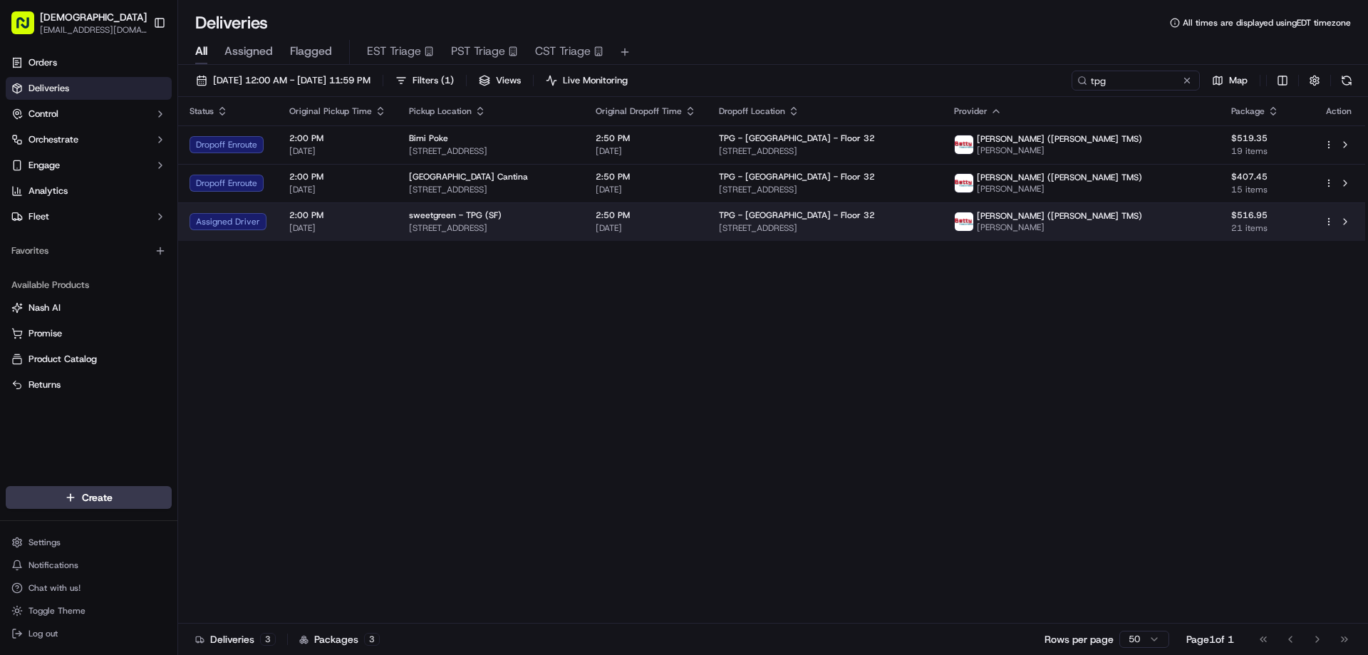
click at [573, 217] on div "sweetgreen - TPG (SF)" at bounding box center [491, 214] width 164 height 11
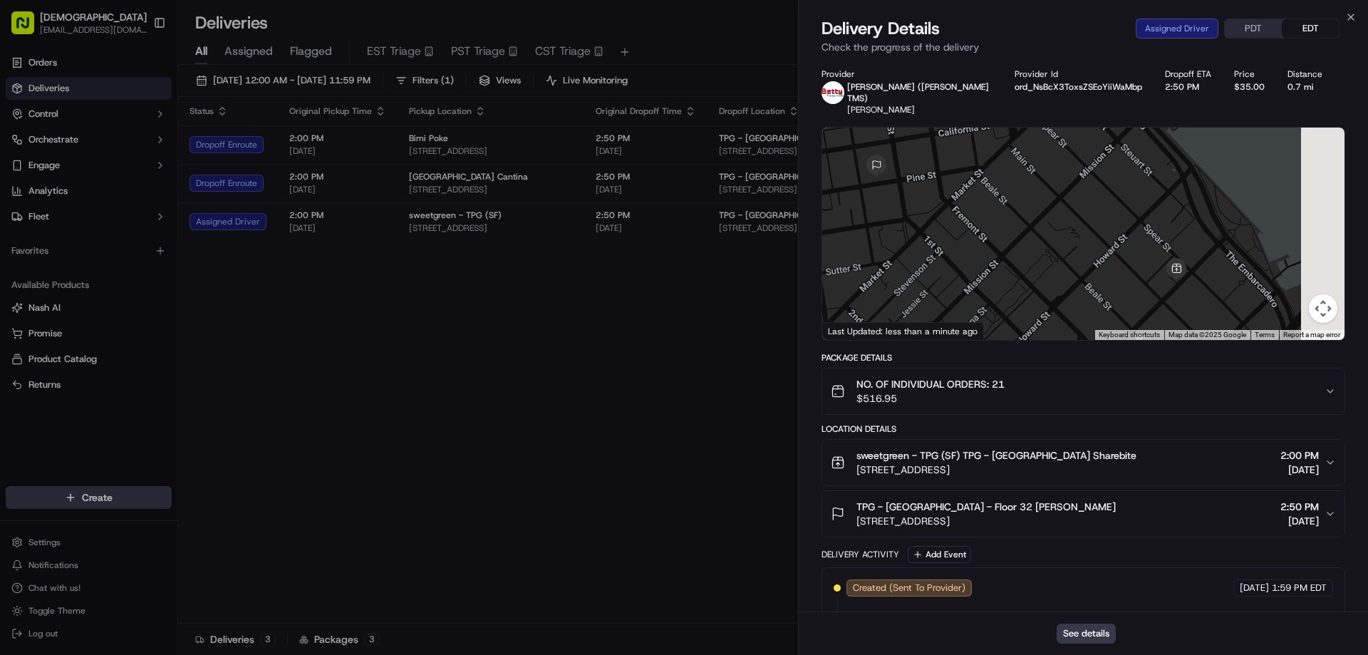
drag, startPoint x: 1256, startPoint y: 263, endPoint x: 1066, endPoint y: 278, distance: 191.5
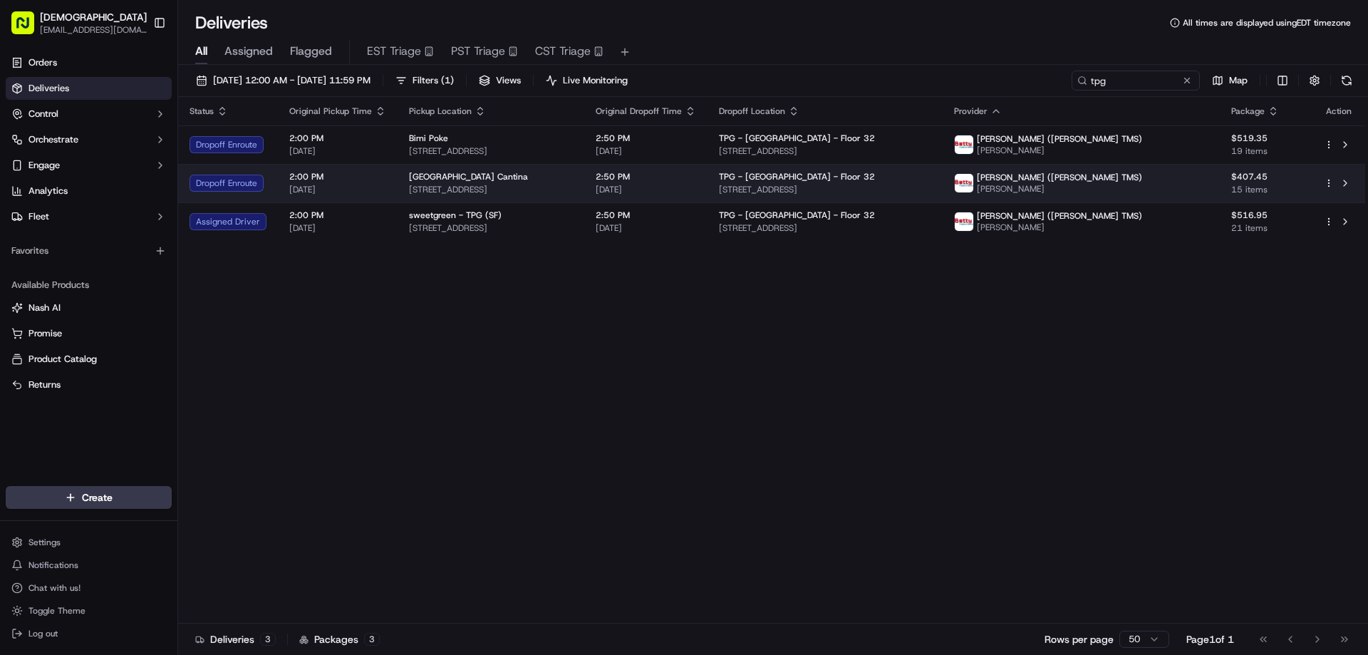
click at [584, 166] on td "North Beach Cantina 1548 Stockton St, San Francisco, CA 94133, USA" at bounding box center [490, 183] width 187 height 38
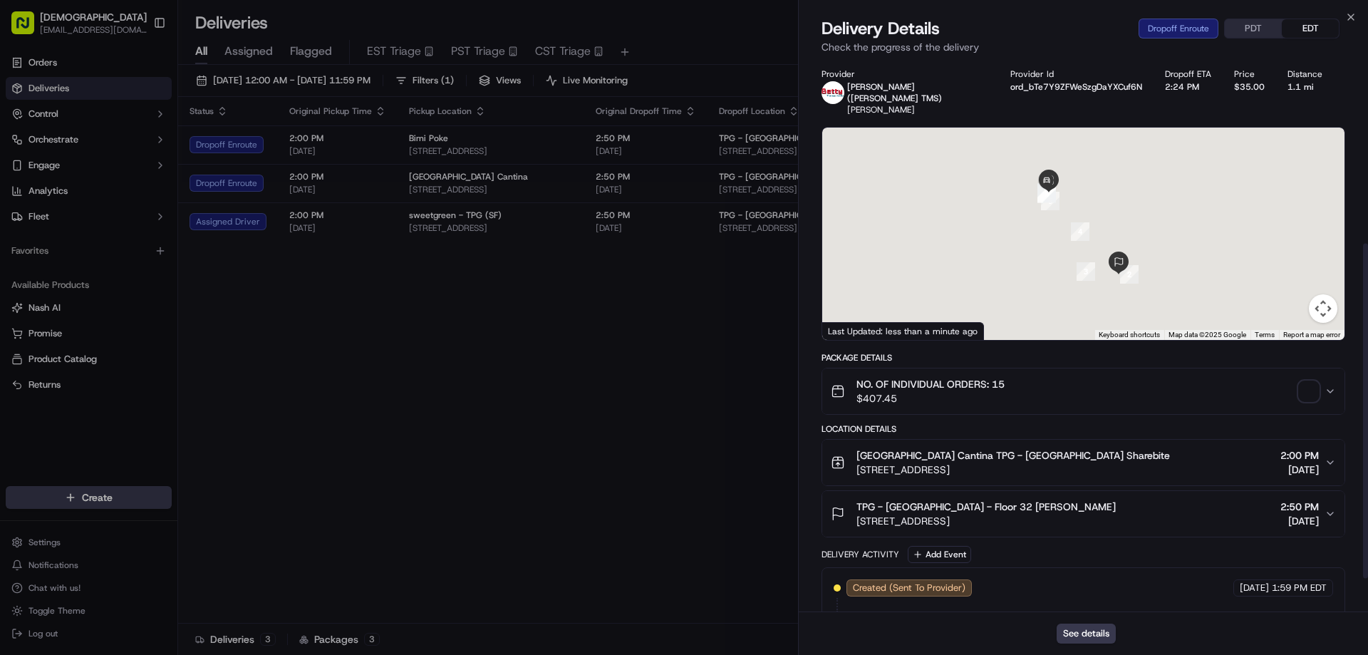
scroll to position [302, 0]
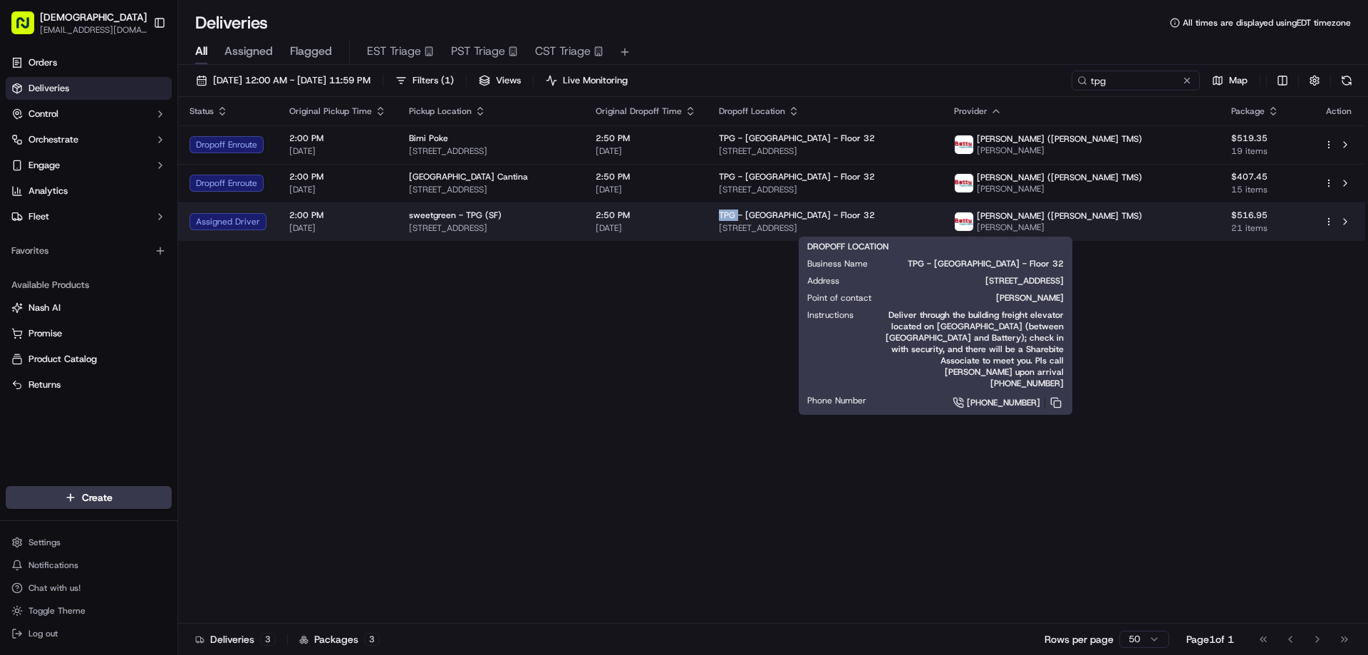
drag, startPoint x: 835, startPoint y: 213, endPoint x: 816, endPoint y: 212, distance: 19.2
click at [816, 212] on td "TPG - USA - Floor 32 250 Pine St, San Francisco, CA 94104, USA" at bounding box center [824, 221] width 235 height 38
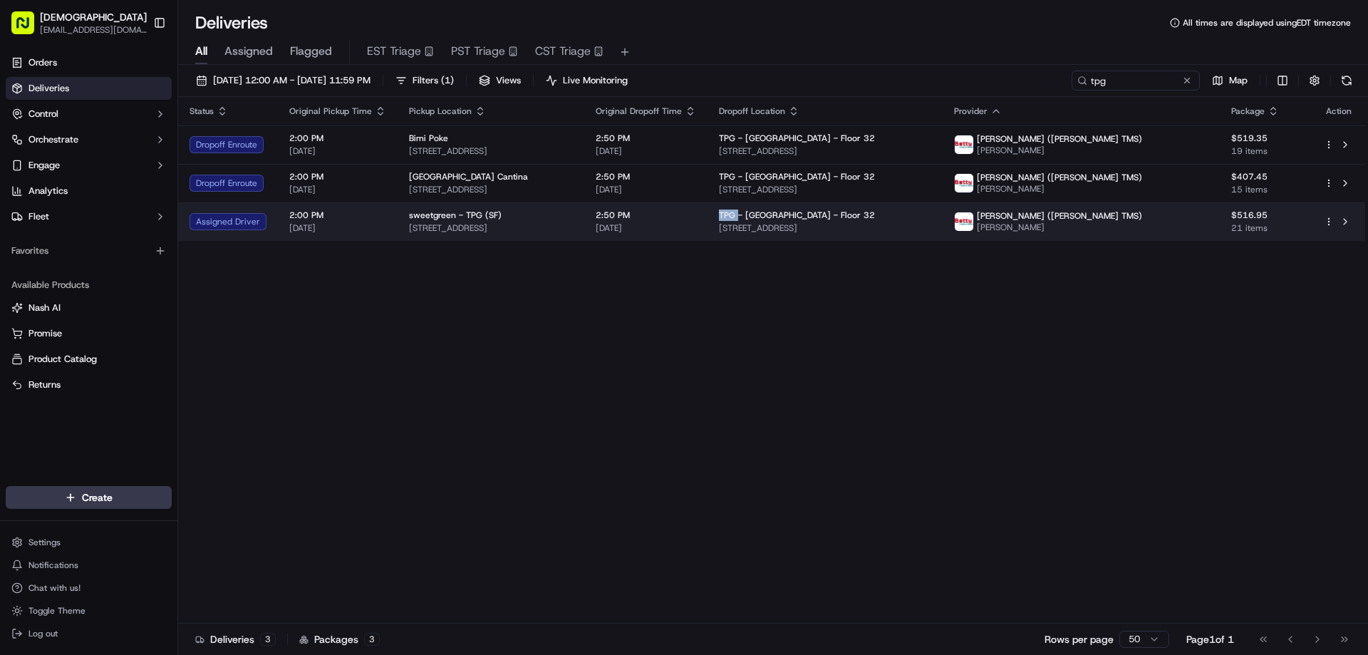
copy span "TPG"
drag, startPoint x: 587, startPoint y: 227, endPoint x: 405, endPoint y: 228, distance: 182.3
click at [406, 228] on span "150 Folsom St, San Francisco, CA 94105, USA" at bounding box center [488, 227] width 165 height 11
copy span "150 Folsom St, San Francisco, CA 94105, USA"
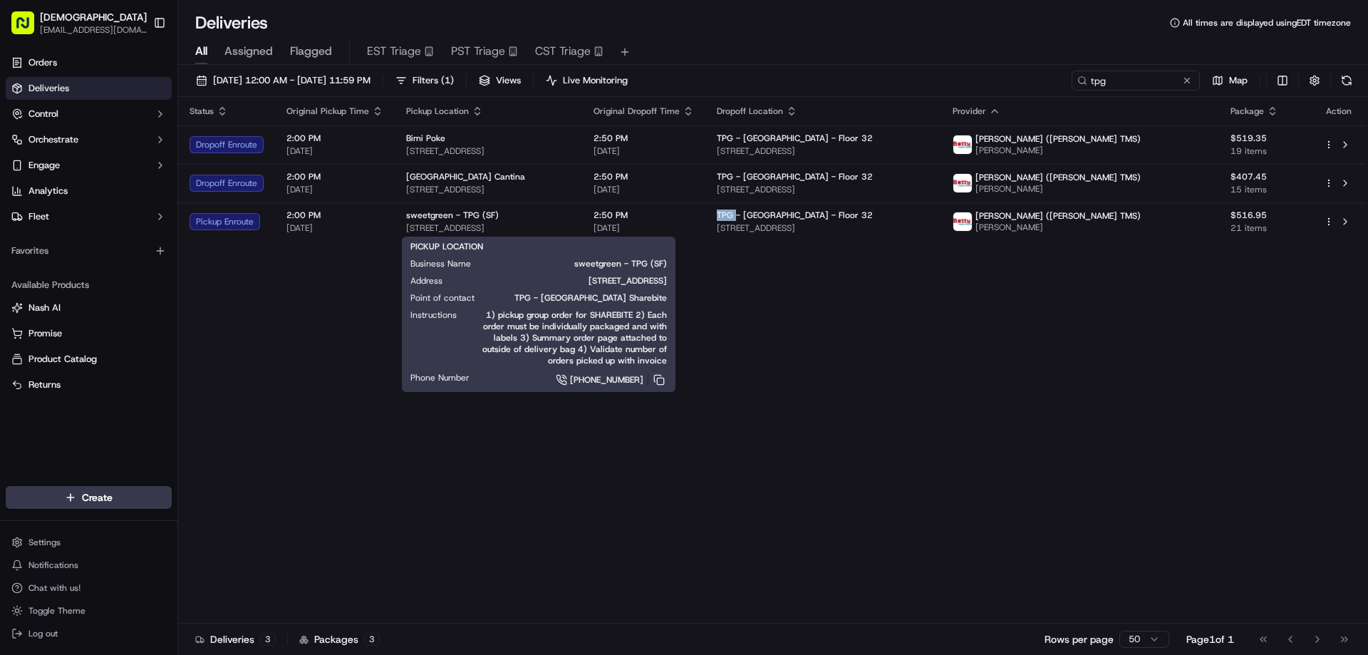
click at [800, 350] on div "Status Original Pickup Time Pickup Location Original Dropoff Time Dropoff Locat…" at bounding box center [771, 360] width 1187 height 526
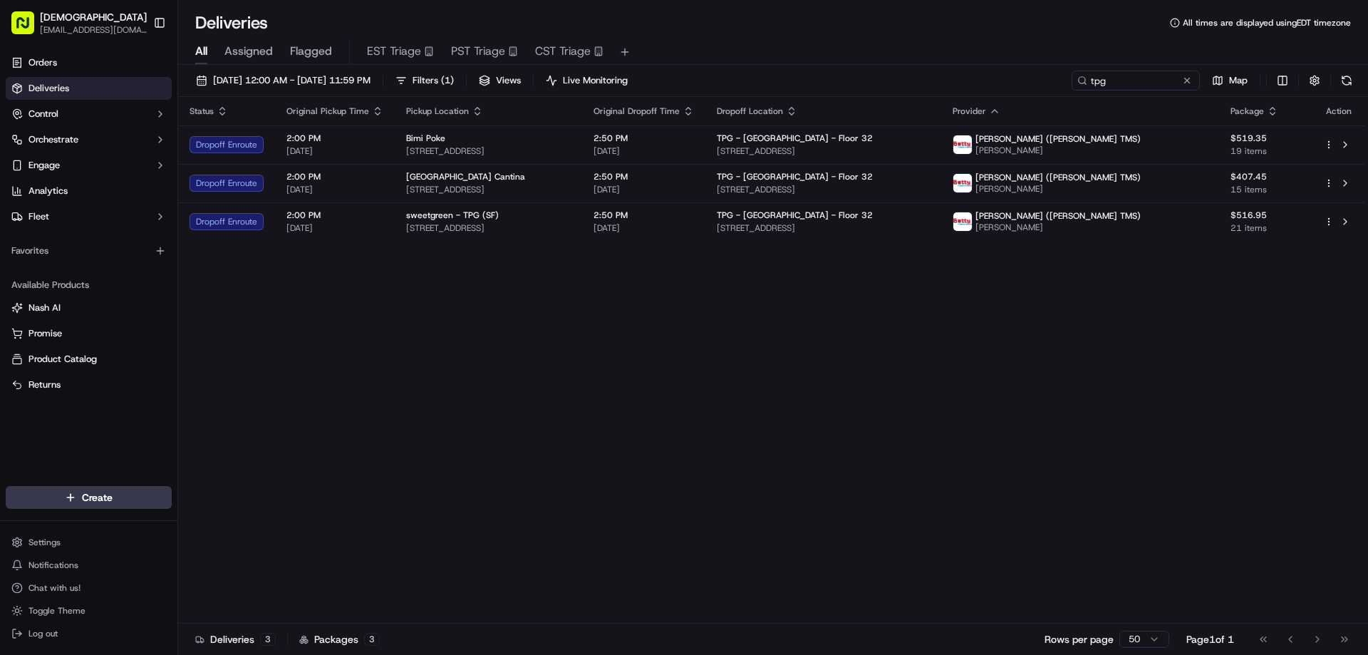
click at [915, 328] on div "Status Original Pickup Time Pickup Location Original Dropoff Time Dropoff Locat…" at bounding box center [771, 360] width 1187 height 526
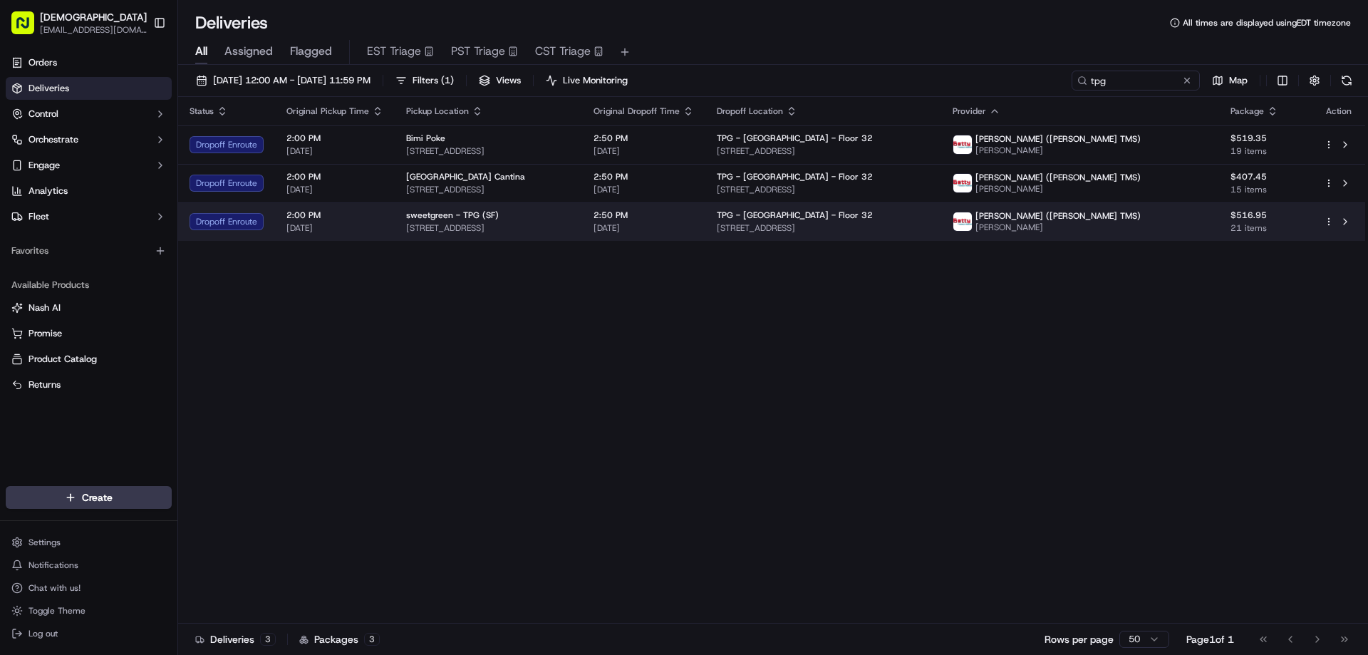
click at [571, 224] on span "150 Folsom St, San Francisco, CA 94105, USA" at bounding box center [488, 227] width 165 height 11
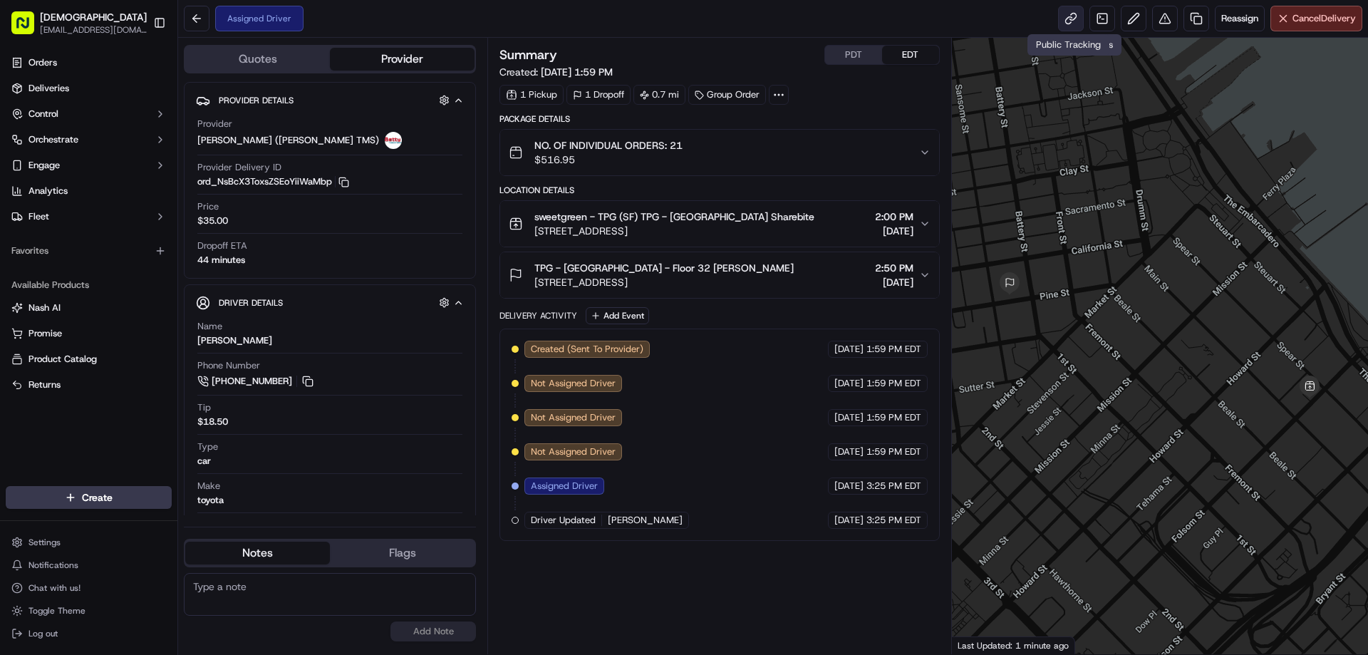
click at [1072, 16] on link at bounding box center [1071, 19] width 26 height 26
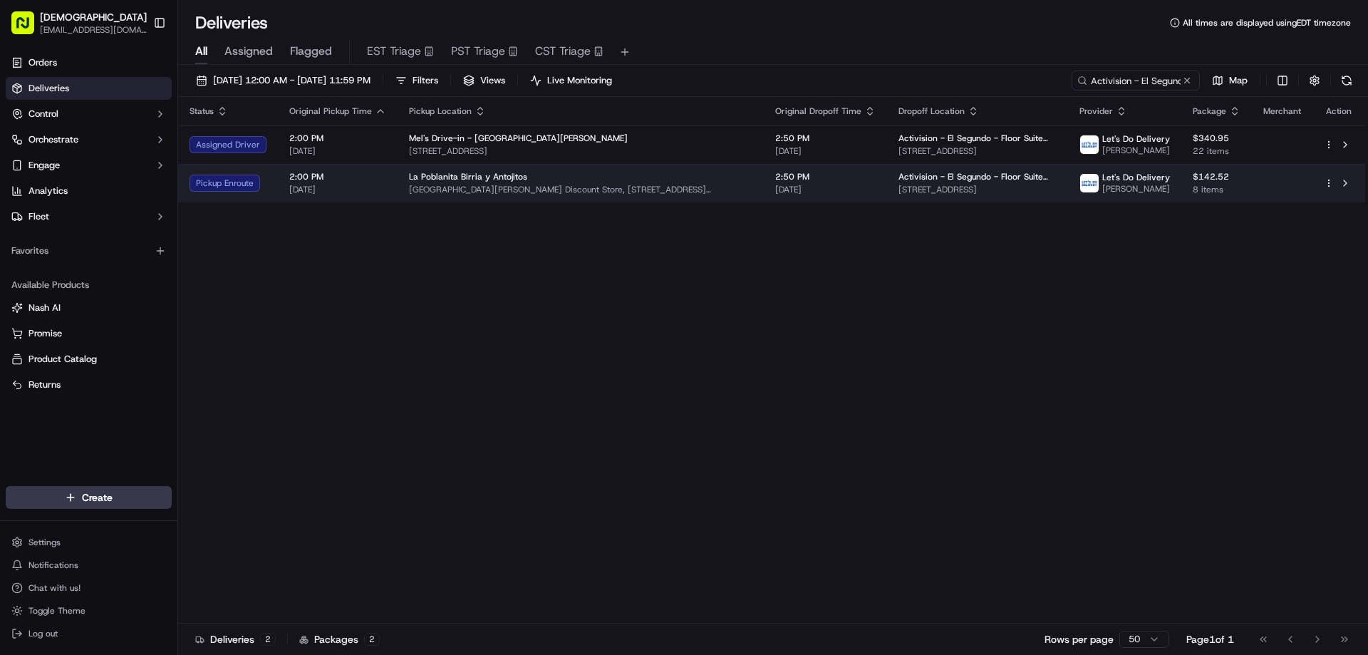
click at [572, 169] on td "La Poblanita Birria y Antojitos Santa Monica Discount Store, 11550 Santa Monica…" at bounding box center [580, 183] width 366 height 38
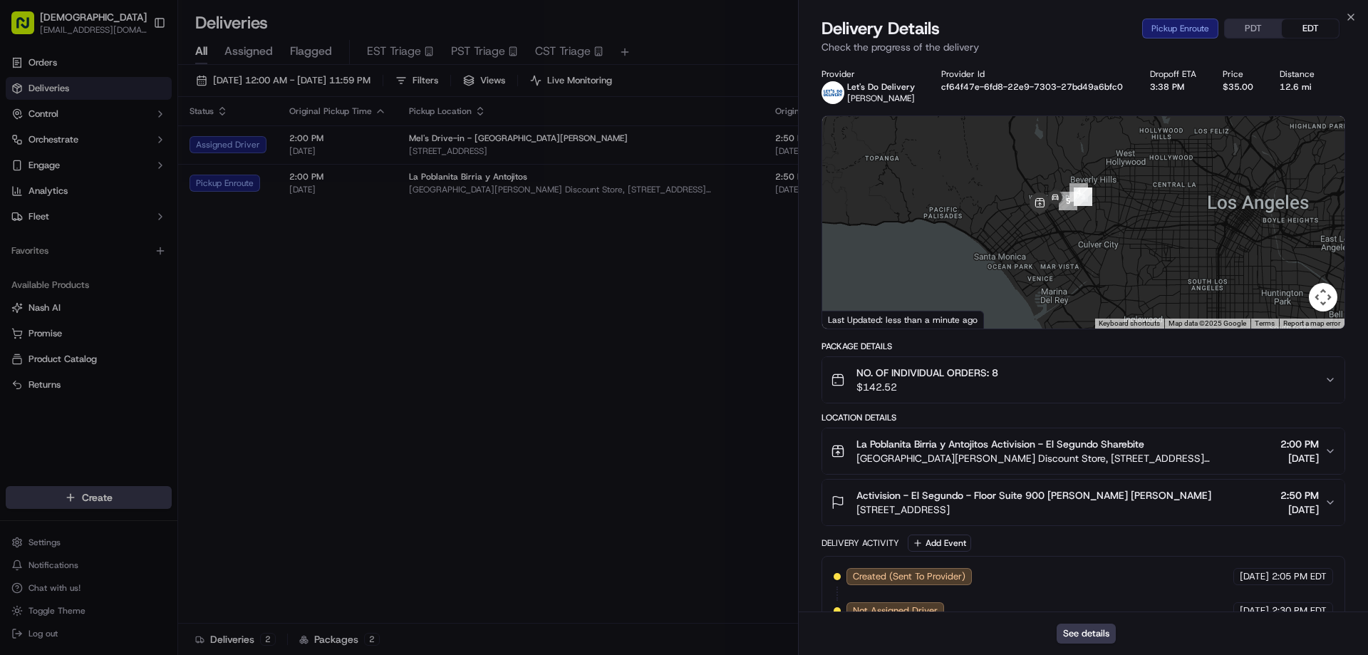
drag, startPoint x: 1095, startPoint y: 170, endPoint x: 1114, endPoint y: 340, distance: 171.3
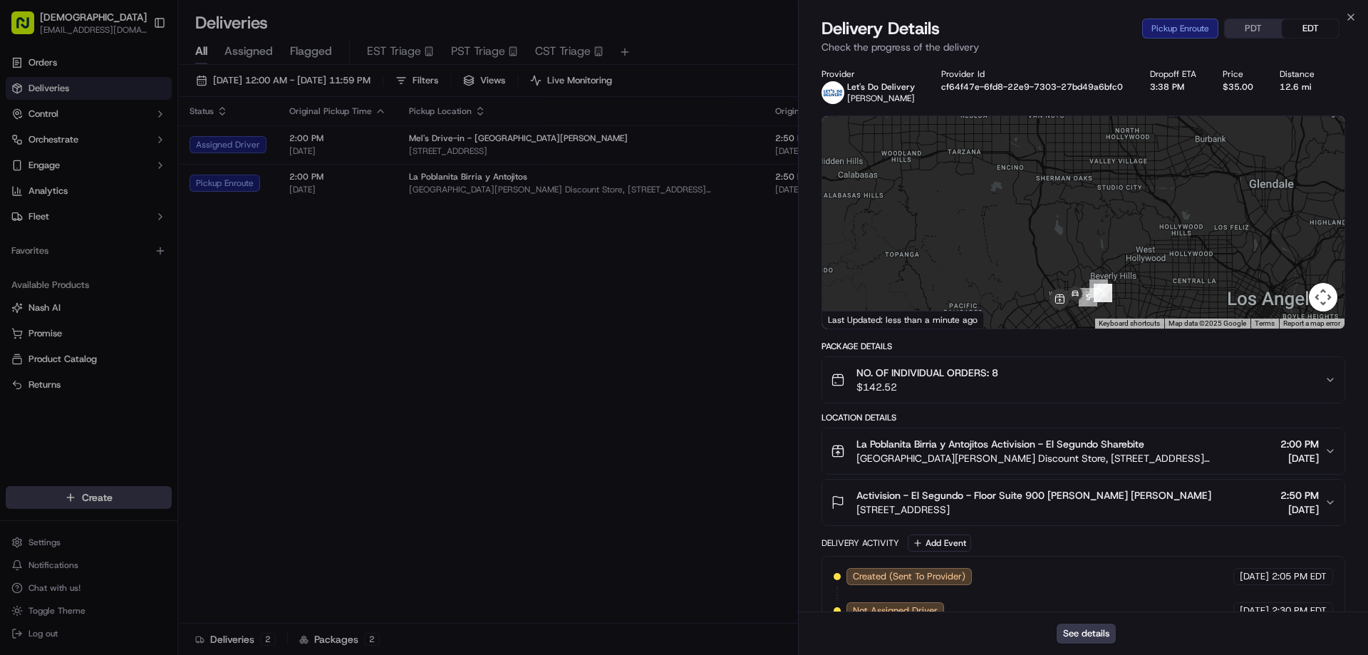
drag, startPoint x: 1114, startPoint y: 340, endPoint x: 1055, endPoint y: 261, distance: 98.7
click at [1055, 261] on div at bounding box center [1083, 222] width 522 height 212
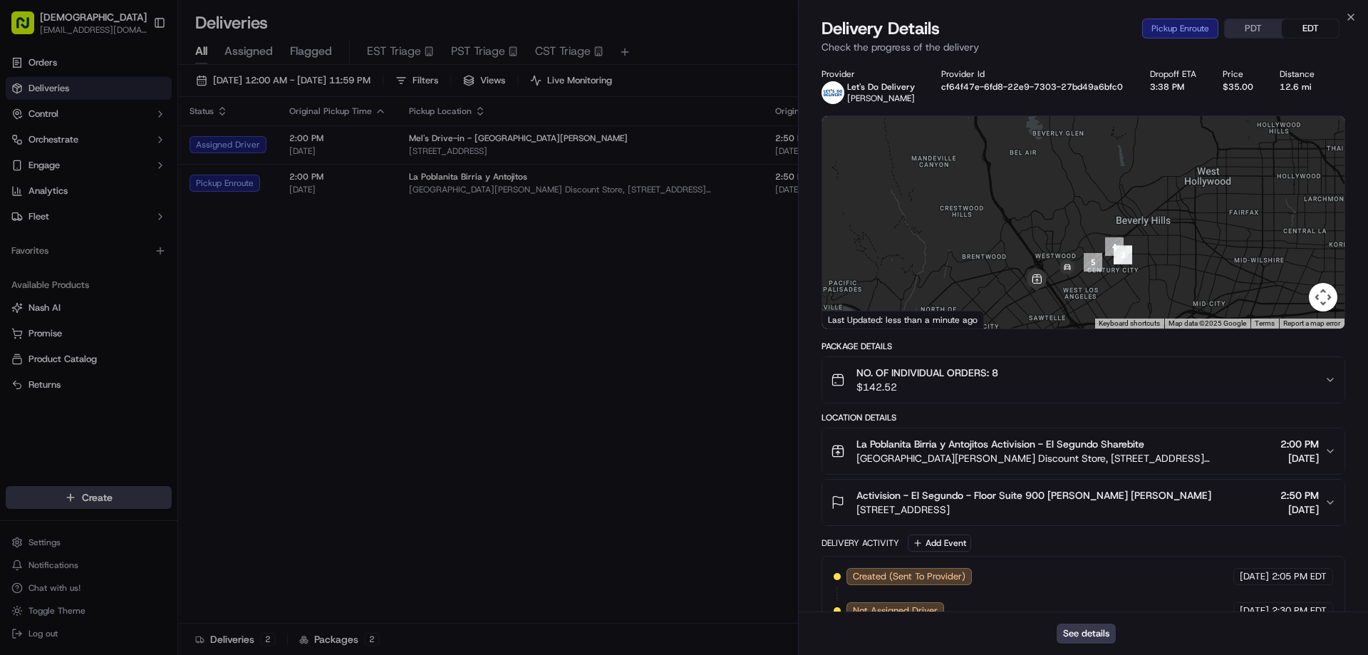
drag, startPoint x: 1111, startPoint y: 283, endPoint x: 1068, endPoint y: 192, distance: 101.0
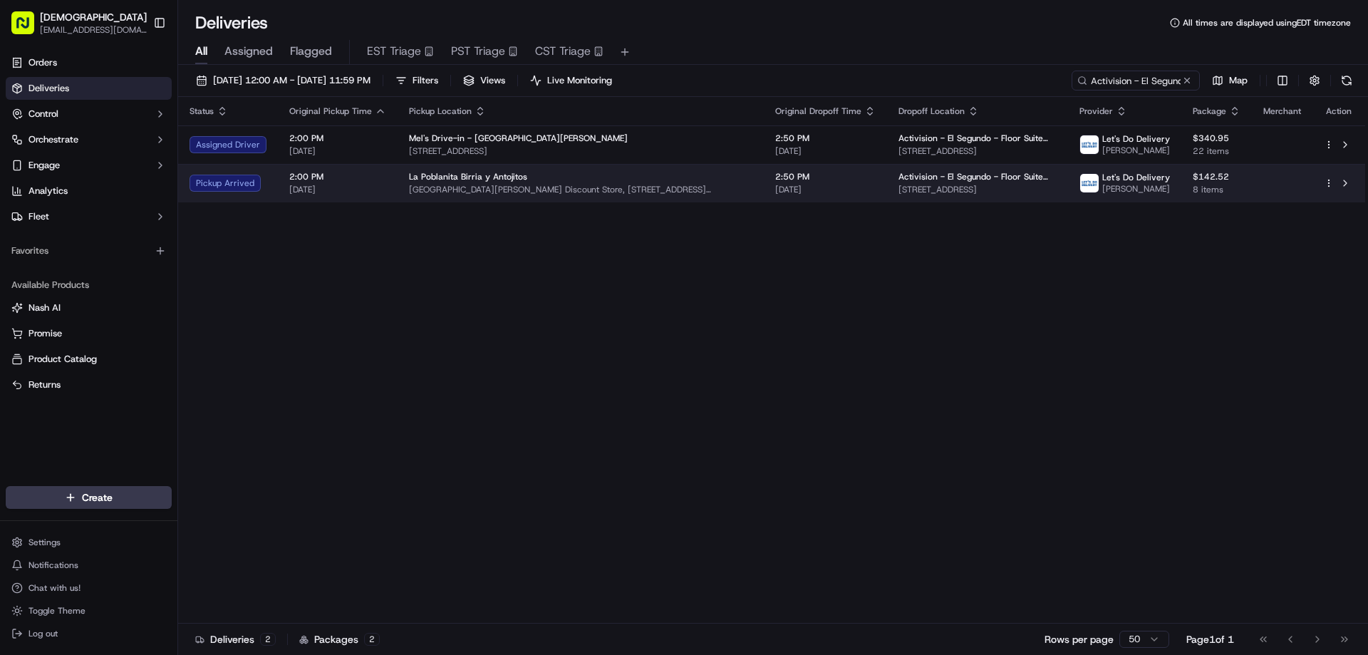
click at [578, 187] on span "Santa Monica Discount Store, 11550 Santa Monica Blvd, Los Angeles, CA 90025, USA" at bounding box center [580, 189] width 343 height 11
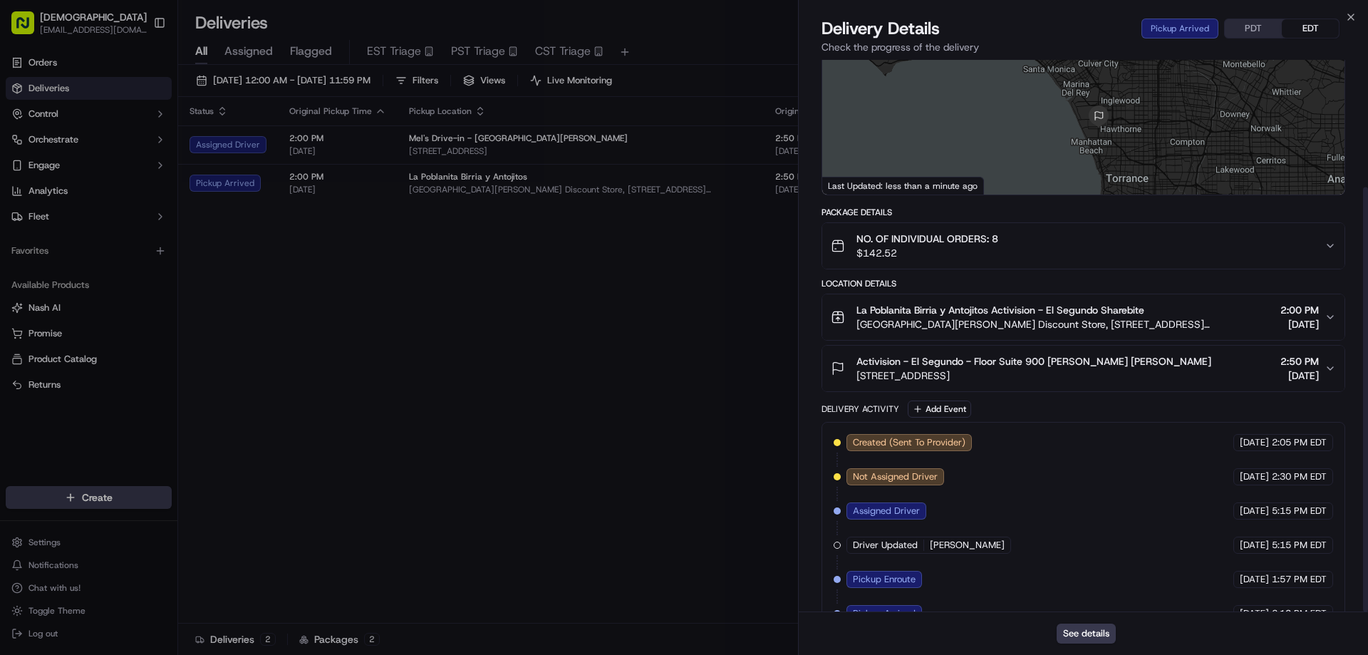
scroll to position [165, 0]
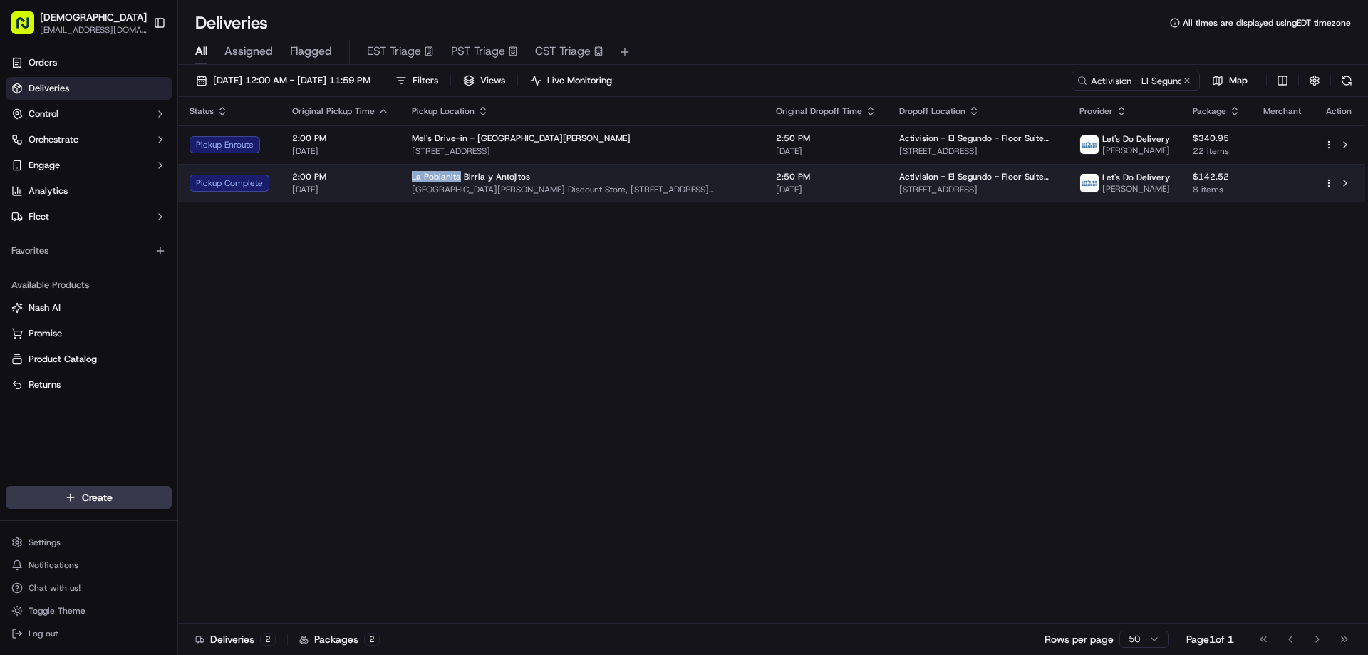
drag, startPoint x: 454, startPoint y: 177, endPoint x: 407, endPoint y: 178, distance: 47.7
click at [407, 178] on td "La Poblanita Birria y Antojitos Santa Monica Discount Store, 11550 Santa Monica…" at bounding box center [582, 183] width 364 height 38
copy span "La Poblanita"
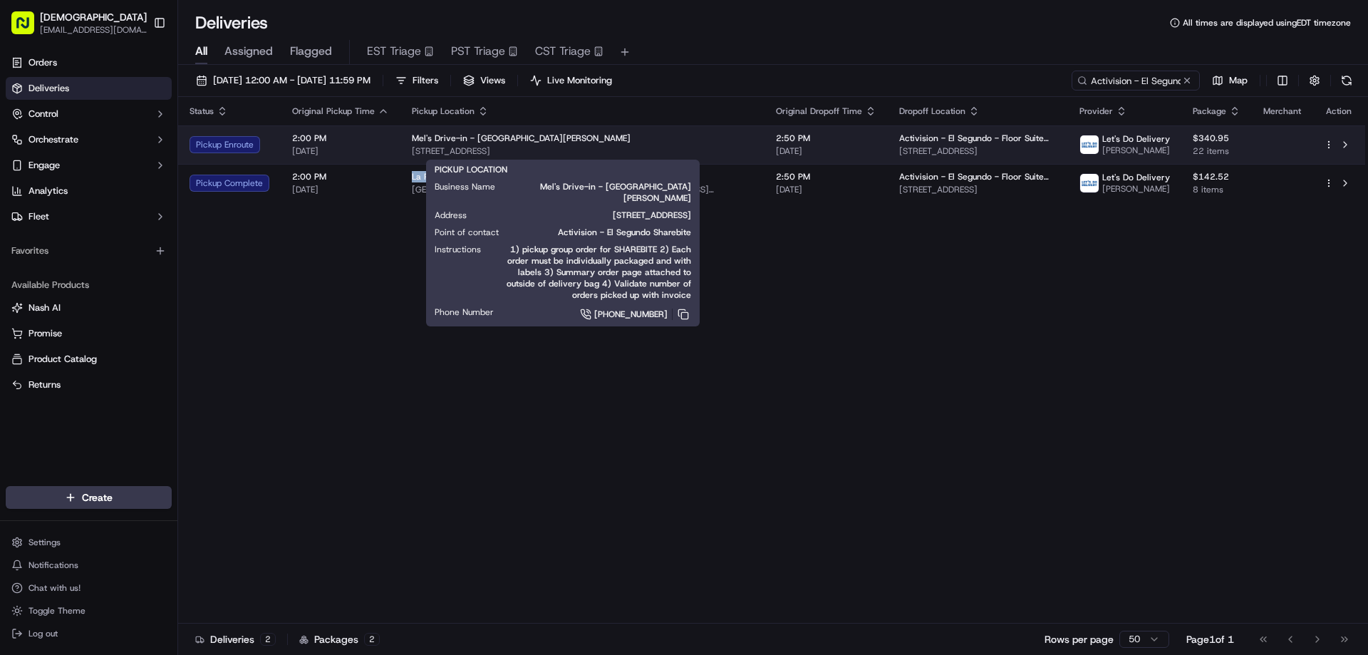
drag, startPoint x: 409, startPoint y: 149, endPoint x: 613, endPoint y: 151, distance: 203.7
click at [613, 151] on span "1650 Lincoln Blvd, Santa Monica, CA 90404, USA" at bounding box center [582, 150] width 341 height 11
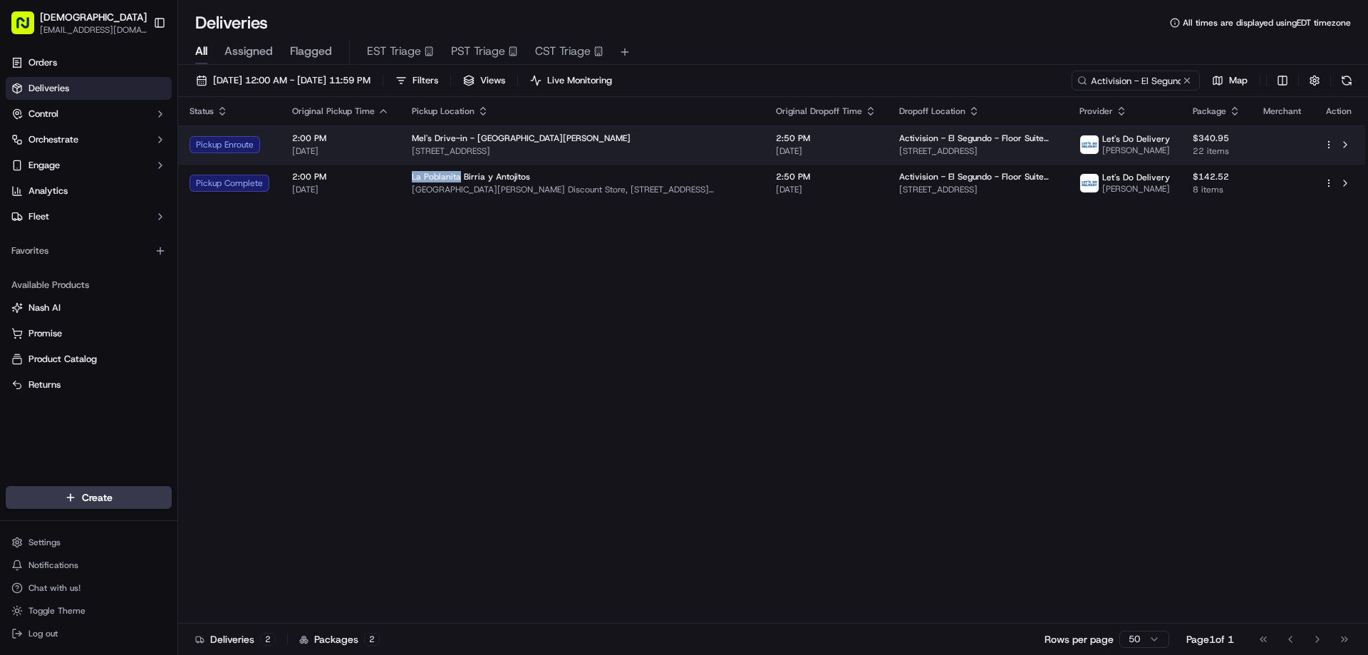
copy span "1650 Lincoln Blvd, Santa Monica, CA 90404, USA"
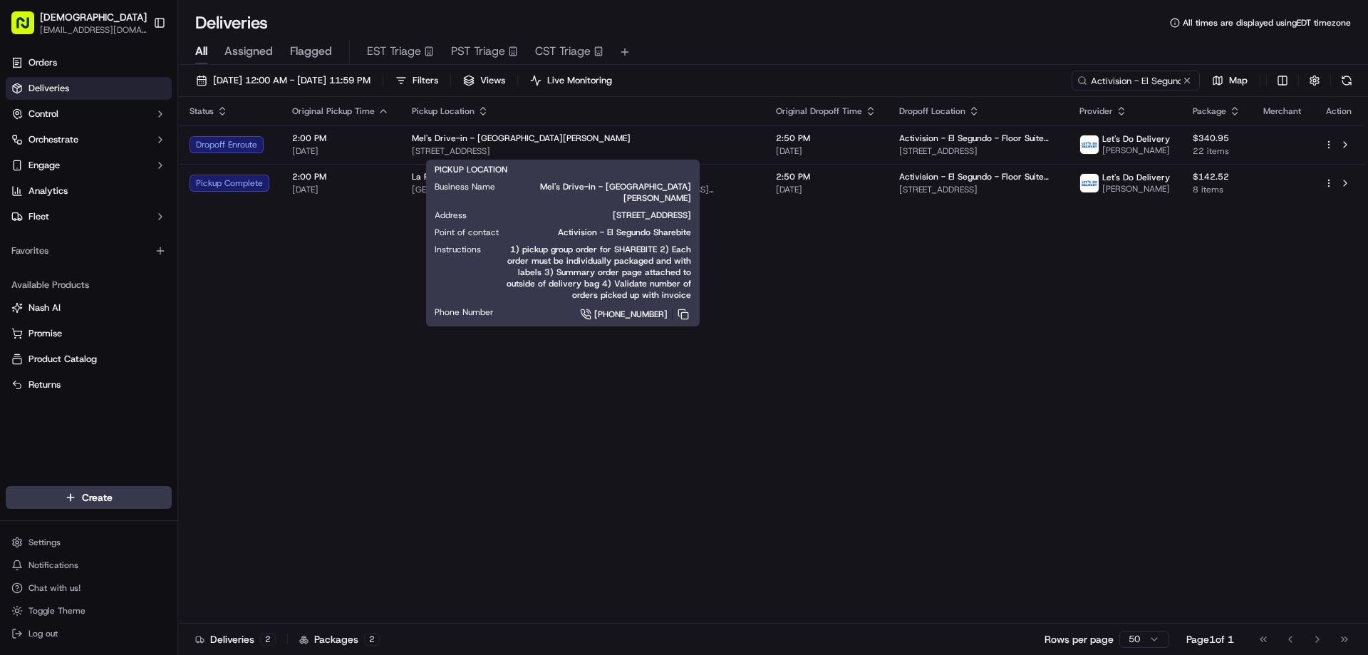
click at [761, 390] on div "Status Original Pickup Time Pickup Location Original Dropoff Time Dropoff Locat…" at bounding box center [771, 360] width 1187 height 526
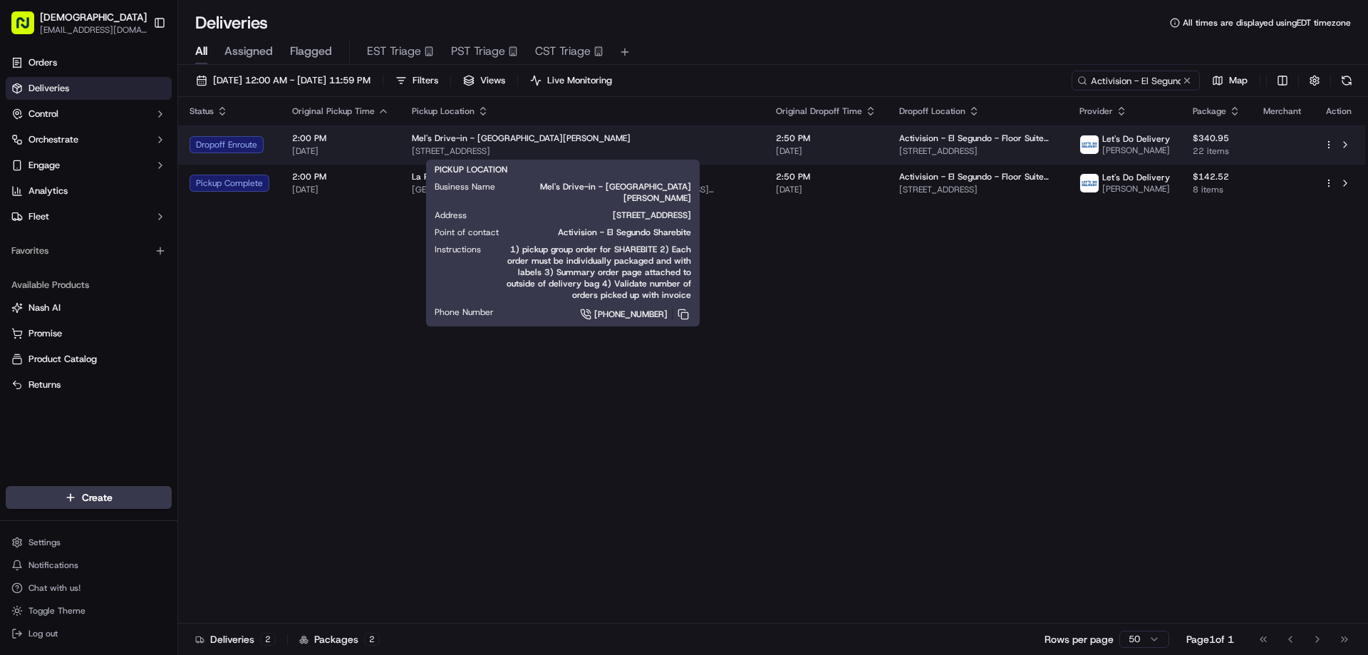
drag, startPoint x: 620, startPoint y: 150, endPoint x: 406, endPoint y: 152, distance: 213.7
click at [406, 152] on td "Mel's Drive-in - Santa Monica 1650 Lincoln Blvd, Santa Monica, CA 90404, USA" at bounding box center [582, 144] width 364 height 38
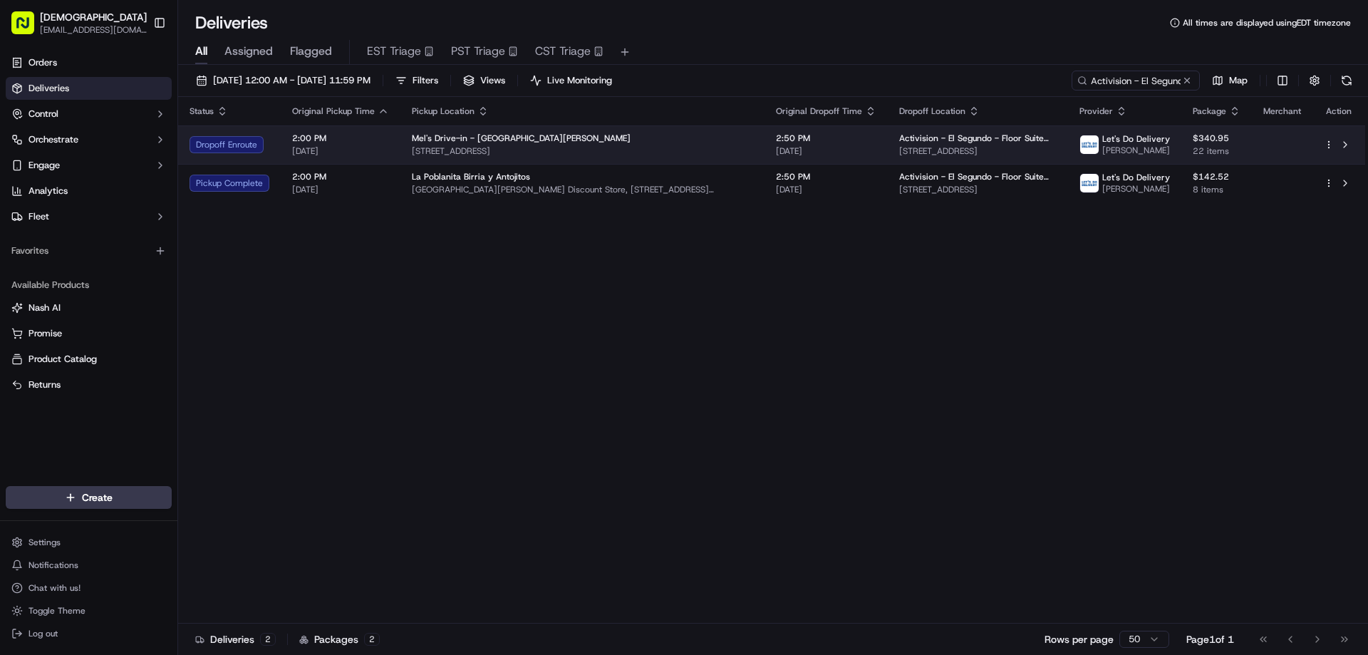
copy span "1650 Lincoln Blvd, Santa Monica, CA 90404, USA"
drag, startPoint x: 858, startPoint y: 146, endPoint x: 1058, endPoint y: 151, distance: 200.2
click at [1058, 151] on td "Activision - El Segundo - Floor Suite 900 100 N Pacific Coast Hwy, El Segundo, …" at bounding box center [977, 144] width 180 height 38
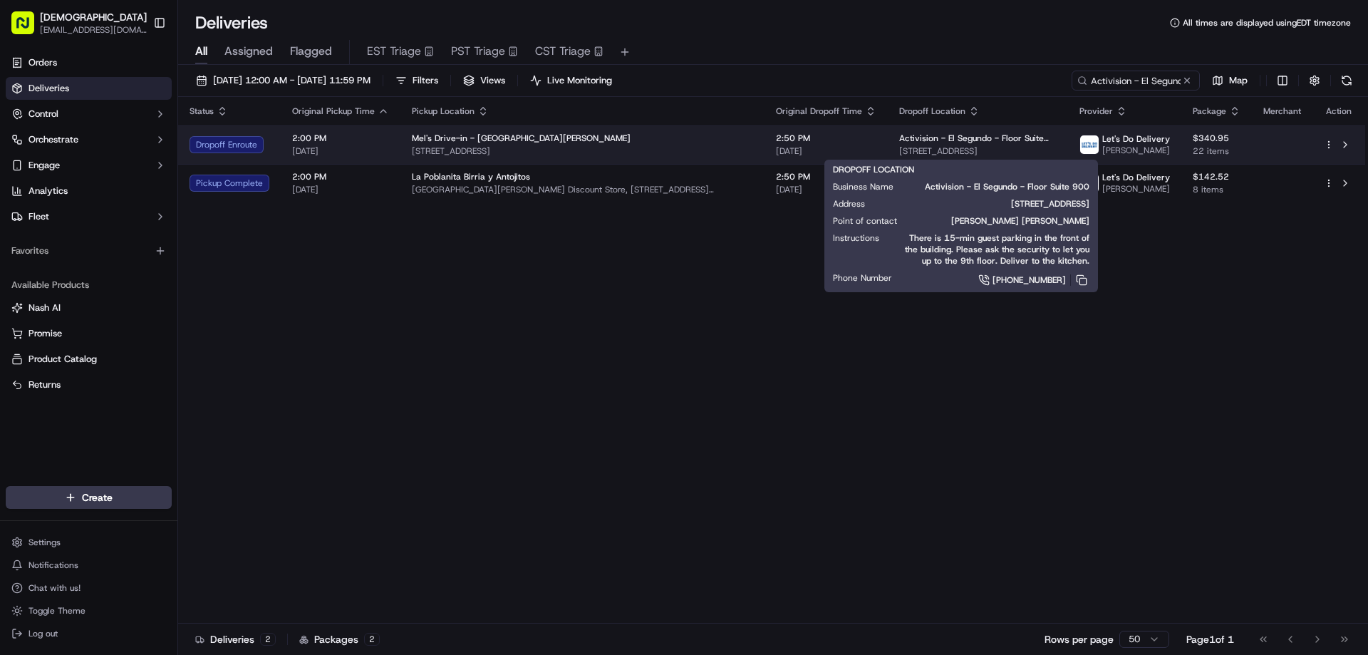
copy span "100 N Pacific Coast Hwy, El Segundo, CA 90245,"
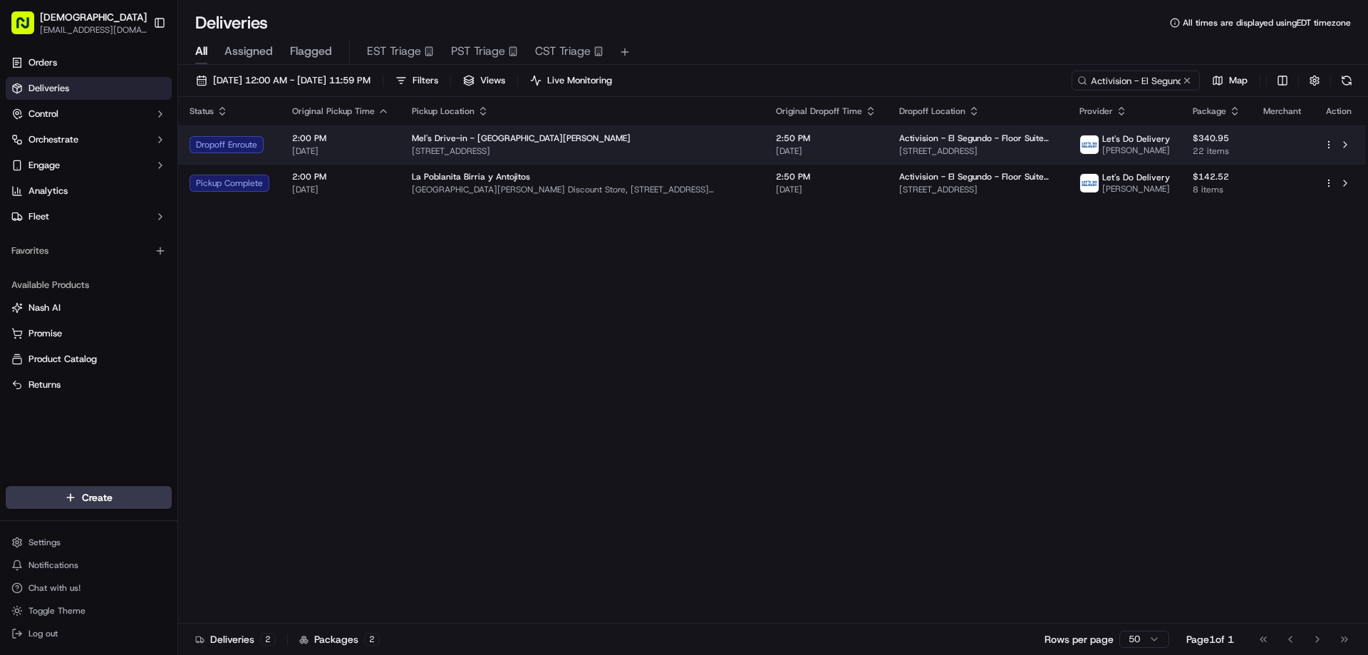
click at [502, 158] on td "Mel's Drive-in - Santa Monica 1650 Lincoln Blvd, Santa Monica, CA 90404, USA" at bounding box center [582, 144] width 364 height 38
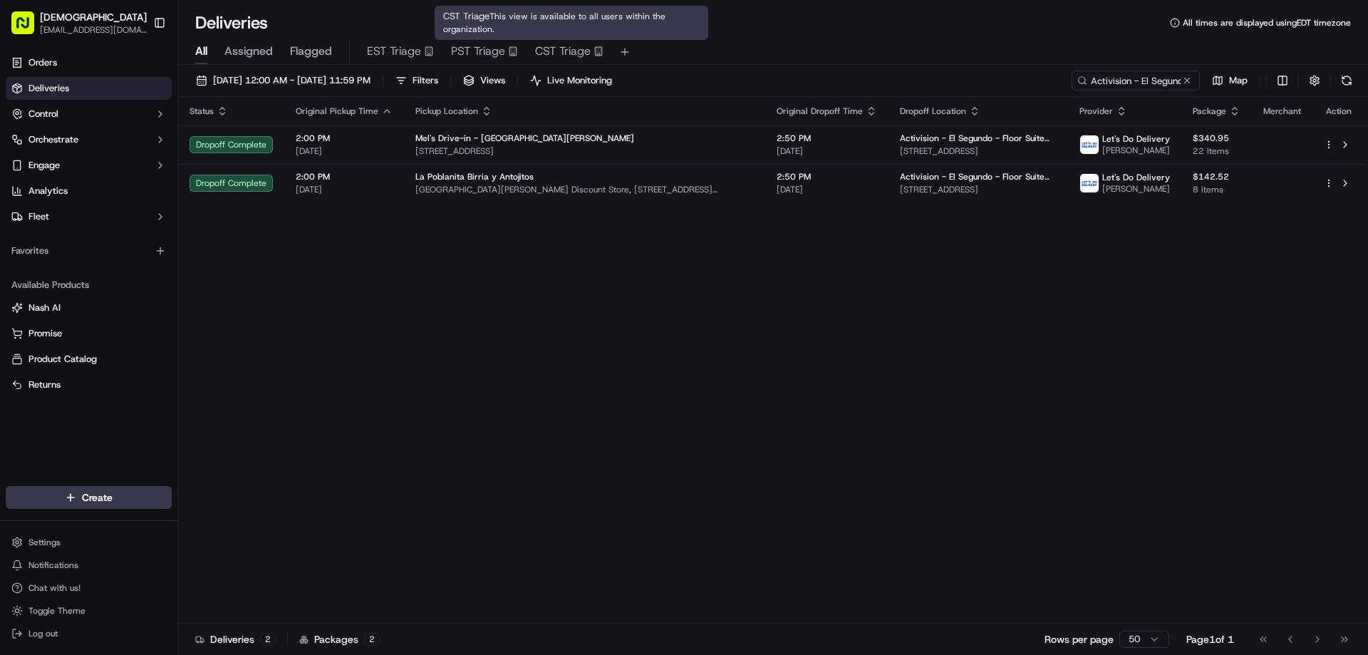
click at [519, 246] on div "Status Original Pickup Time Pickup Location Original Dropoff Time Dropoff Locat…" at bounding box center [771, 360] width 1187 height 526
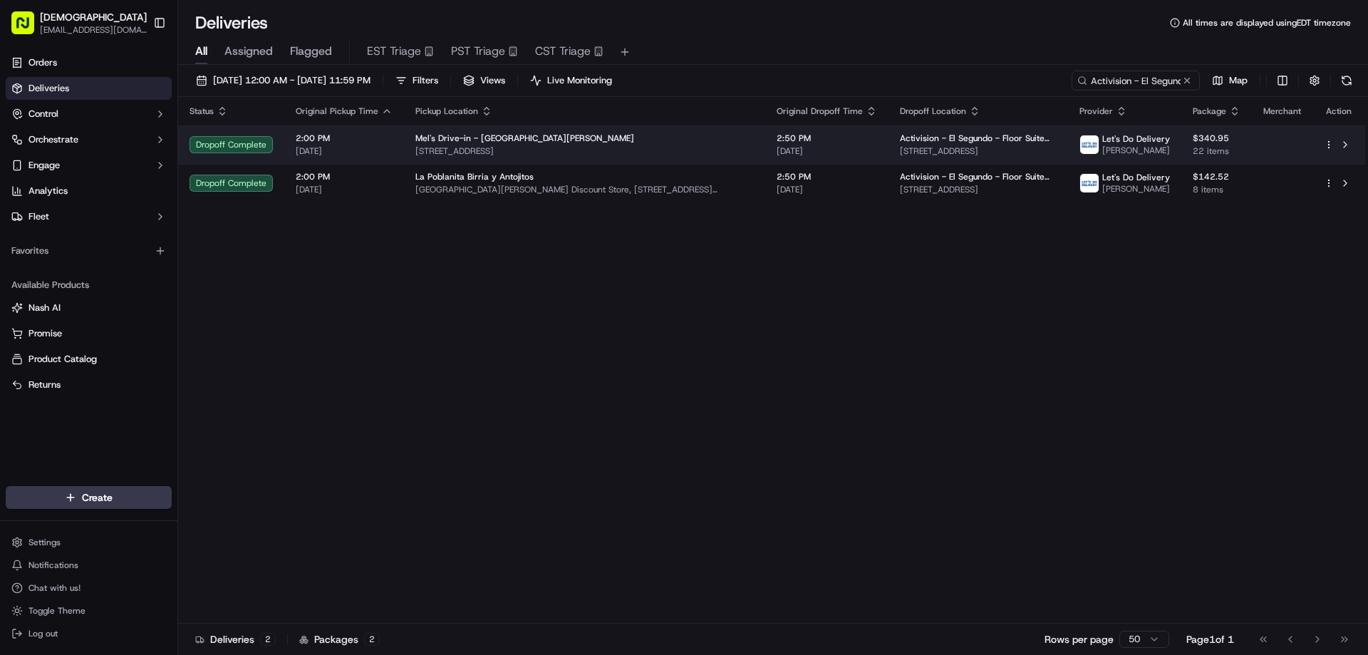
click at [610, 132] on td "Mel's Drive-in - Santa Monica 1650 Lincoln Blvd, Santa Monica, CA 90404, USA" at bounding box center [584, 144] width 361 height 38
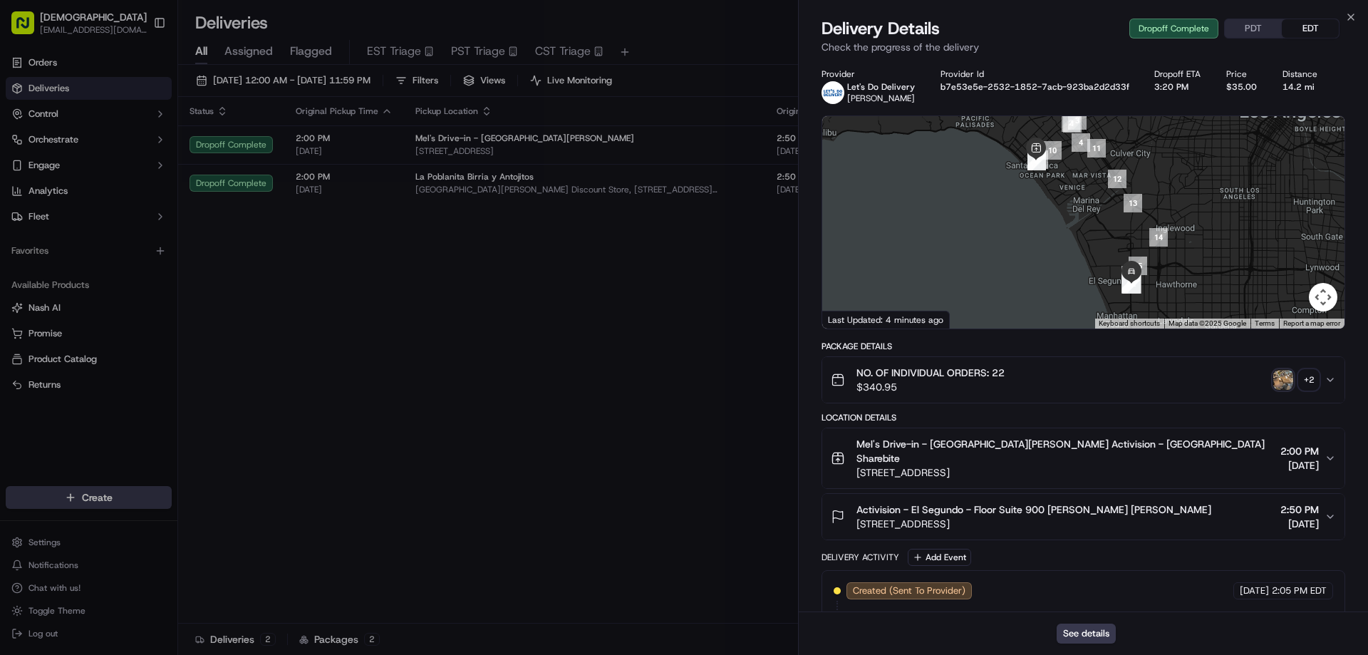
click at [1236, 33] on button "PDT" at bounding box center [1252, 28] width 57 height 19
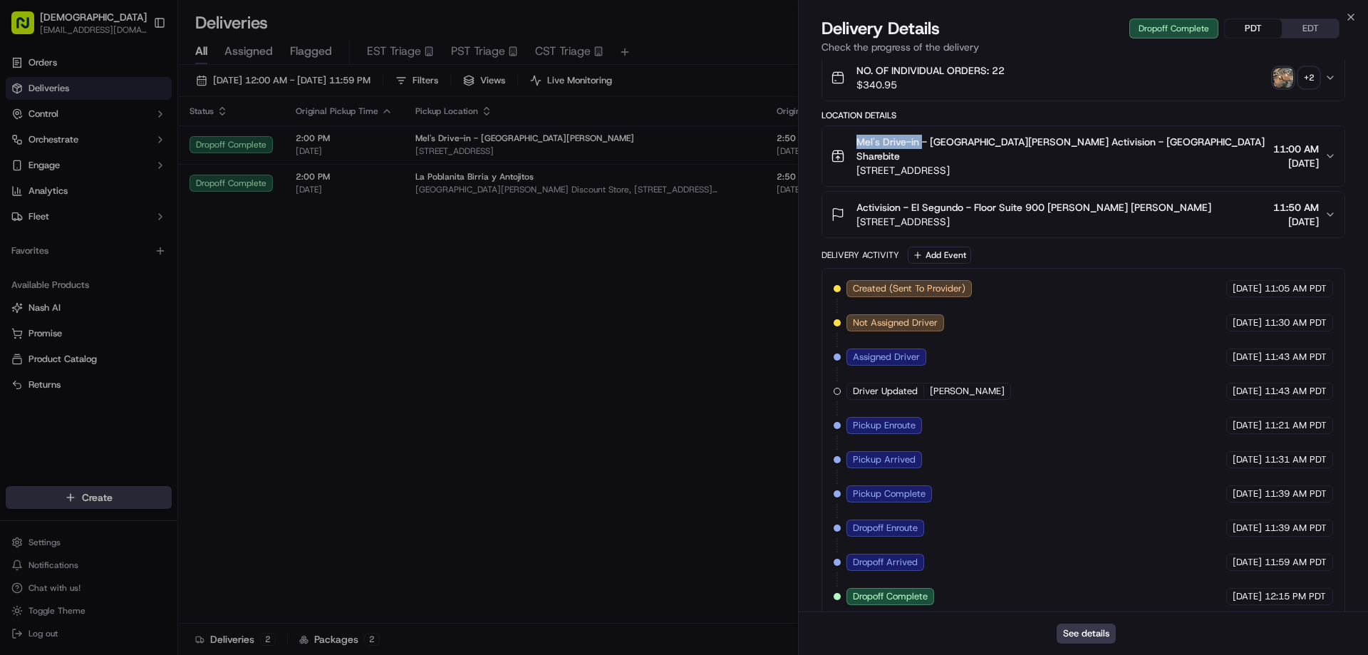
drag, startPoint x: 920, startPoint y: 137, endPoint x: 856, endPoint y: 137, distance: 63.4
click at [856, 137] on span "Mel's Drive-in - Santa Monica Activision - El Segundo Sharebite" at bounding box center [1061, 149] width 411 height 28
copy span "Mel's Drive-in"
click at [1308, 80] on div "+ 2" at bounding box center [1308, 78] width 20 height 20
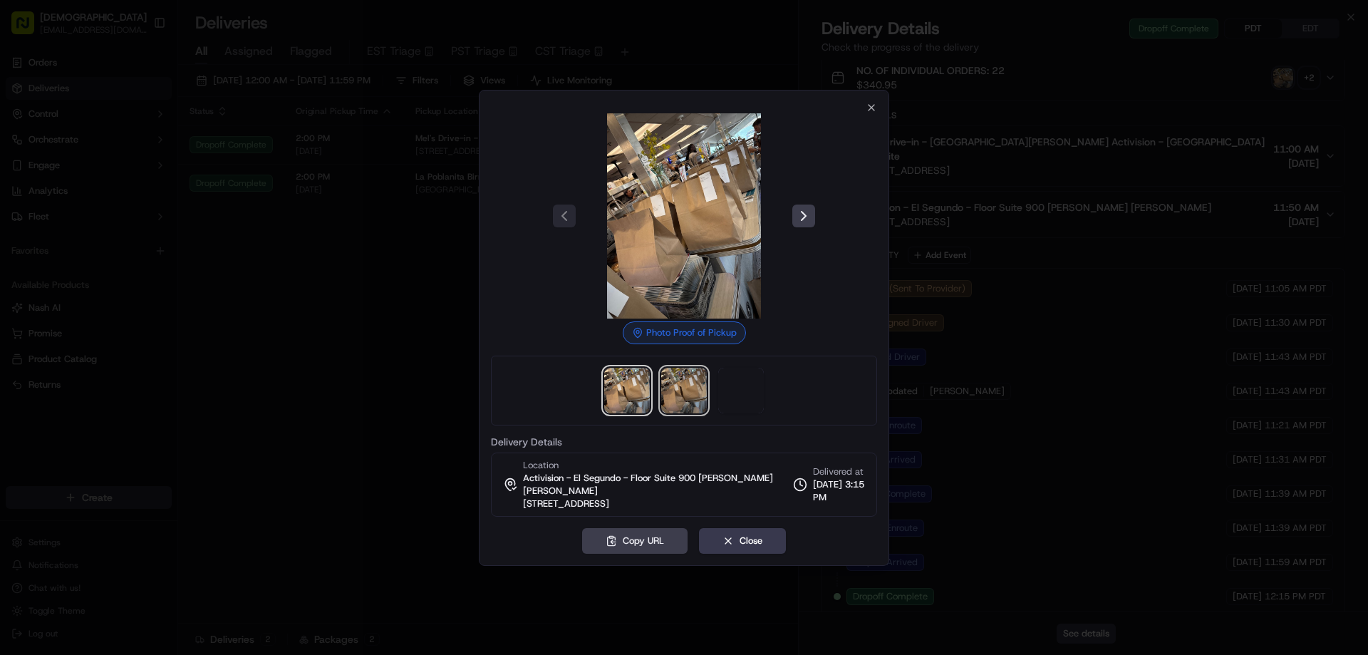
click at [670, 395] on img at bounding box center [684, 391] width 46 height 46
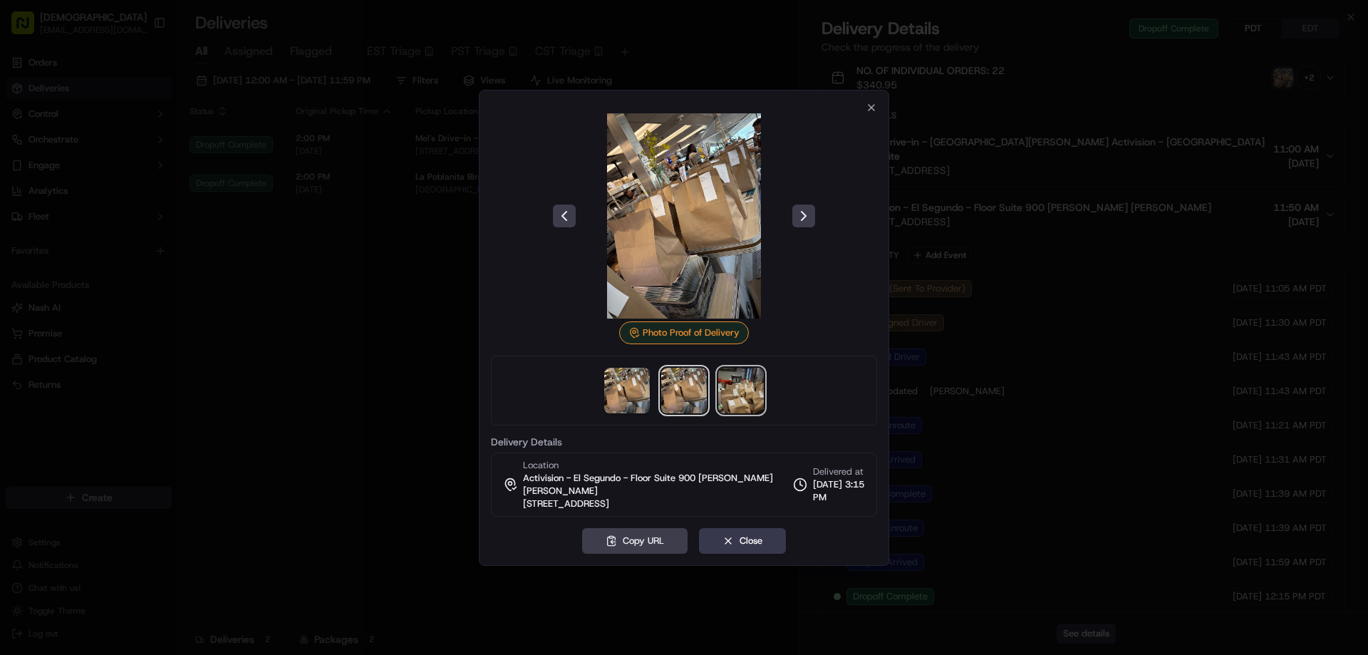
click at [729, 385] on img at bounding box center [741, 391] width 46 height 46
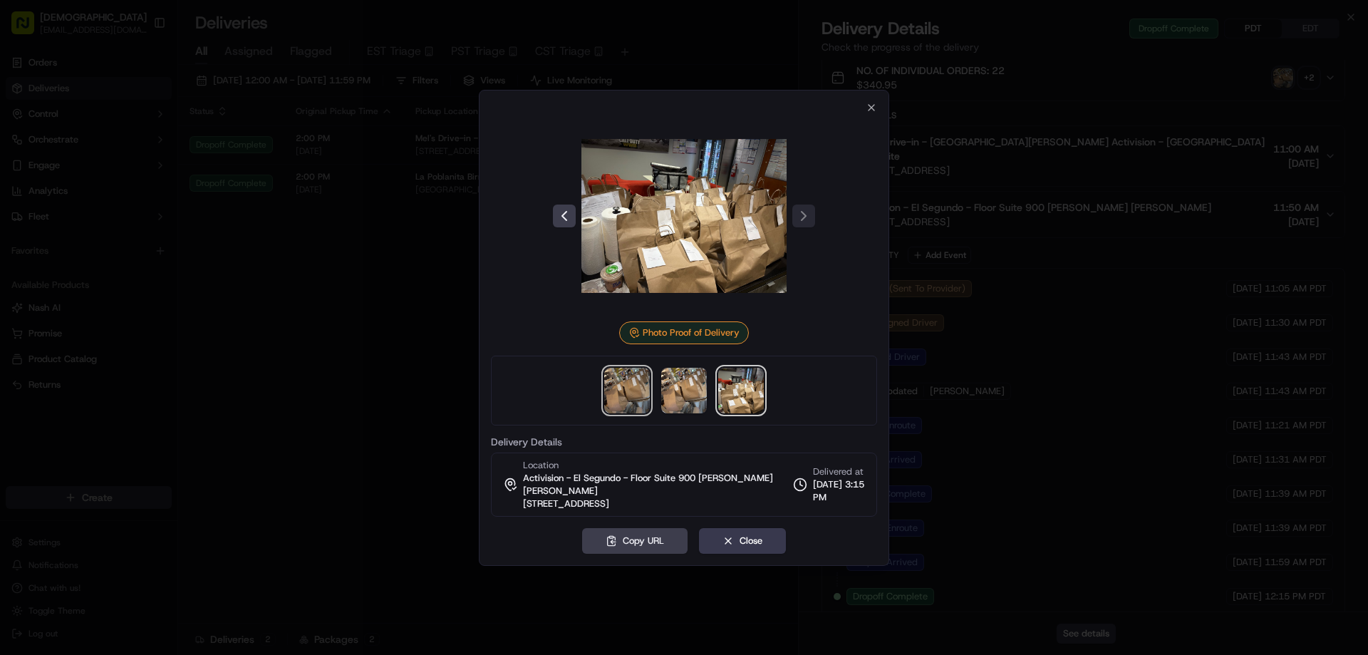
drag, startPoint x: 620, startPoint y: 402, endPoint x: 632, endPoint y: 401, distance: 12.9
click at [620, 402] on img at bounding box center [627, 391] width 46 height 46
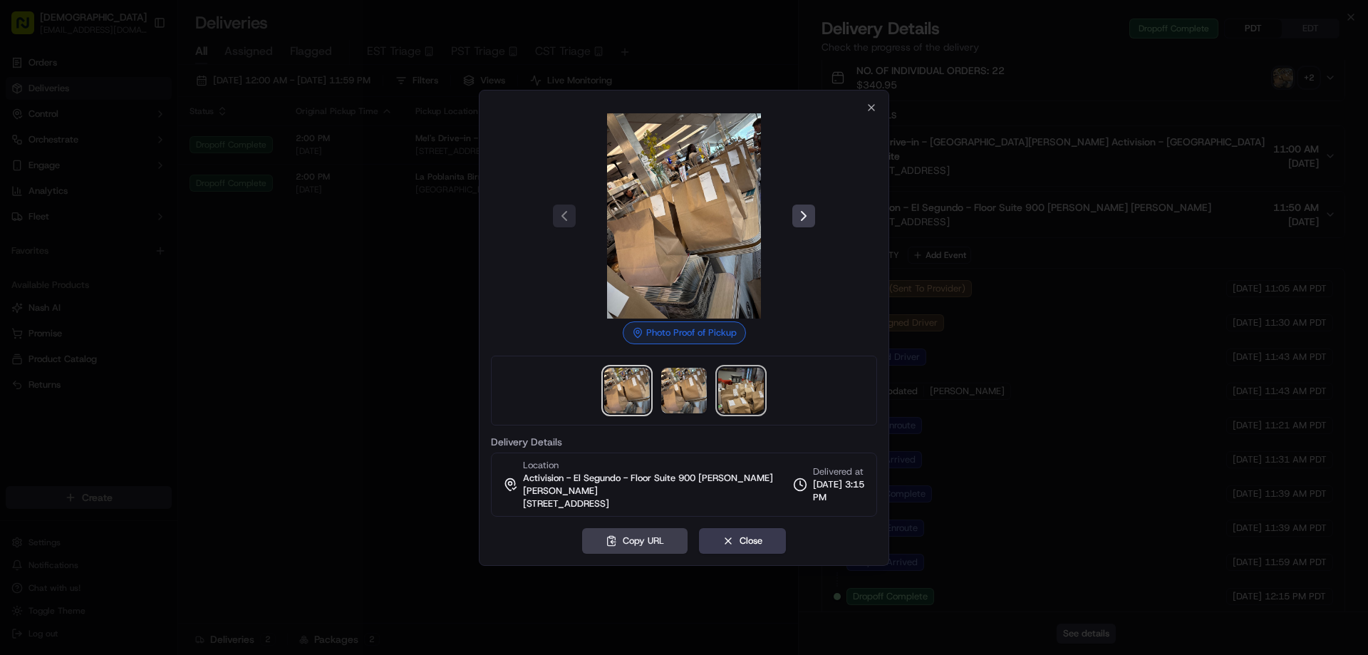
click at [739, 400] on img at bounding box center [741, 391] width 46 height 46
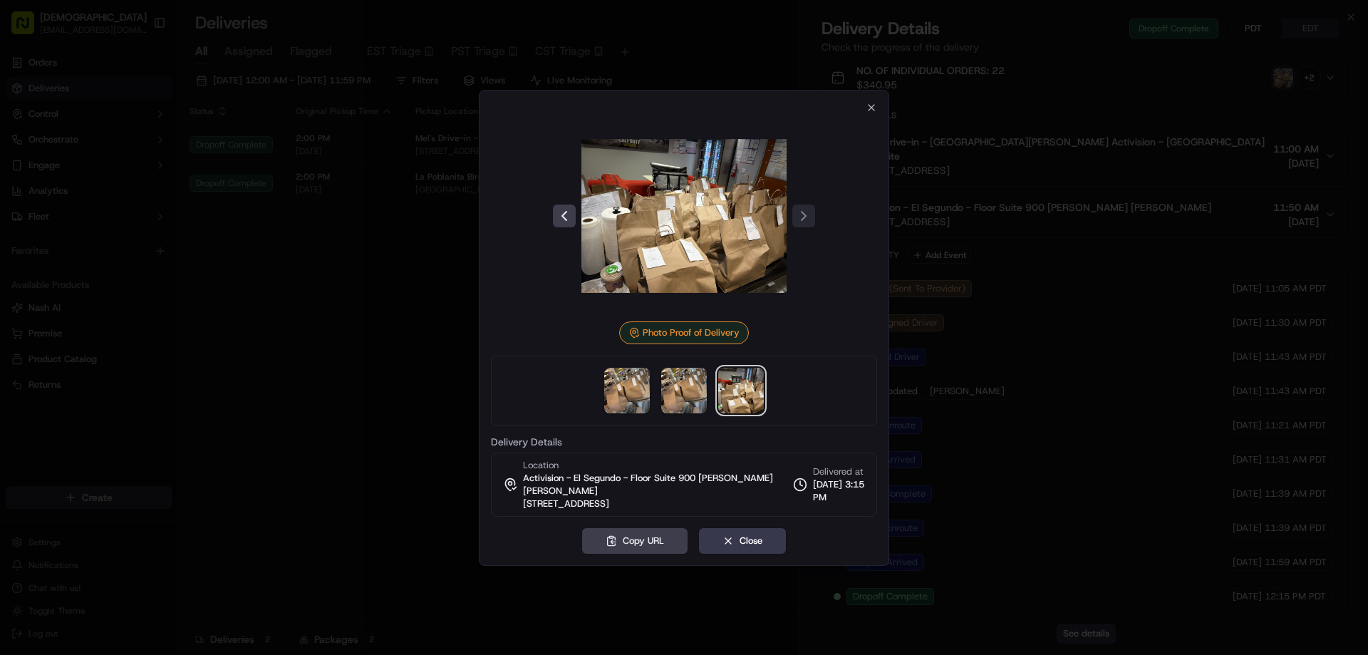
drag, startPoint x: 410, startPoint y: 340, endPoint x: 414, endPoint y: 328, distance: 12.8
click at [410, 340] on div at bounding box center [684, 327] width 1368 height 655
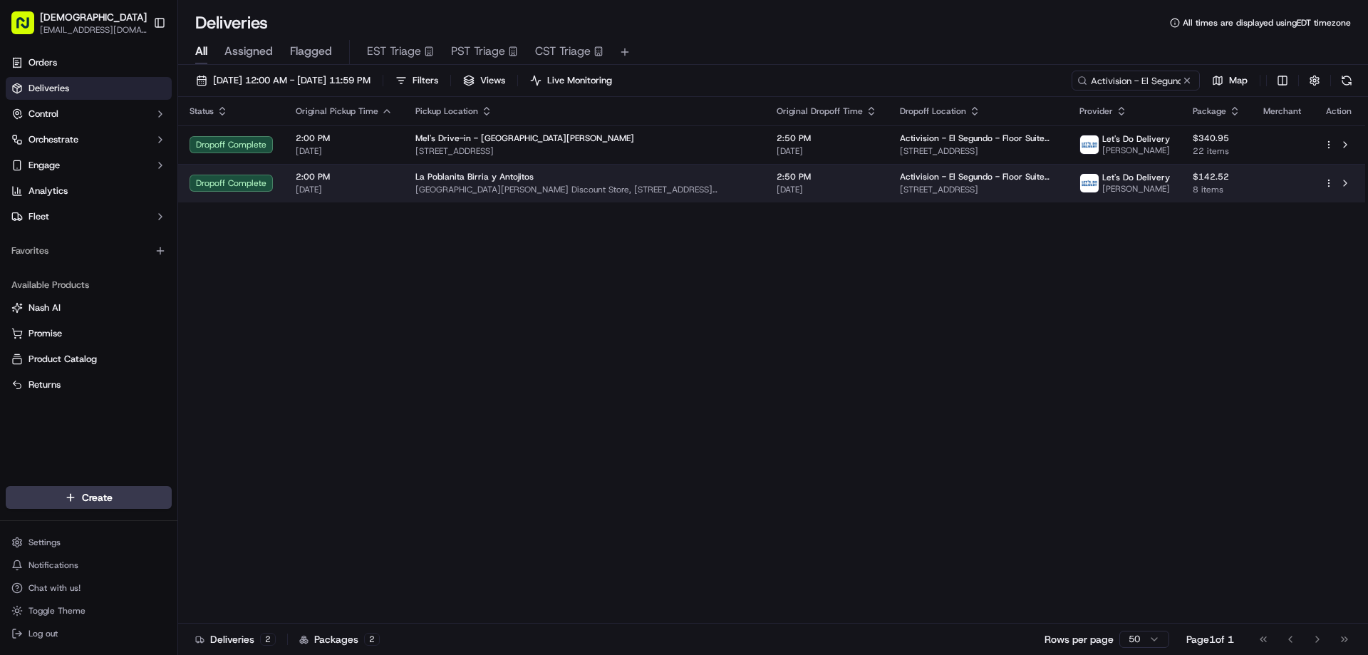
click at [454, 187] on span "Santa Monica Discount Store, 11550 Santa Monica Blvd, Los Angeles, CA 90025, USA" at bounding box center [584, 189] width 338 height 11
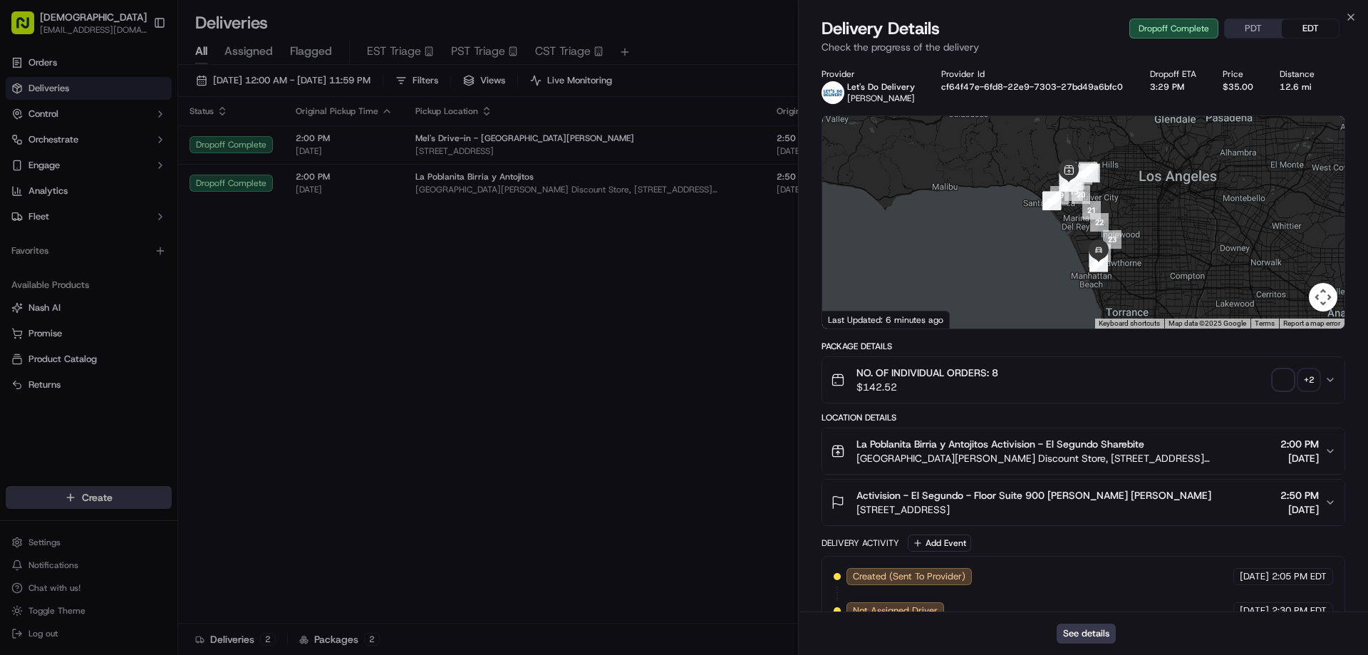
click at [1309, 368] on div "NO. OF INDIVIDUAL ORDERS: 8 $142.52 + 2" at bounding box center [1077, 379] width 494 height 28
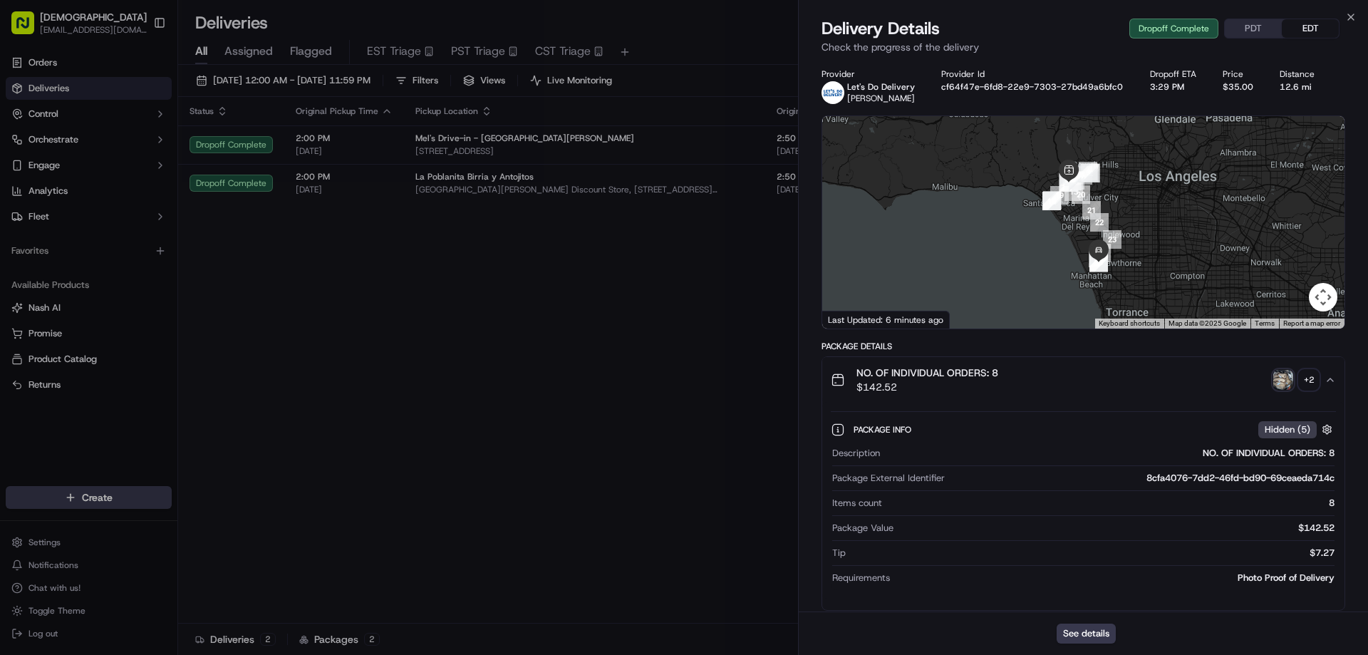
click at [1316, 380] on div "+ 2" at bounding box center [1308, 380] width 20 height 20
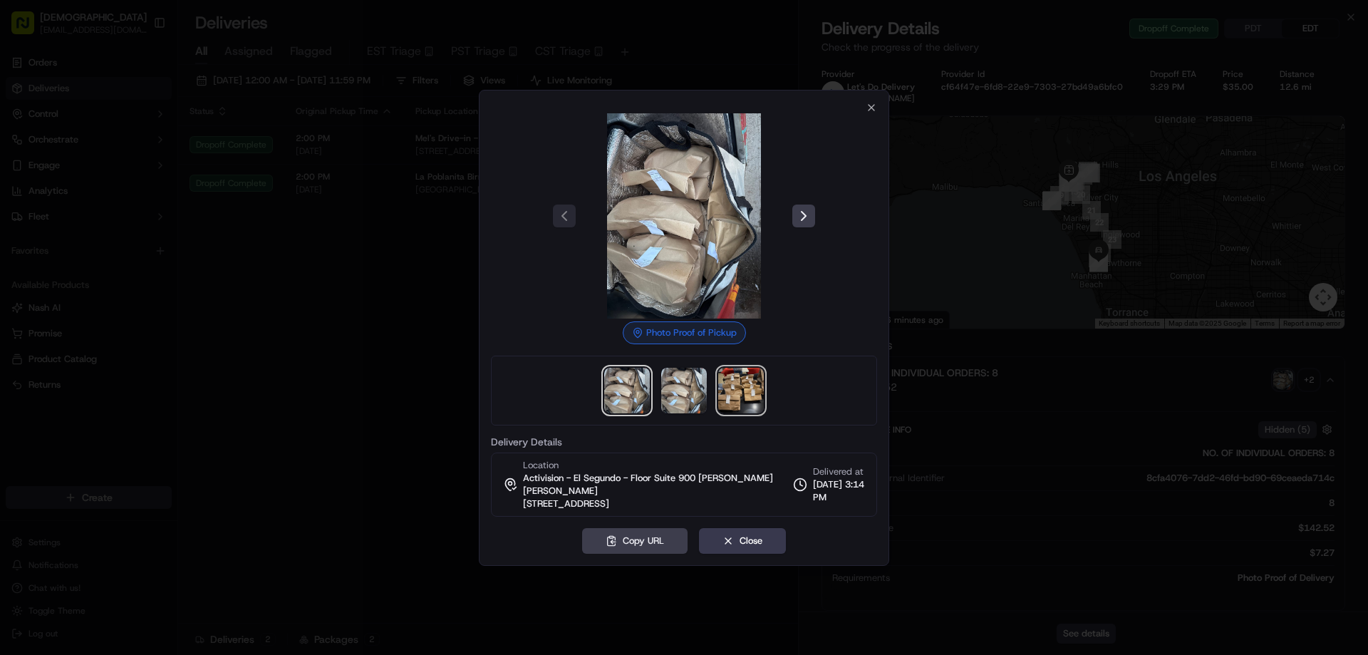
click at [751, 402] on img at bounding box center [741, 391] width 46 height 46
drag, startPoint x: 394, startPoint y: 328, endPoint x: 413, endPoint y: 309, distance: 27.2
click at [399, 318] on div at bounding box center [684, 327] width 1368 height 655
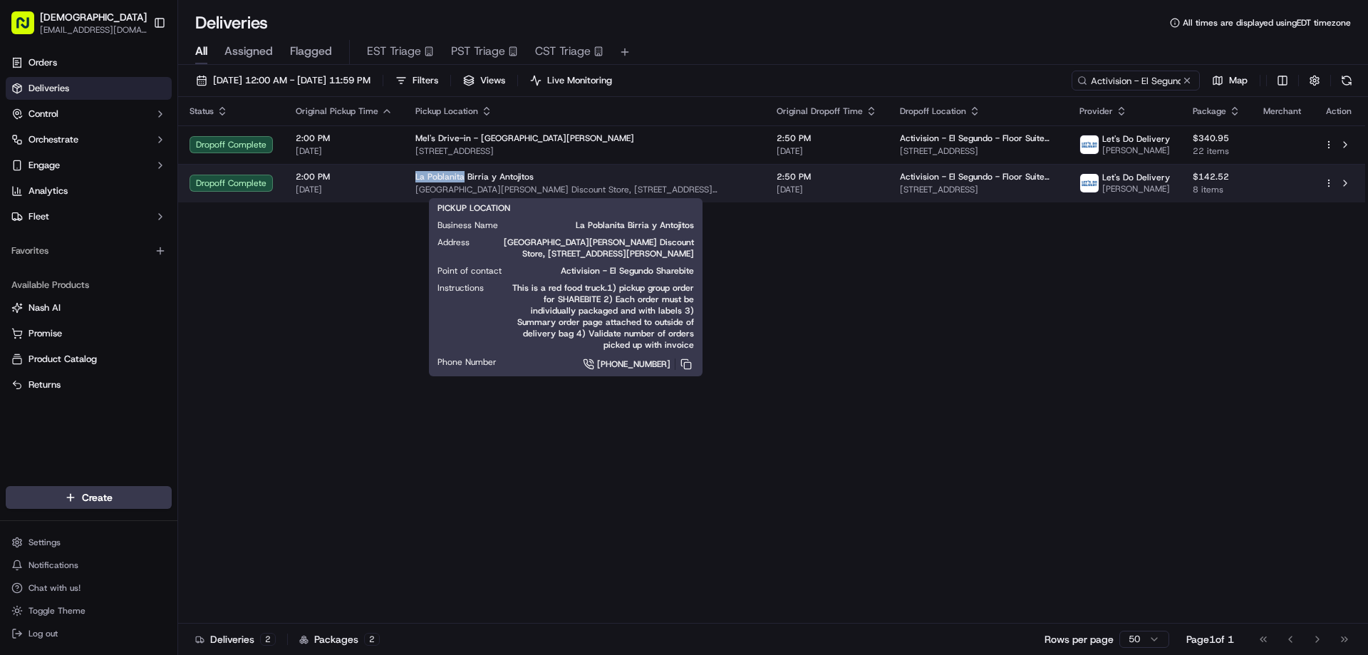
drag, startPoint x: 459, startPoint y: 172, endPoint x: 408, endPoint y: 172, distance: 51.3
click at [408, 172] on td "La Poblanita Birria y Antojitos Santa Monica Discount Store, 11550 Santa Monica…" at bounding box center [584, 183] width 361 height 38
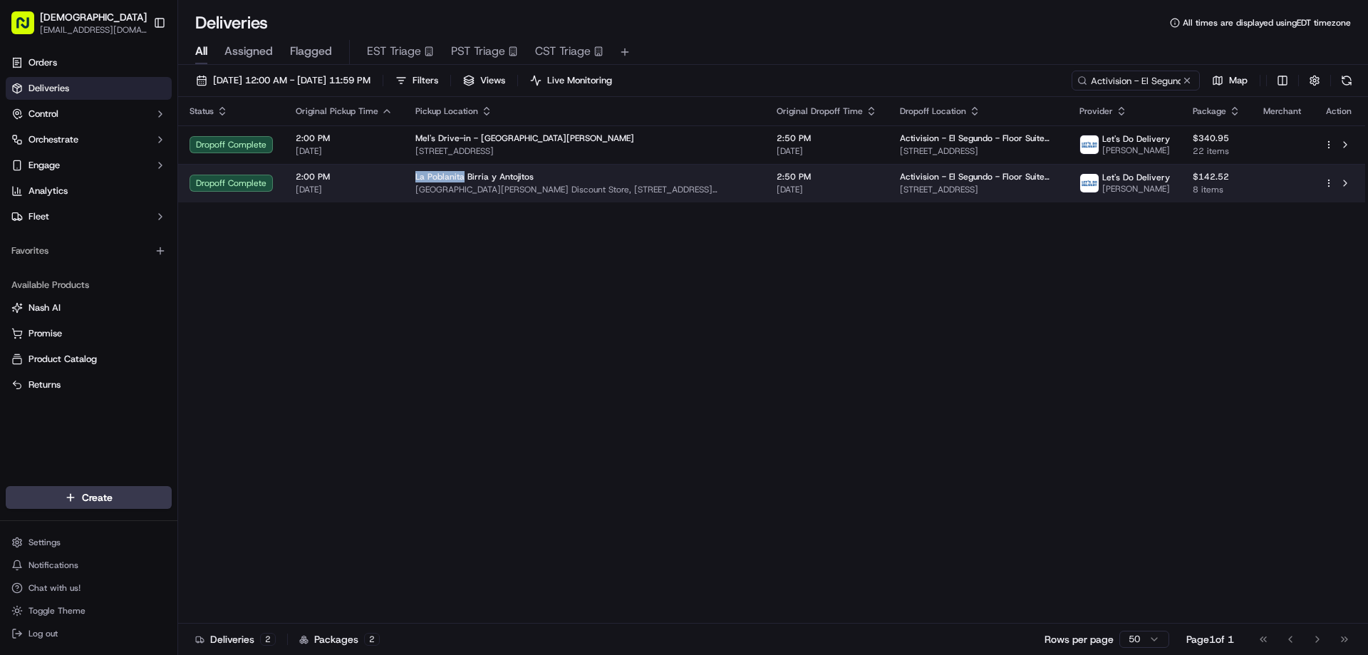
copy span "La Poblanita"
click at [566, 189] on span "Santa Monica Discount Store, 11550 Santa Monica Blvd, Los Angeles, CA 90025, USA" at bounding box center [584, 189] width 338 height 11
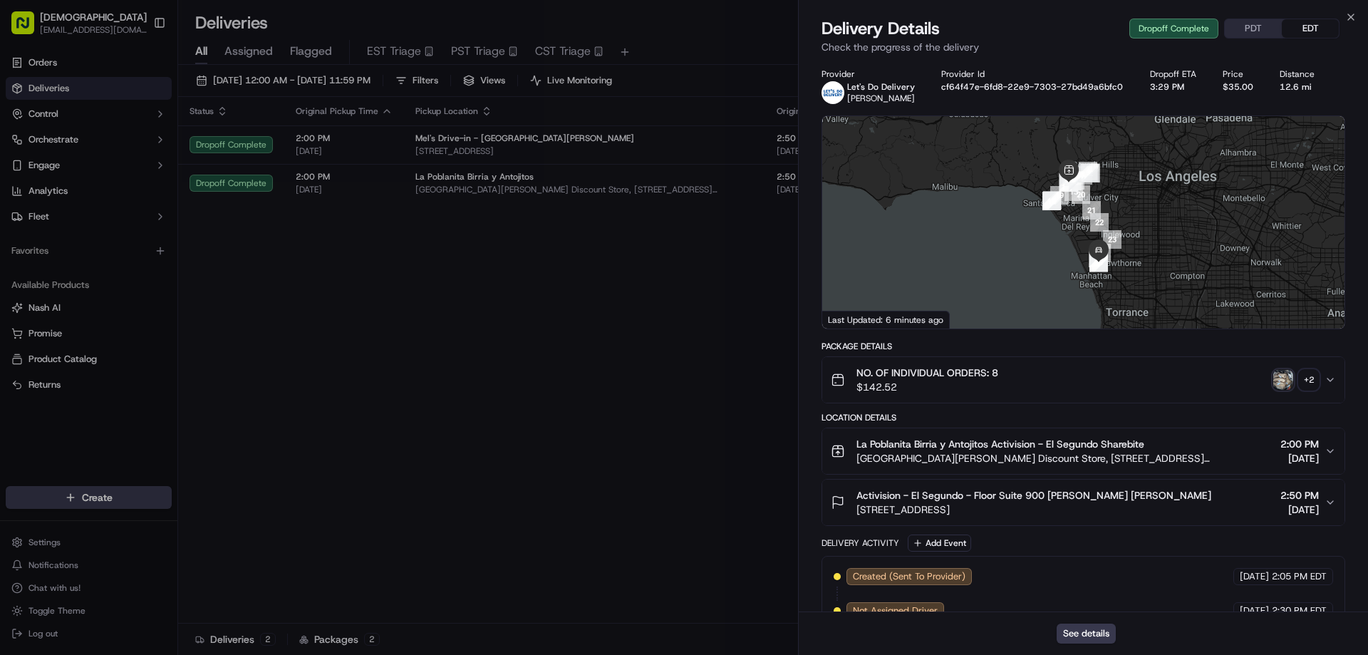
click at [1249, 24] on button "PDT" at bounding box center [1252, 28] width 57 height 19
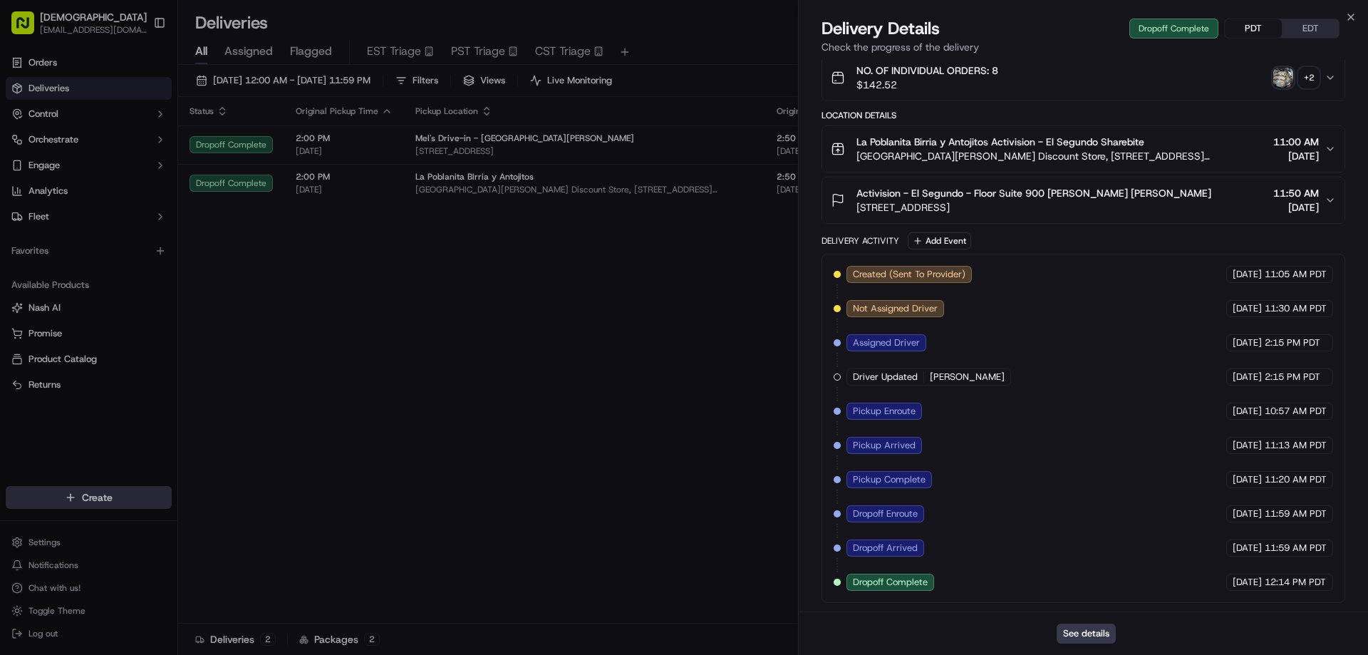
scroll to position [160, 0]
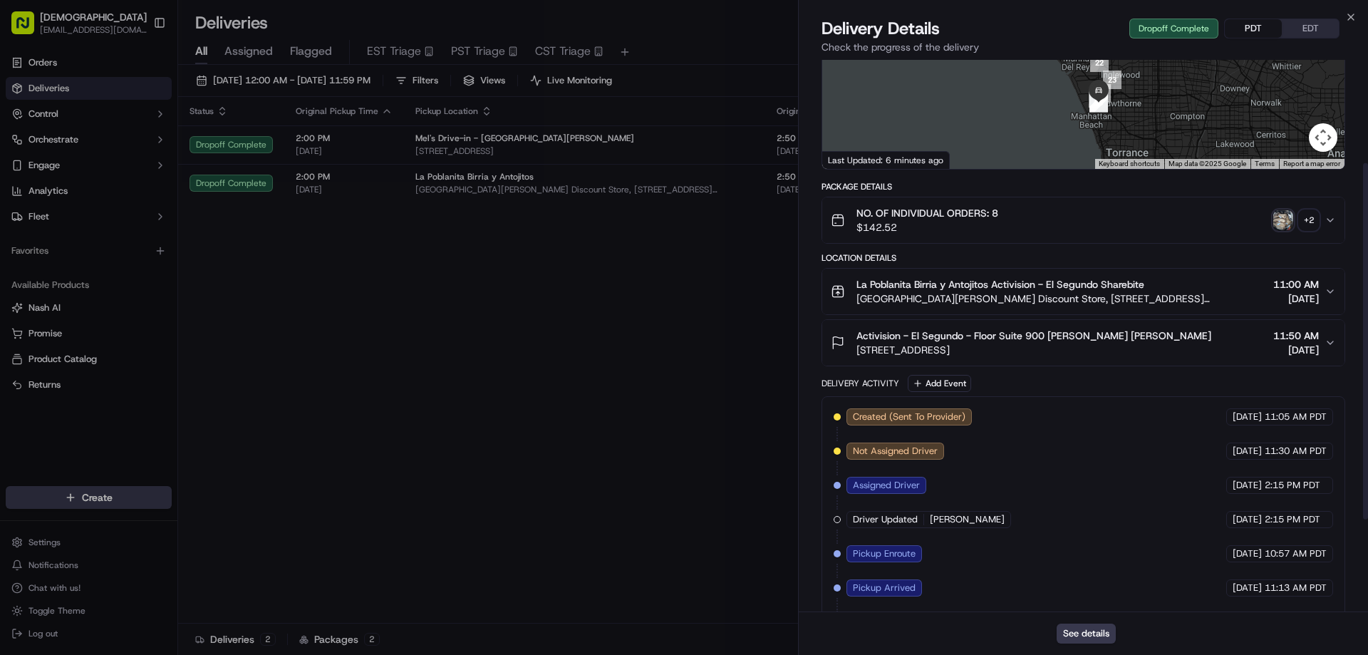
click at [1314, 215] on div "+ 2" at bounding box center [1308, 220] width 20 height 20
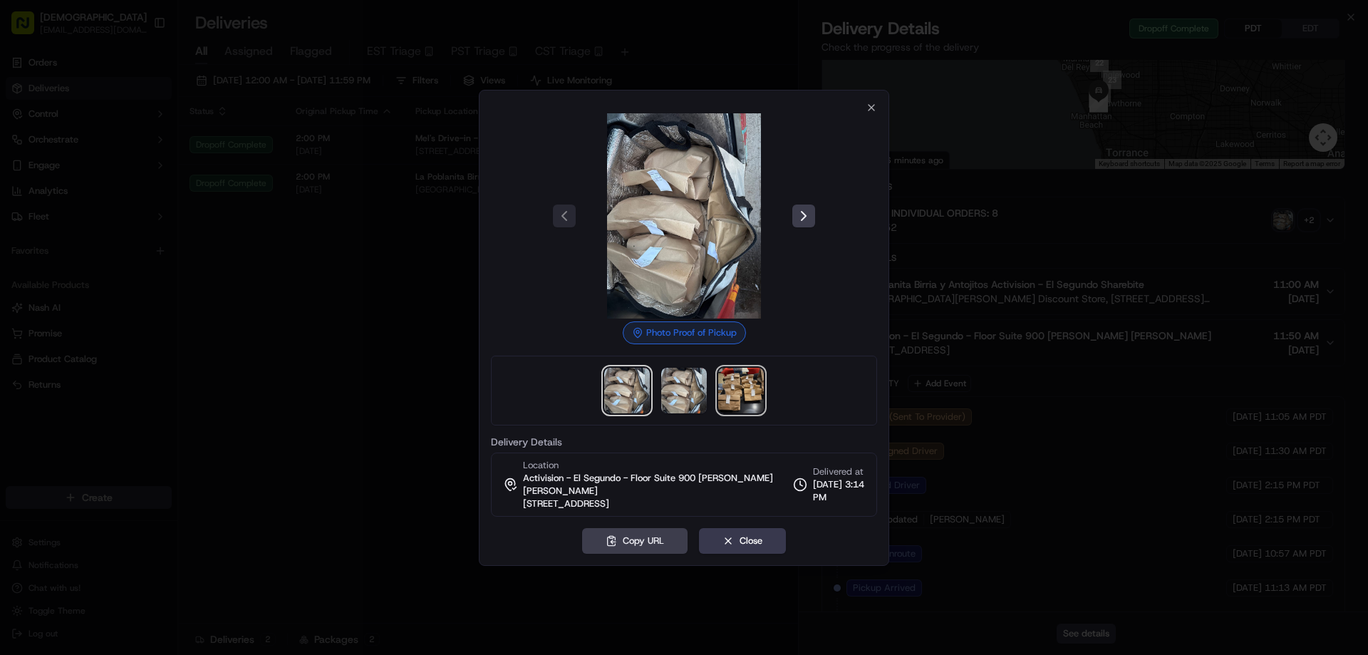
click at [744, 385] on img at bounding box center [741, 391] width 46 height 46
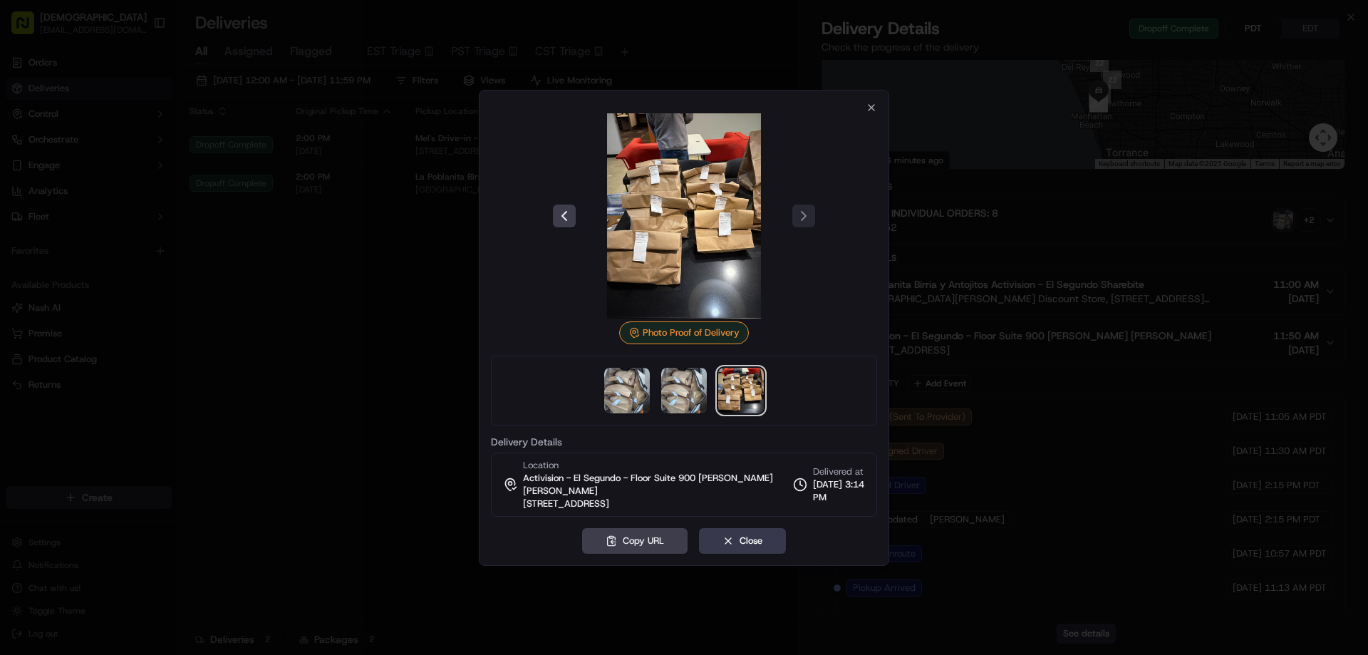
click at [404, 377] on div at bounding box center [684, 327] width 1368 height 655
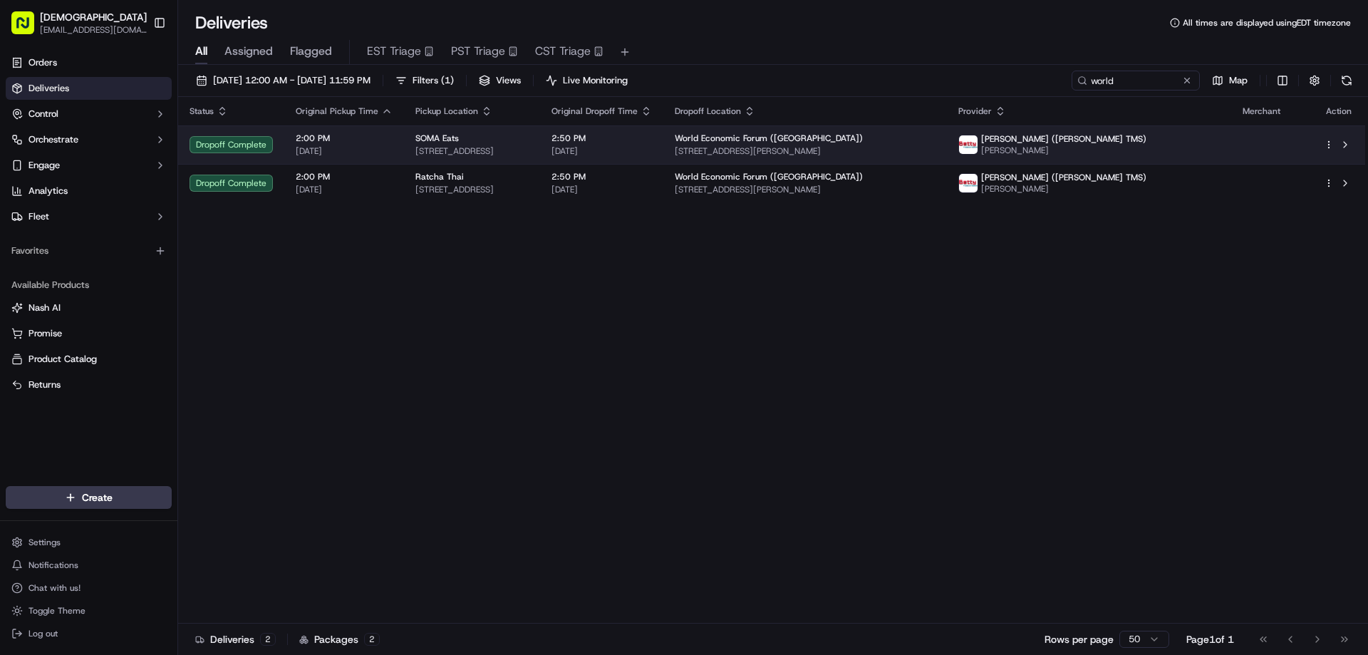
click at [528, 140] on div "SOMA Eats" at bounding box center [471, 137] width 113 height 11
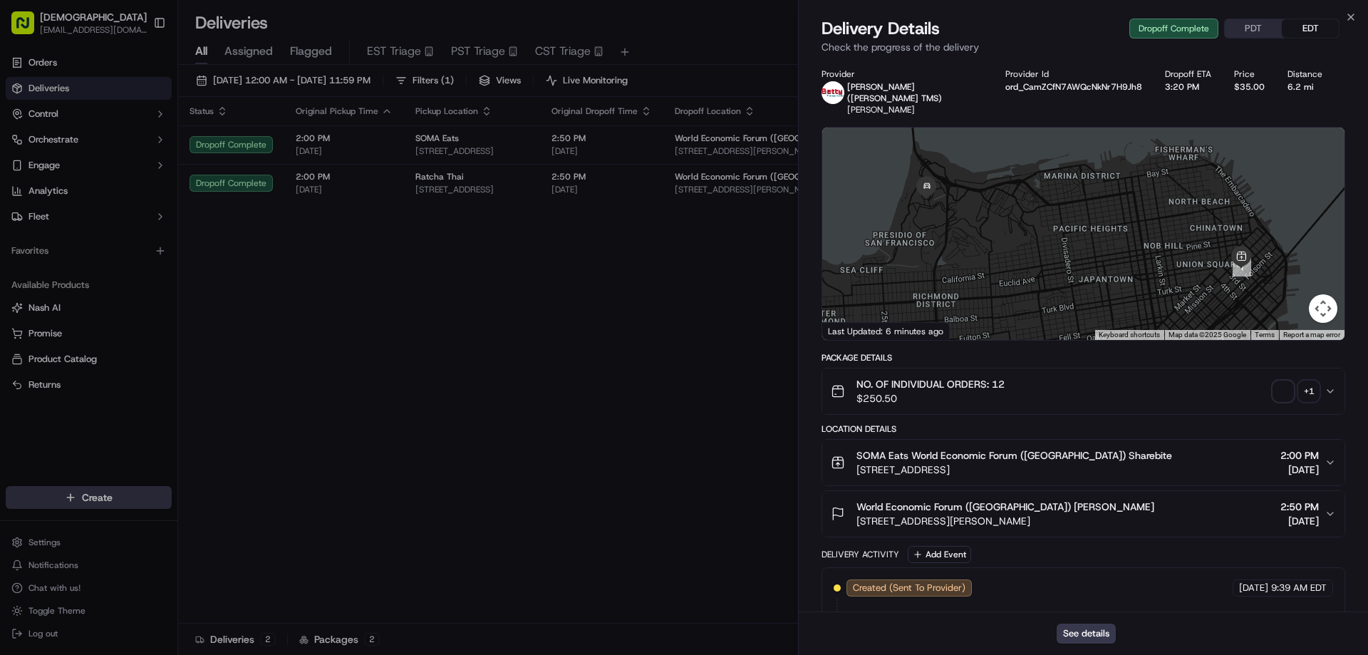
click at [1308, 381] on div "+ 1" at bounding box center [1308, 391] width 20 height 20
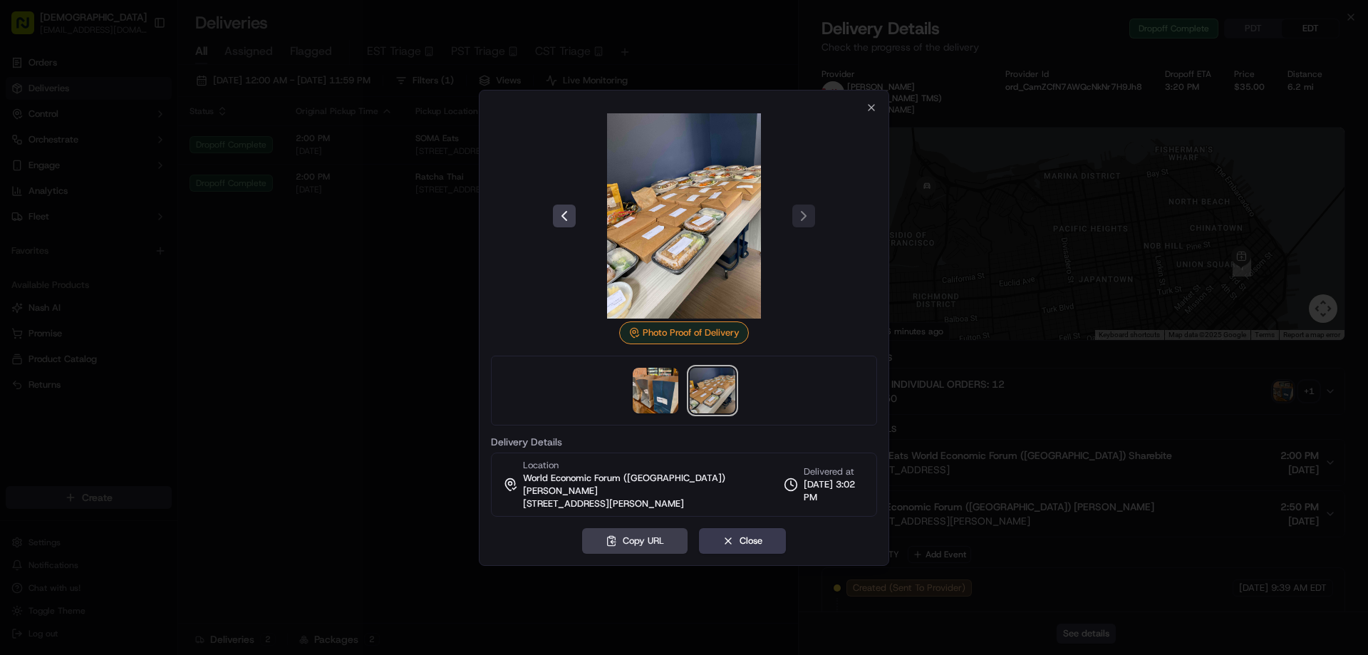
drag, startPoint x: 480, startPoint y: 310, endPoint x: 479, endPoint y: 259, distance: 51.3
click at [480, 309] on div "Photo Proof of Delivery Delivery Details Location World Economic Forum ([GEOGRA…" at bounding box center [684, 328] width 410 height 476
click at [485, 198] on div "Photo Proof of Delivery Delivery Details Location World Economic Forum (USA) St…" at bounding box center [684, 328] width 410 height 476
click at [438, 189] on div at bounding box center [684, 327] width 1368 height 655
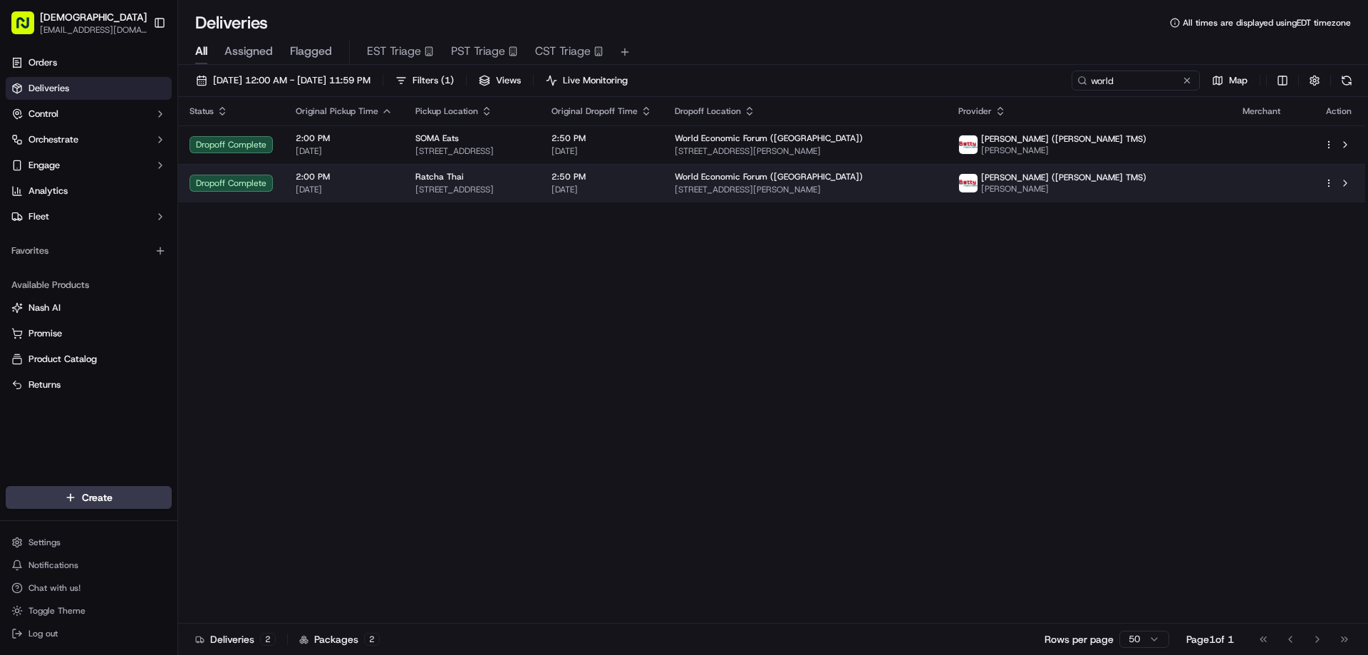
click at [445, 184] on span "631 Broadway, San Francisco, CA 94133, USA" at bounding box center [471, 189] width 113 height 11
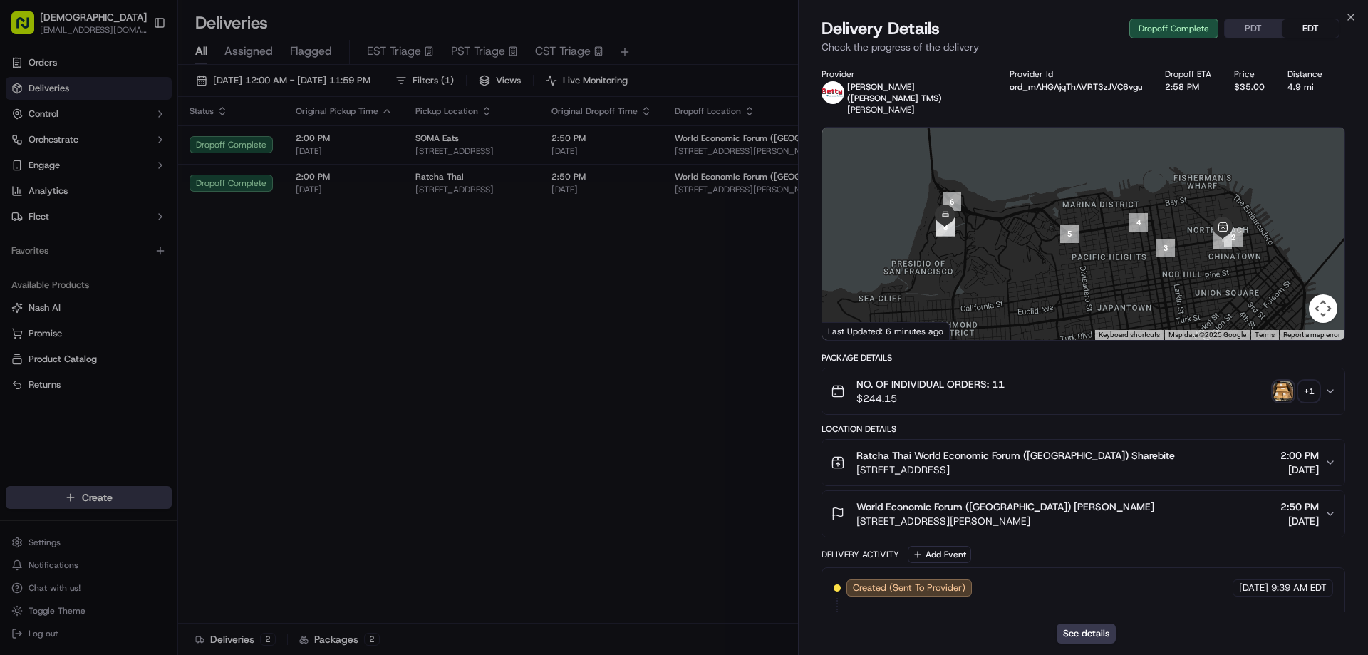
click at [1285, 381] on img "button" at bounding box center [1283, 391] width 20 height 20
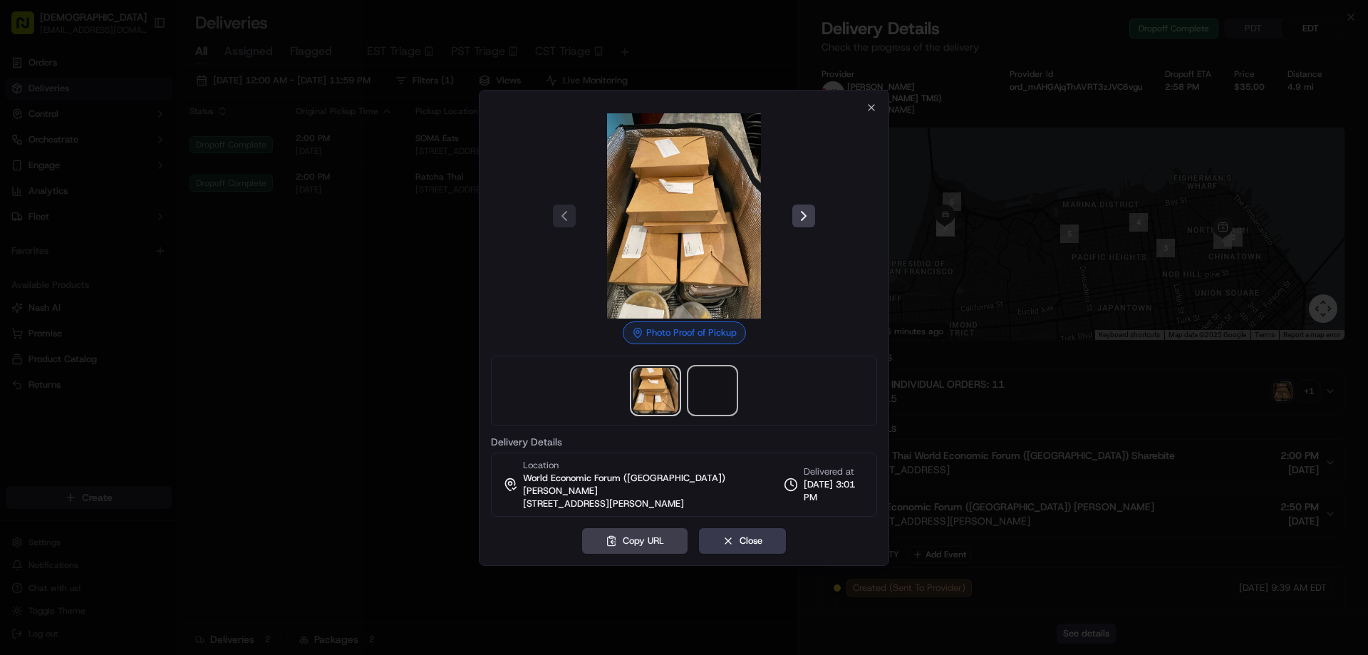
click at [712, 398] on span at bounding box center [712, 391] width 46 height 46
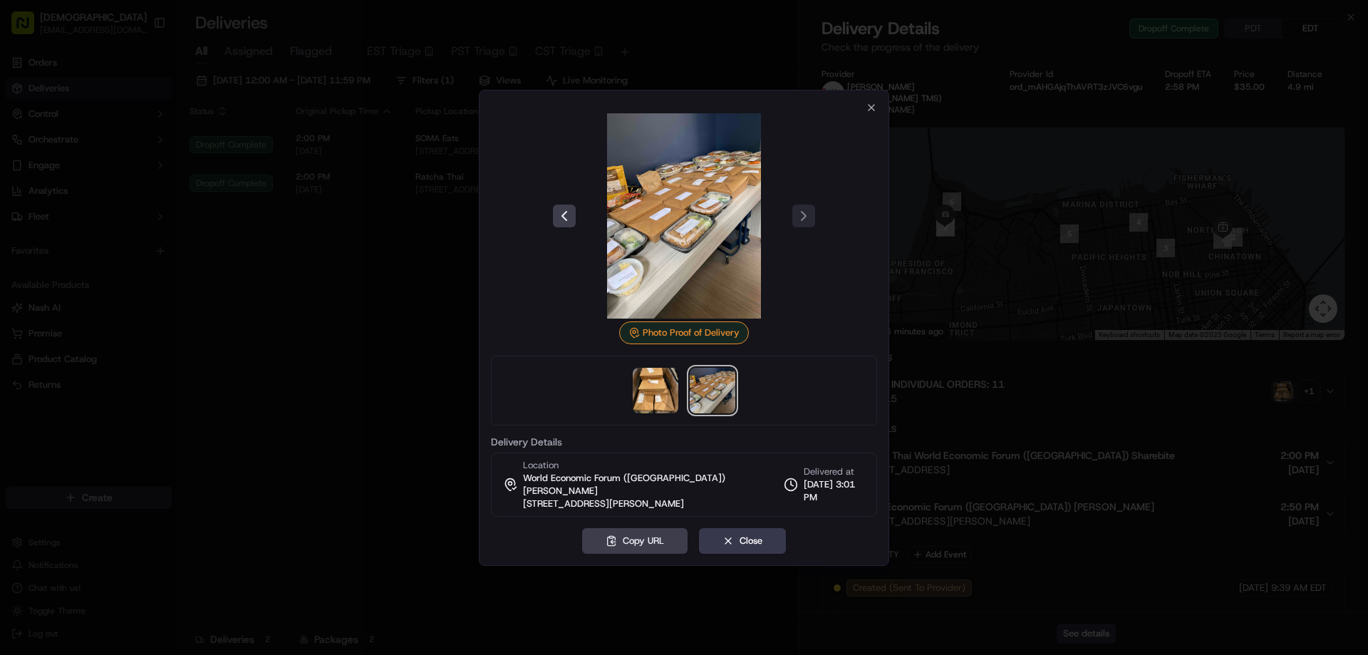
click at [1184, 381] on div at bounding box center [684, 327] width 1368 height 655
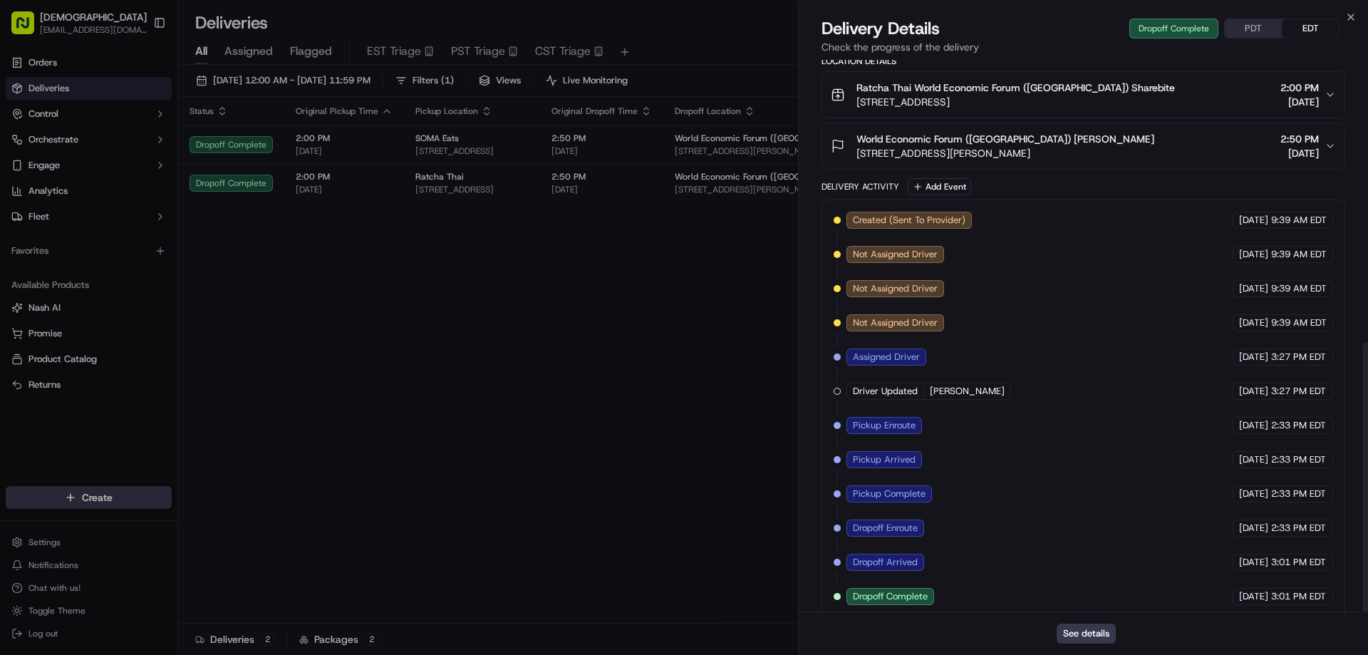
scroll to position [578, 0]
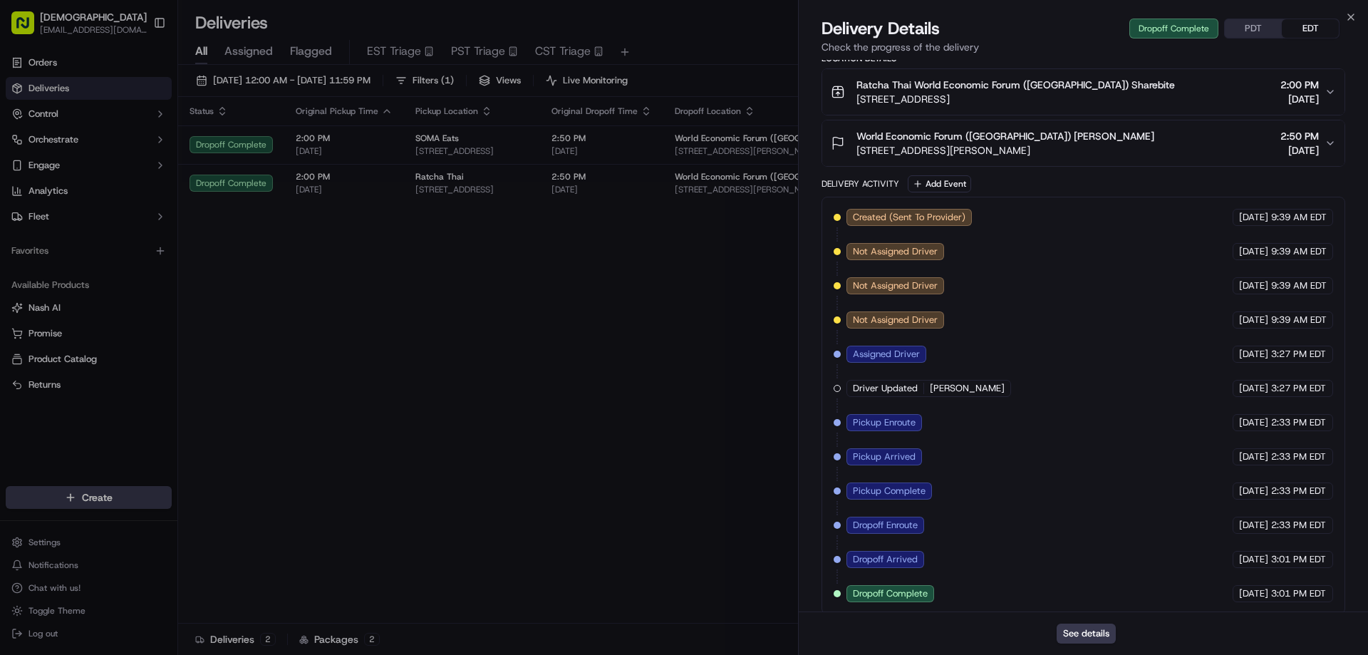
click at [1245, 20] on button "PDT" at bounding box center [1252, 28] width 57 height 19
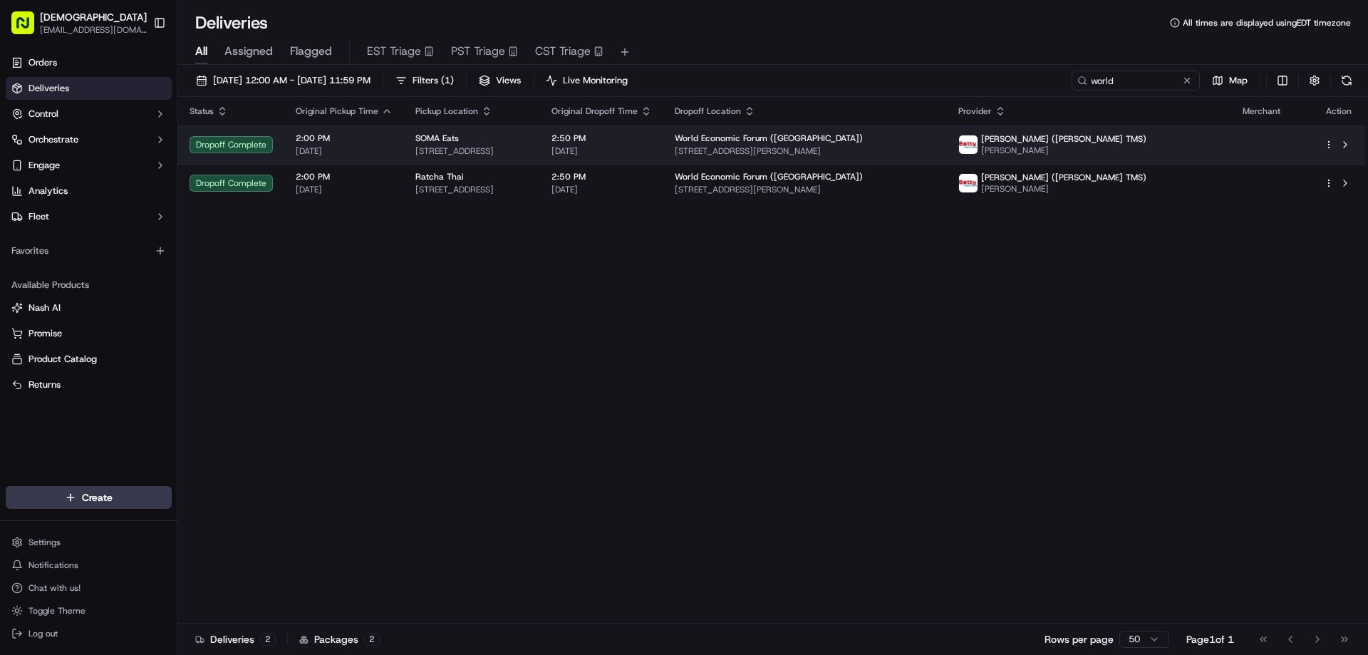
click at [528, 147] on span "186 2nd St, San Francisco, CA 94105, USA" at bounding box center [471, 150] width 113 height 11
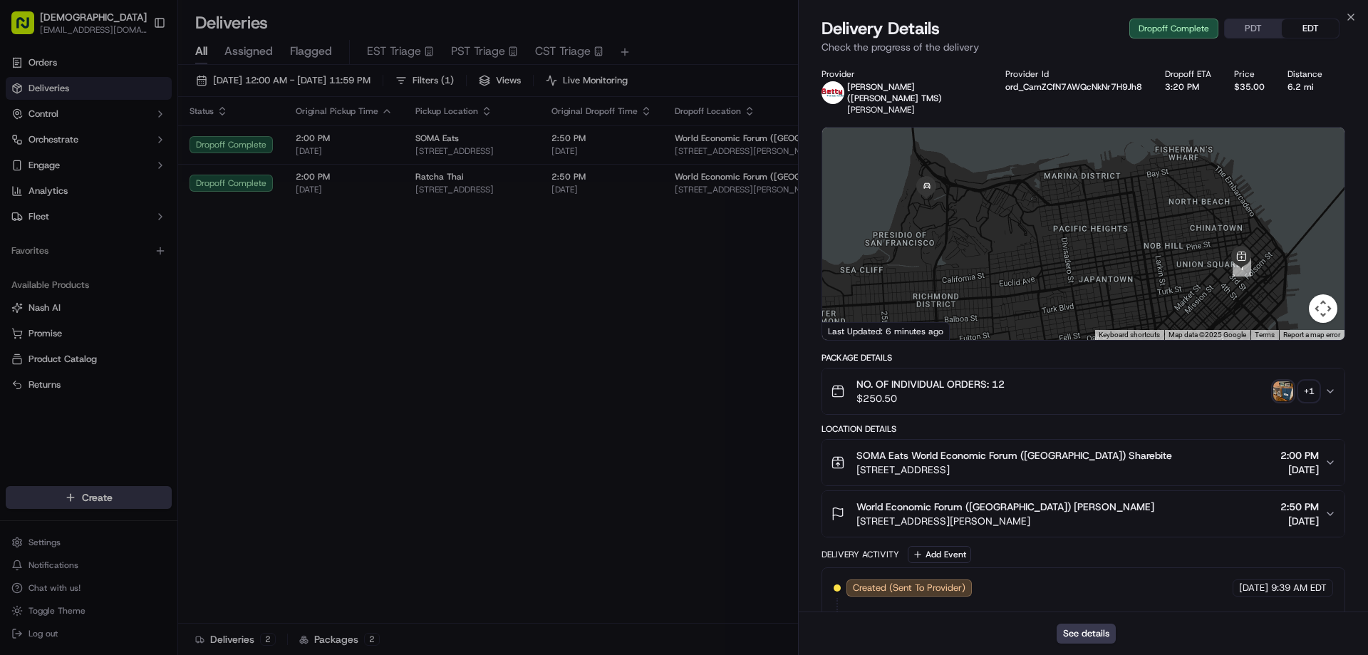
click at [1260, 31] on button "PDT" at bounding box center [1252, 28] width 57 height 19
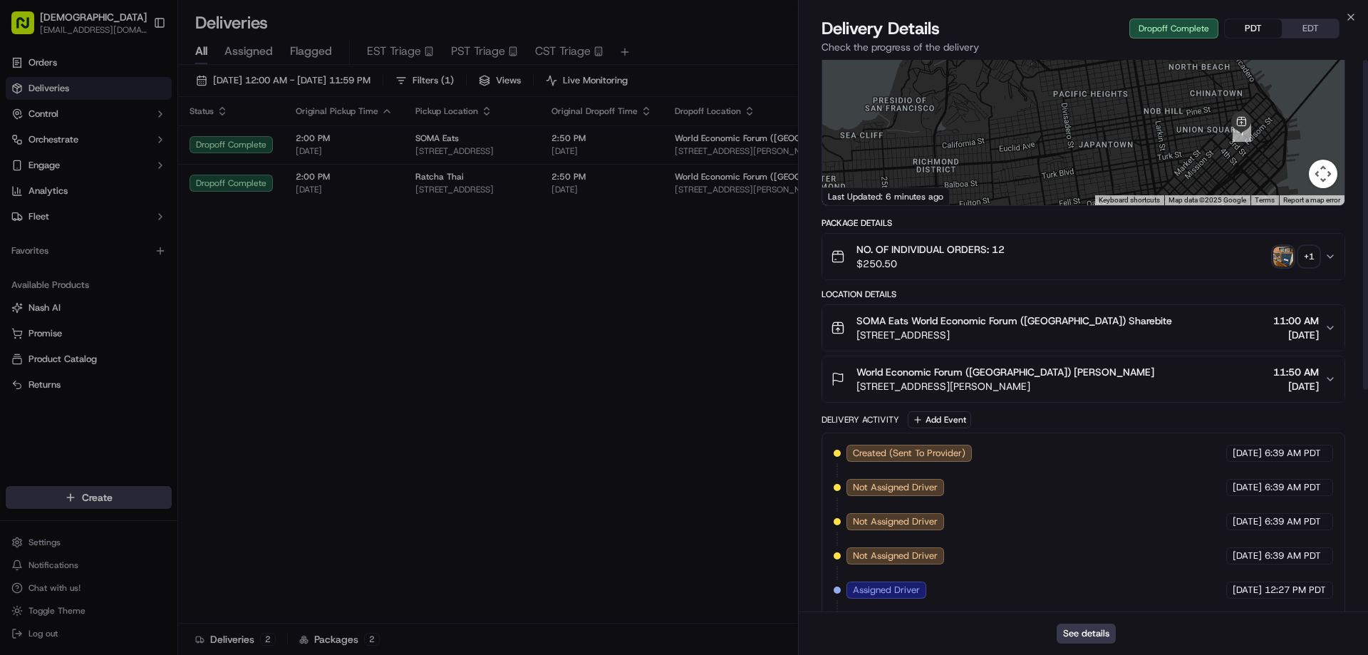
scroll to position [0, 0]
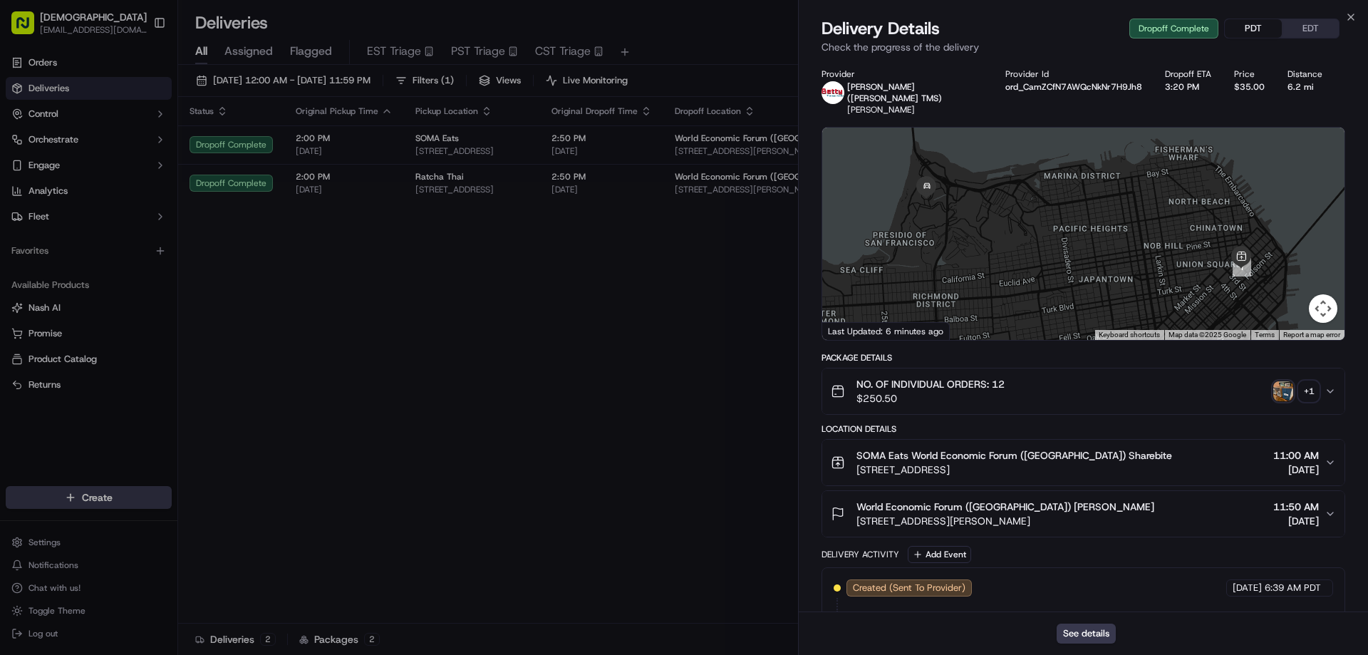
click at [1283, 381] on img "button" at bounding box center [1283, 391] width 20 height 20
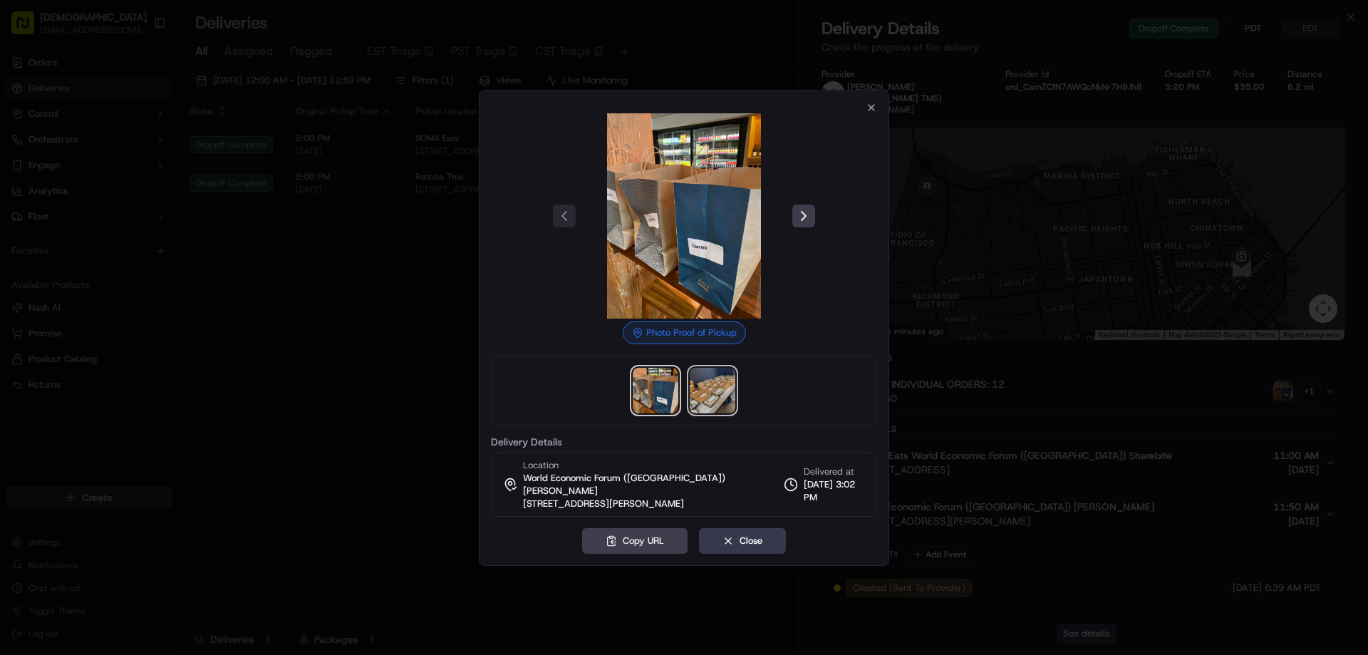
click at [713, 402] on img at bounding box center [712, 391] width 46 height 46
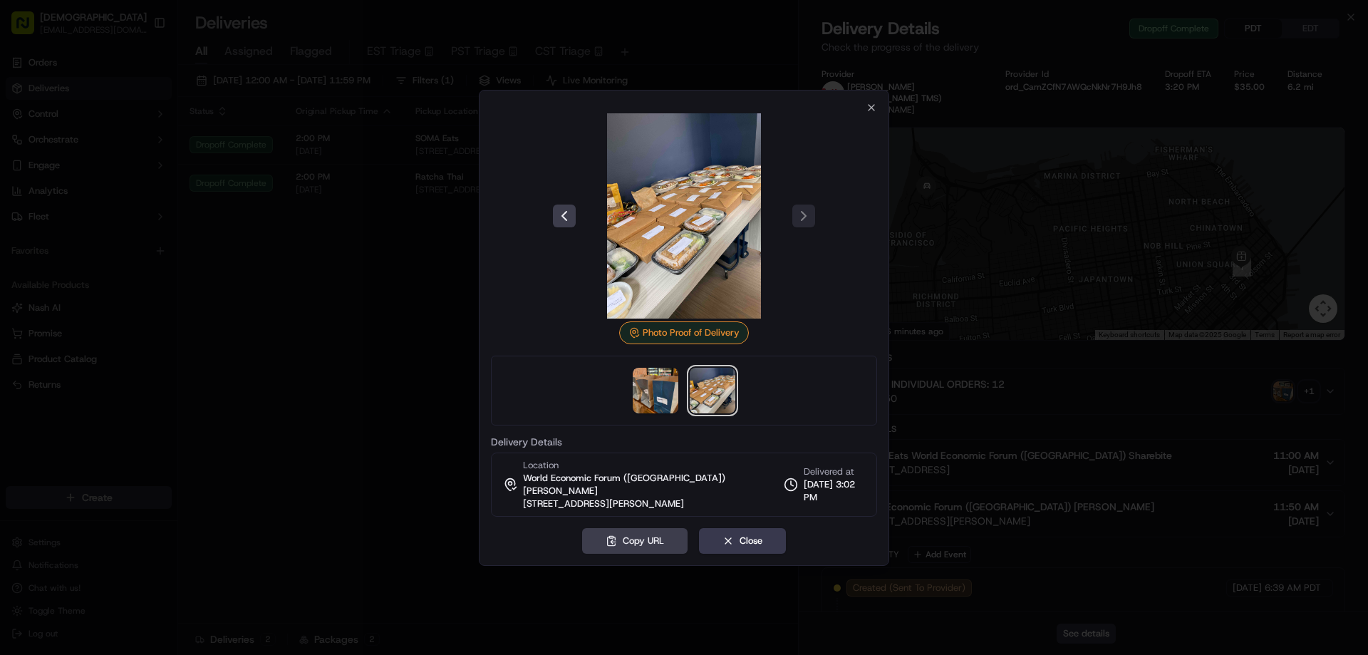
click at [357, 283] on div at bounding box center [684, 327] width 1368 height 655
